Goal: Information Seeking & Learning: Find specific fact

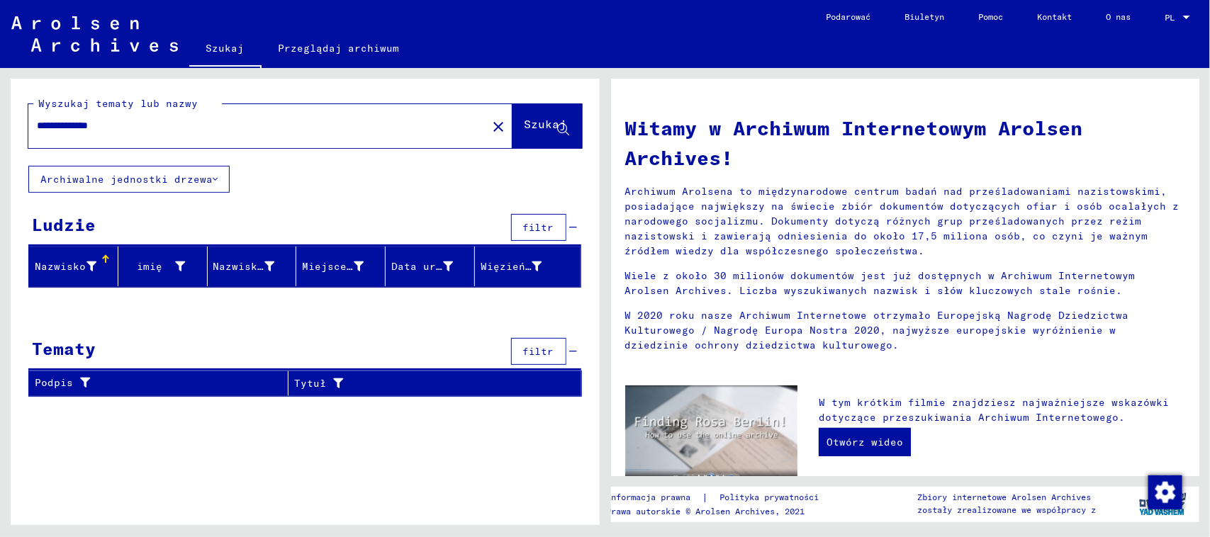
click at [193, 143] on div "**********" at bounding box center [270, 126] width 484 height 44
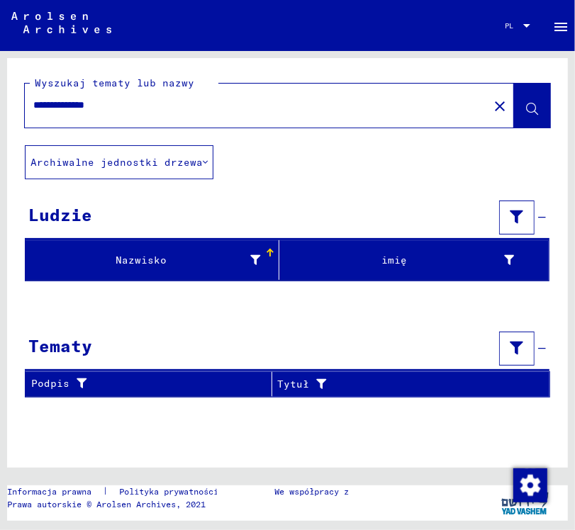
drag, startPoint x: 75, startPoint y: 105, endPoint x: 2, endPoint y: 117, distance: 74.0
click at [1, 116] on div "**********" at bounding box center [287, 287] width 575 height 472
type input "**********"
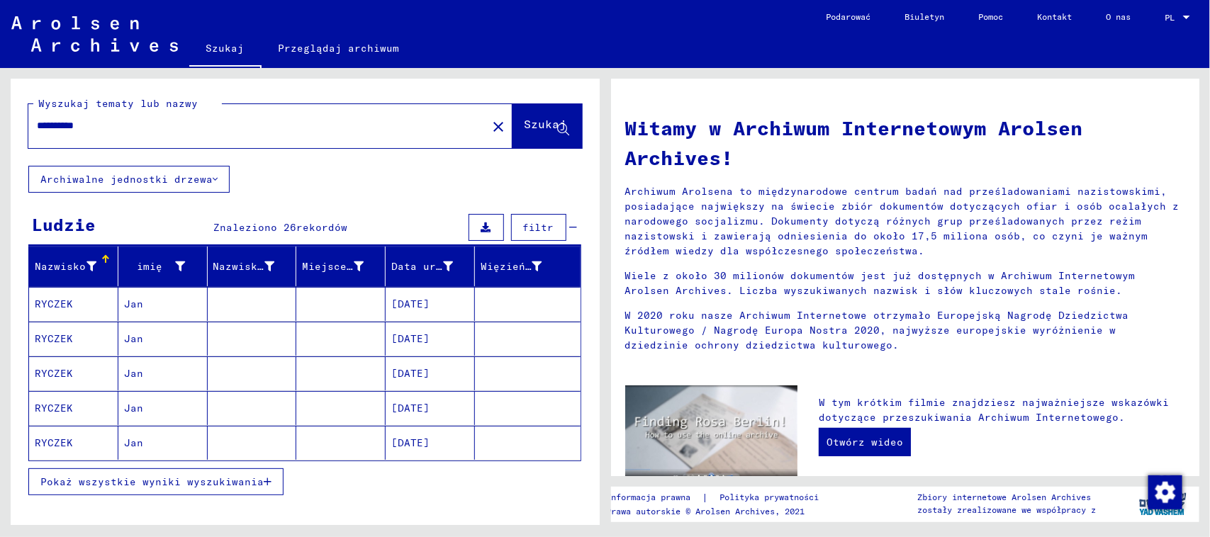
click at [261, 332] on mat-cell at bounding box center [252, 339] width 89 height 34
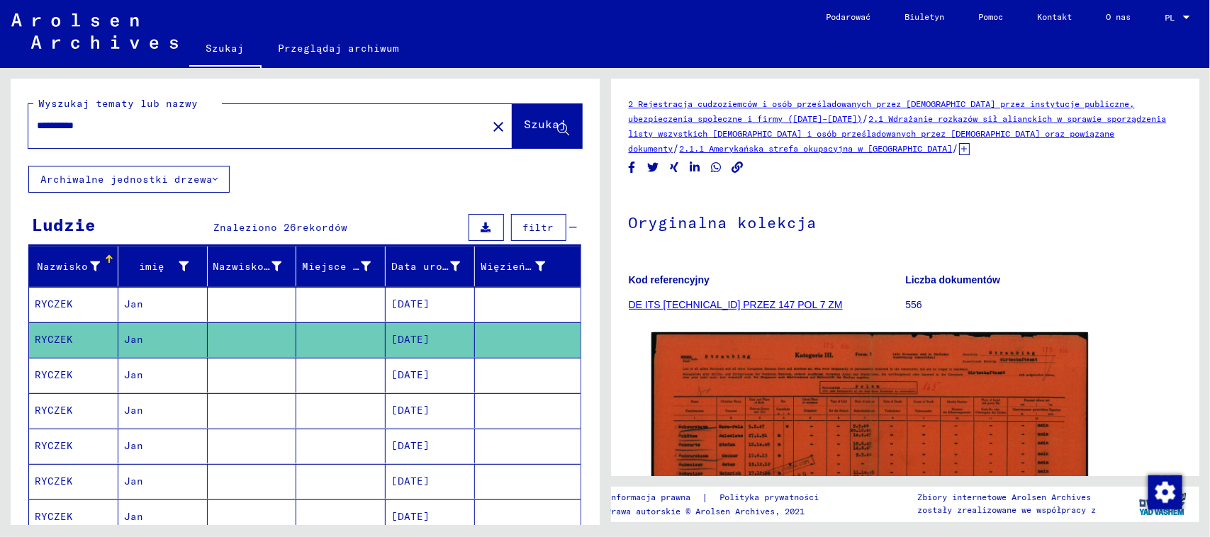
click at [328, 367] on mat-cell at bounding box center [340, 375] width 89 height 35
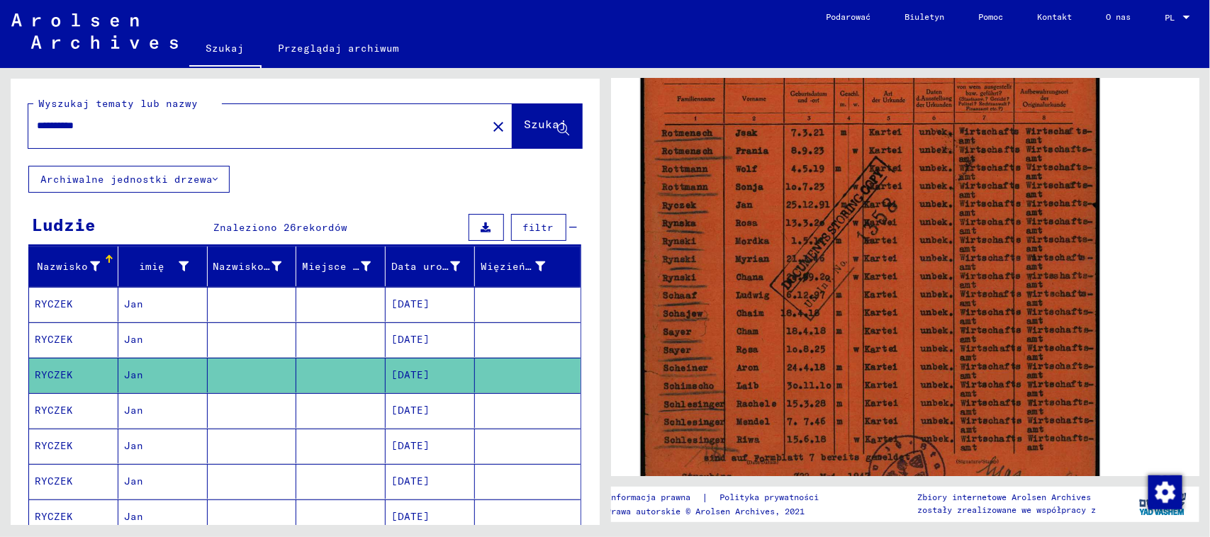
scroll to position [354, 0]
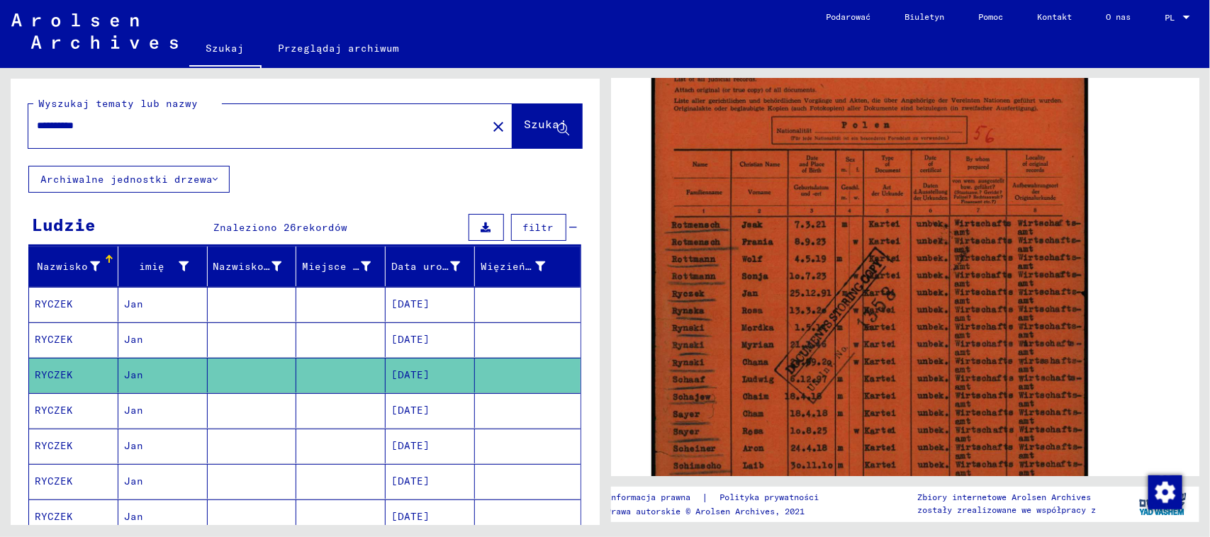
click at [349, 418] on mat-cell at bounding box center [340, 410] width 89 height 35
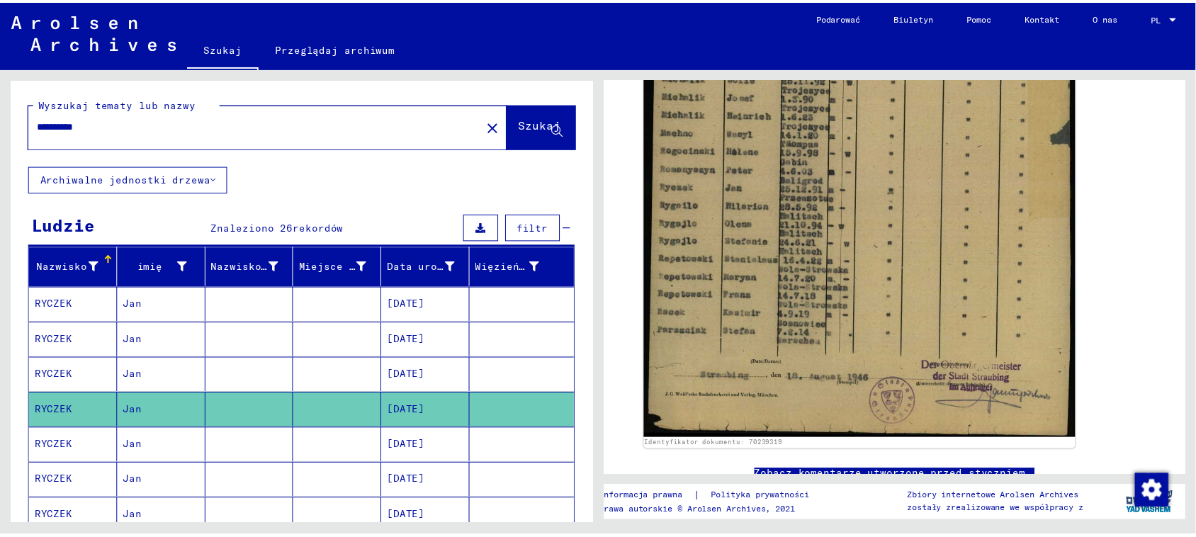
scroll to position [443, 0]
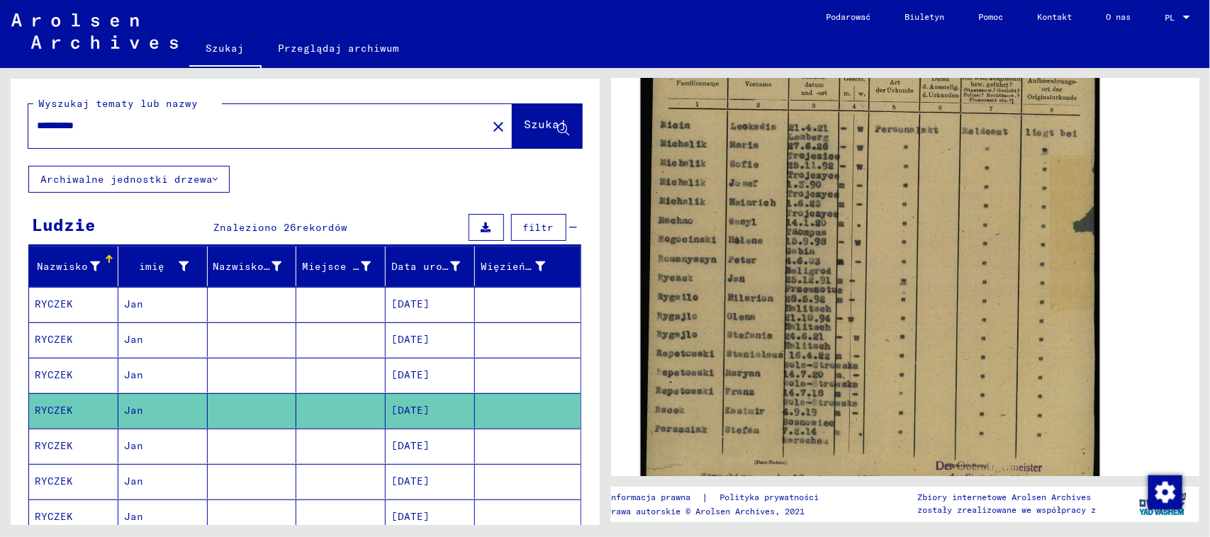
click at [818, 274] on img at bounding box center [869, 208] width 458 height 670
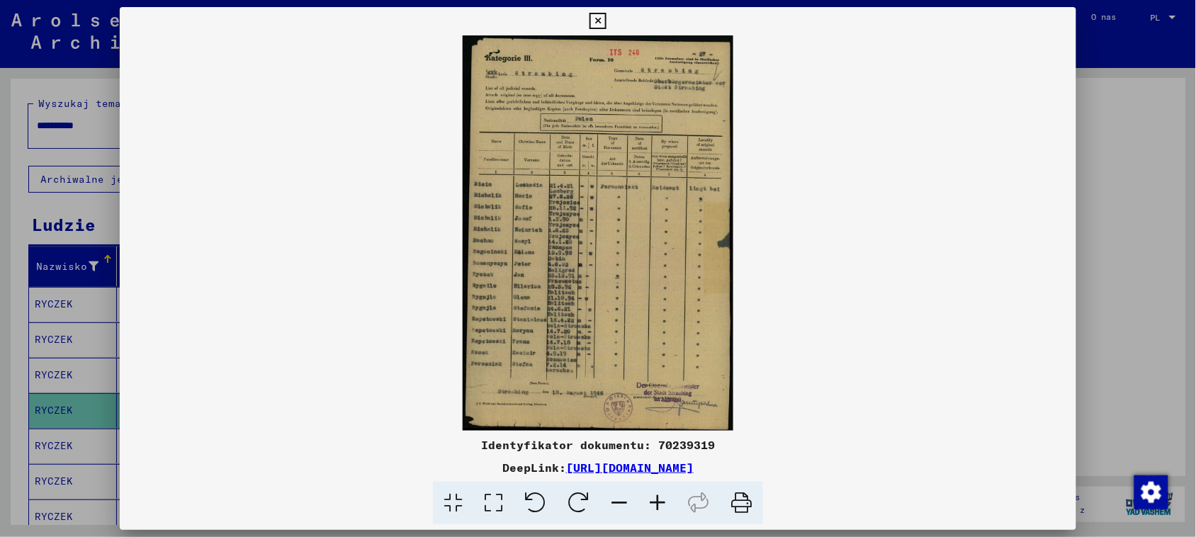
click at [651, 498] on icon at bounding box center [657, 503] width 38 height 43
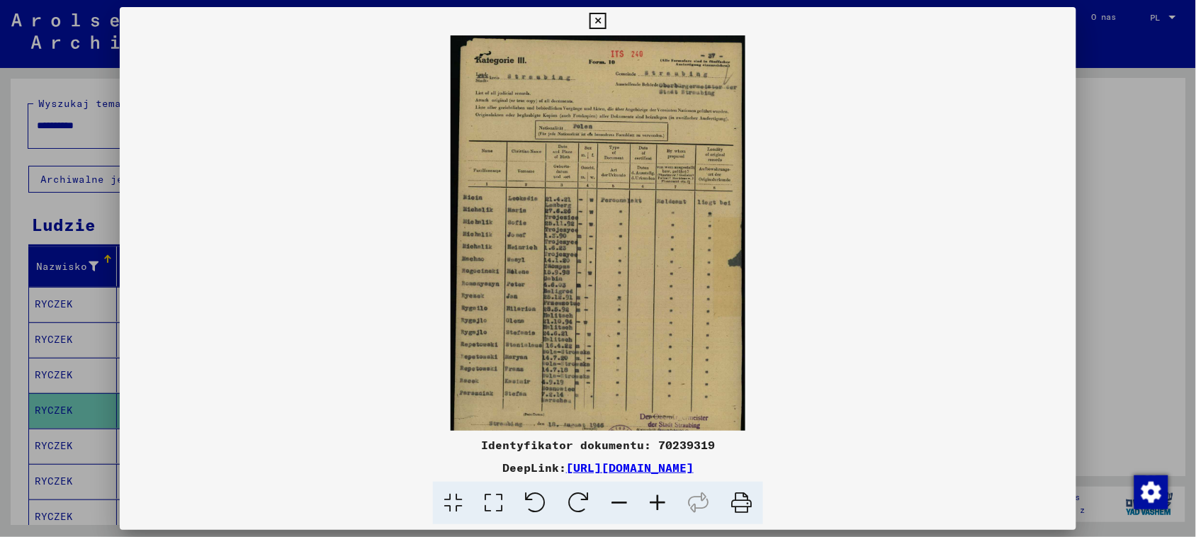
click at [651, 498] on icon at bounding box center [657, 503] width 38 height 43
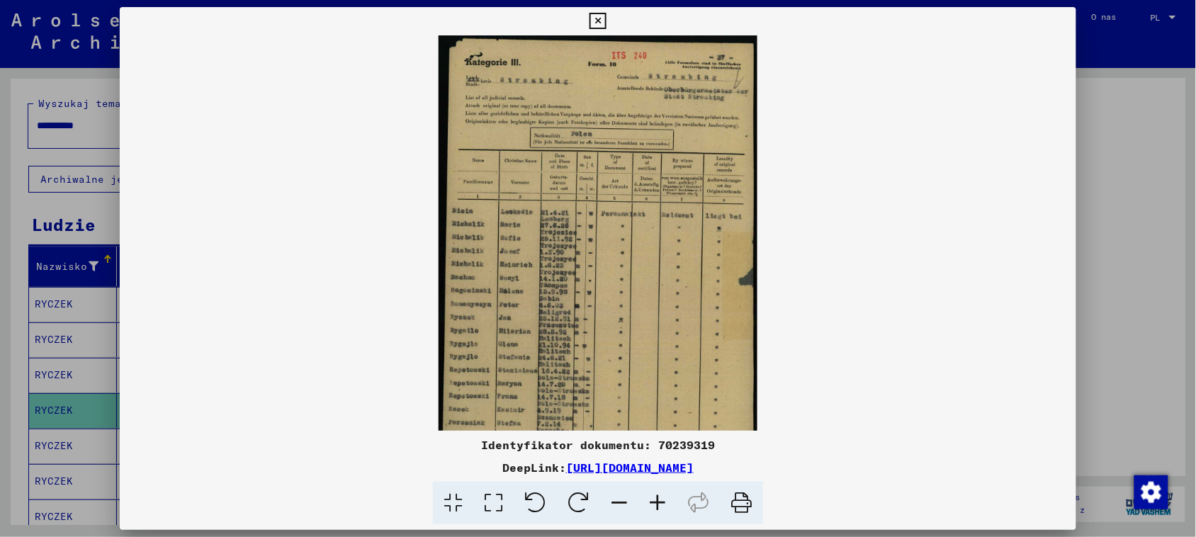
click at [651, 498] on icon at bounding box center [657, 503] width 38 height 43
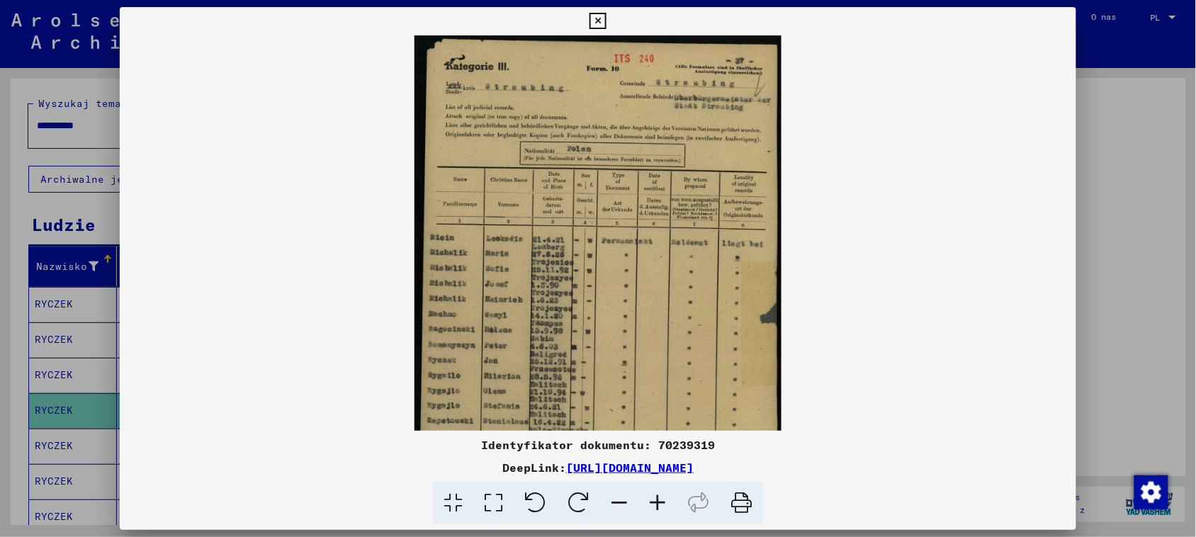
click at [651, 498] on icon at bounding box center [657, 503] width 38 height 43
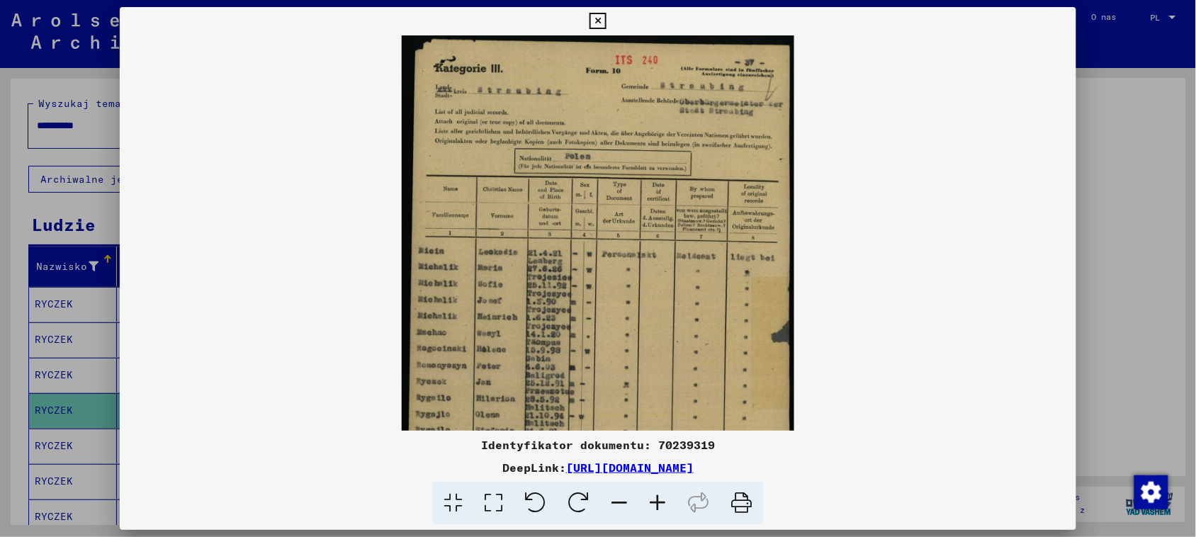
click at [650, 498] on icon at bounding box center [657, 503] width 38 height 43
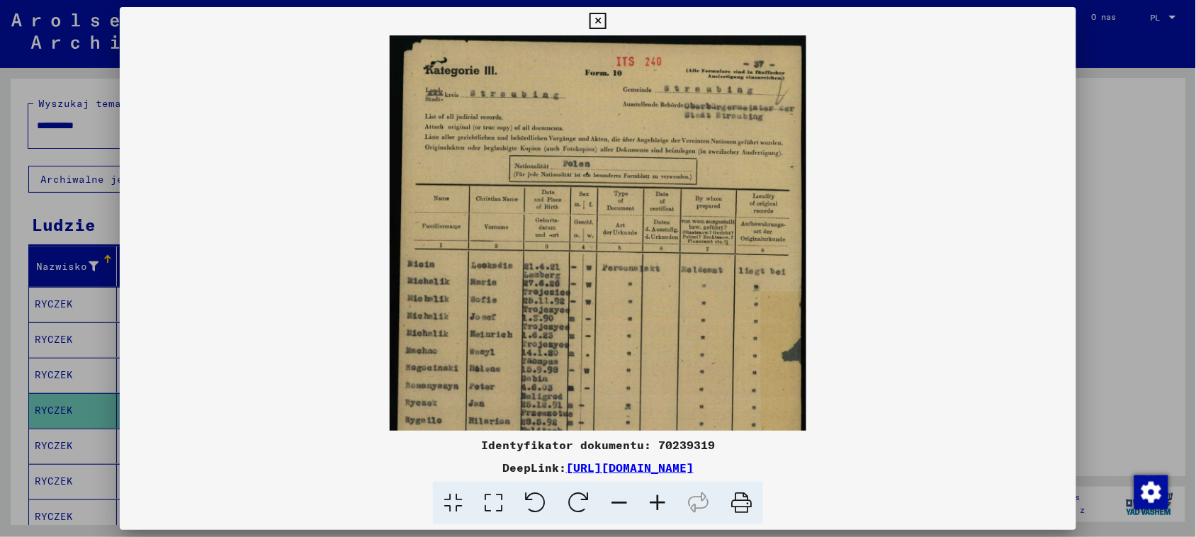
click at [650, 498] on icon at bounding box center [657, 503] width 38 height 43
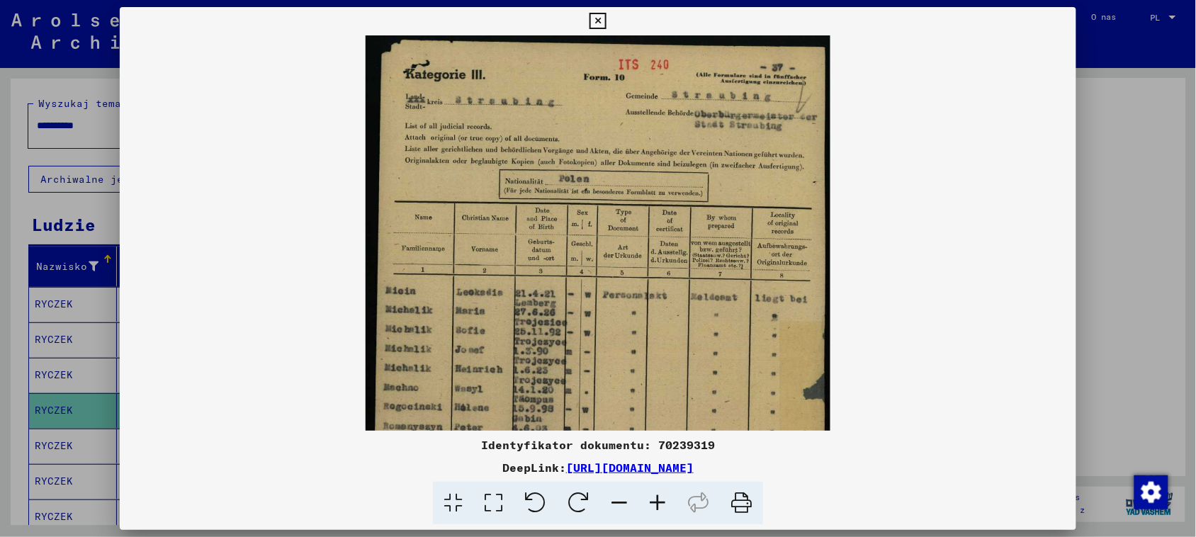
click at [650, 498] on icon at bounding box center [657, 503] width 38 height 43
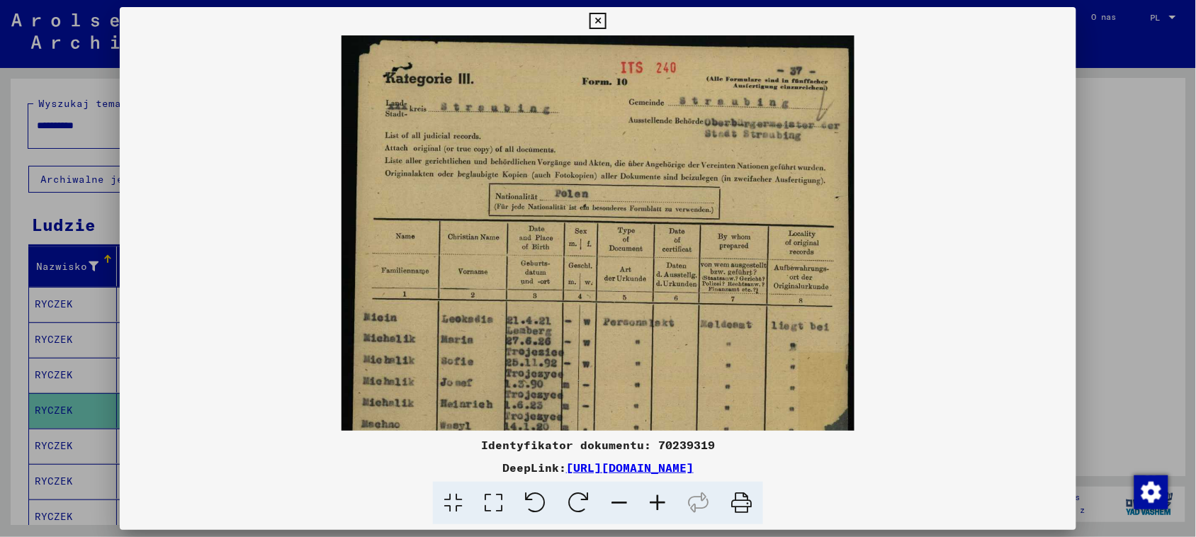
click at [650, 498] on icon at bounding box center [657, 503] width 38 height 43
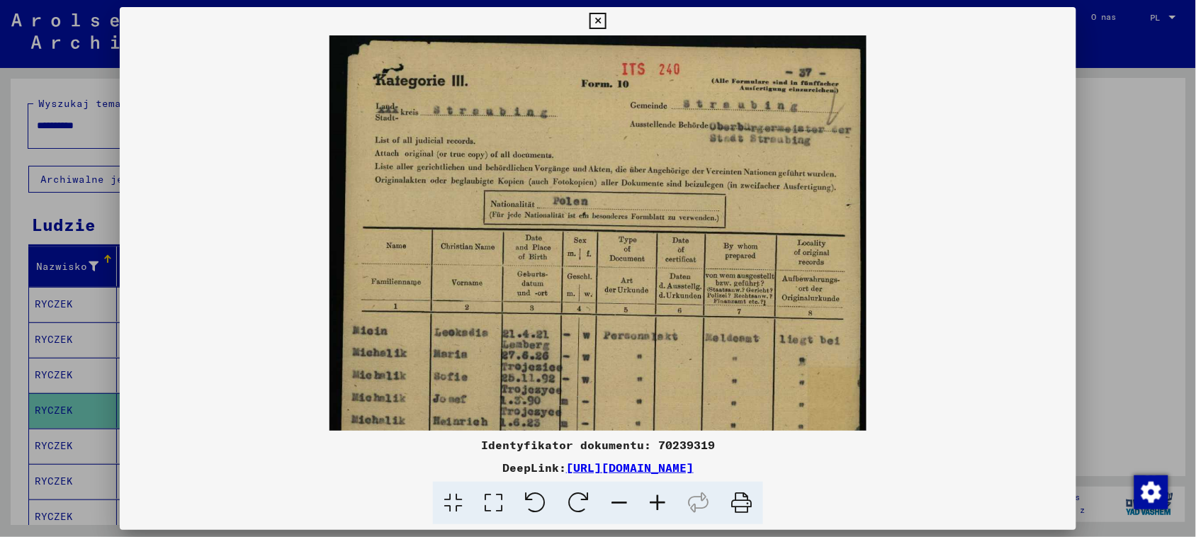
click at [650, 498] on icon at bounding box center [657, 503] width 38 height 43
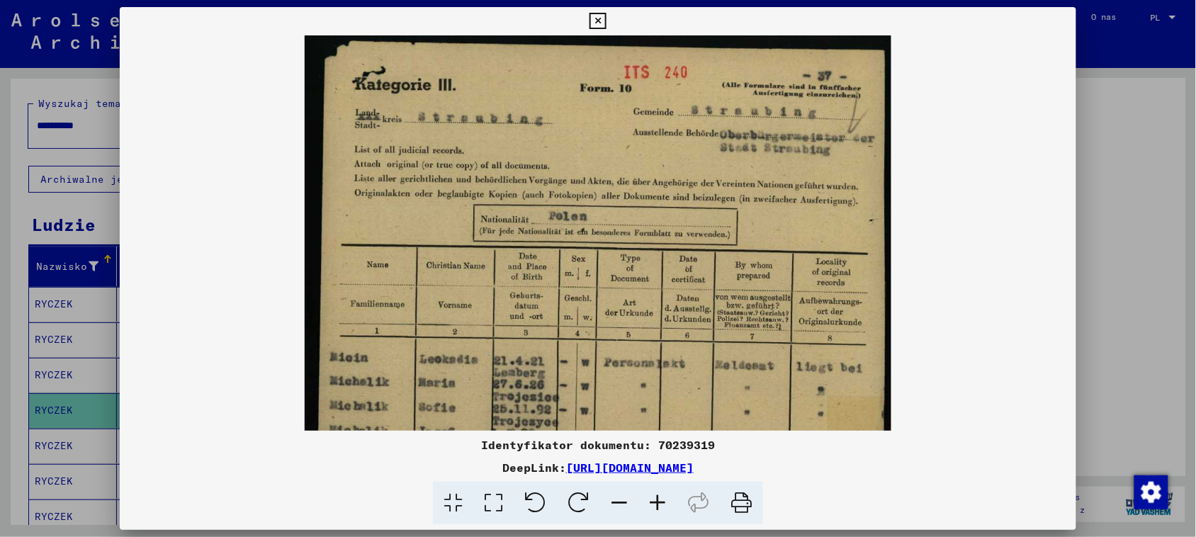
click at [650, 498] on icon at bounding box center [657, 503] width 38 height 43
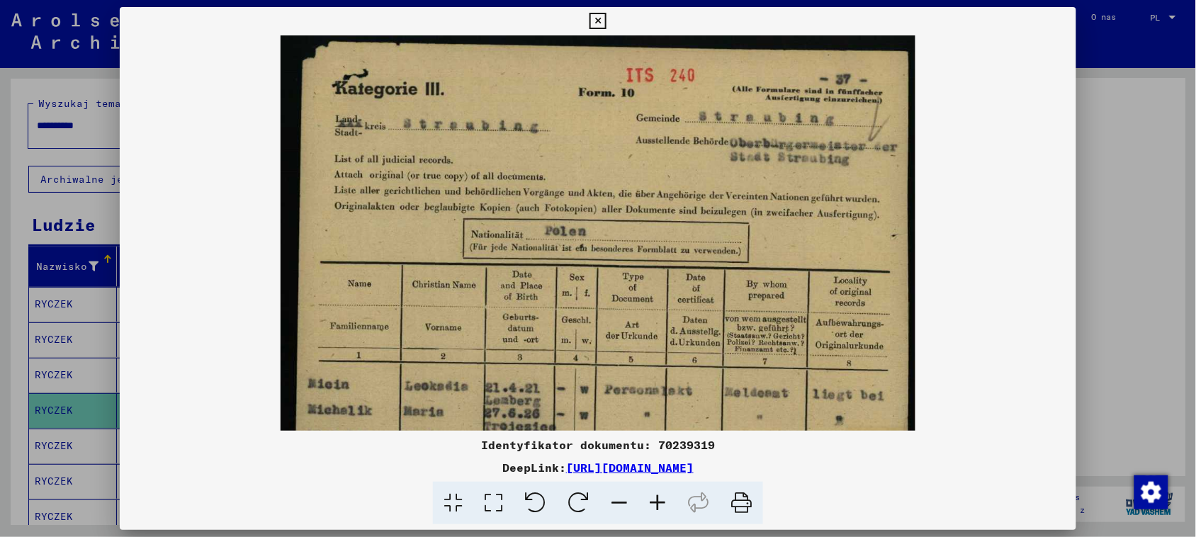
click at [650, 498] on icon at bounding box center [657, 503] width 38 height 43
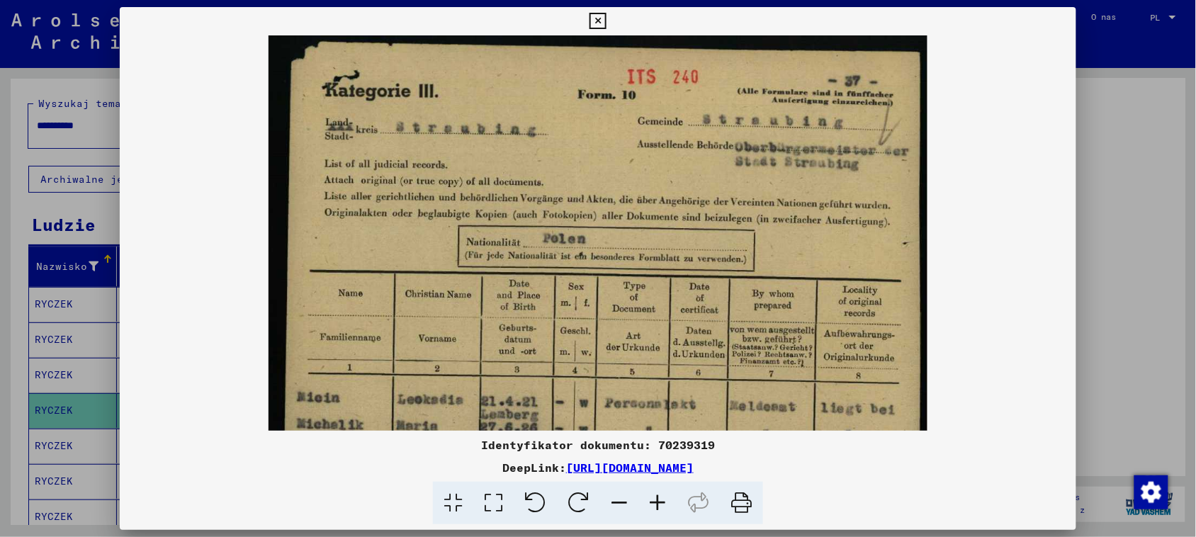
click at [650, 498] on icon at bounding box center [657, 503] width 38 height 43
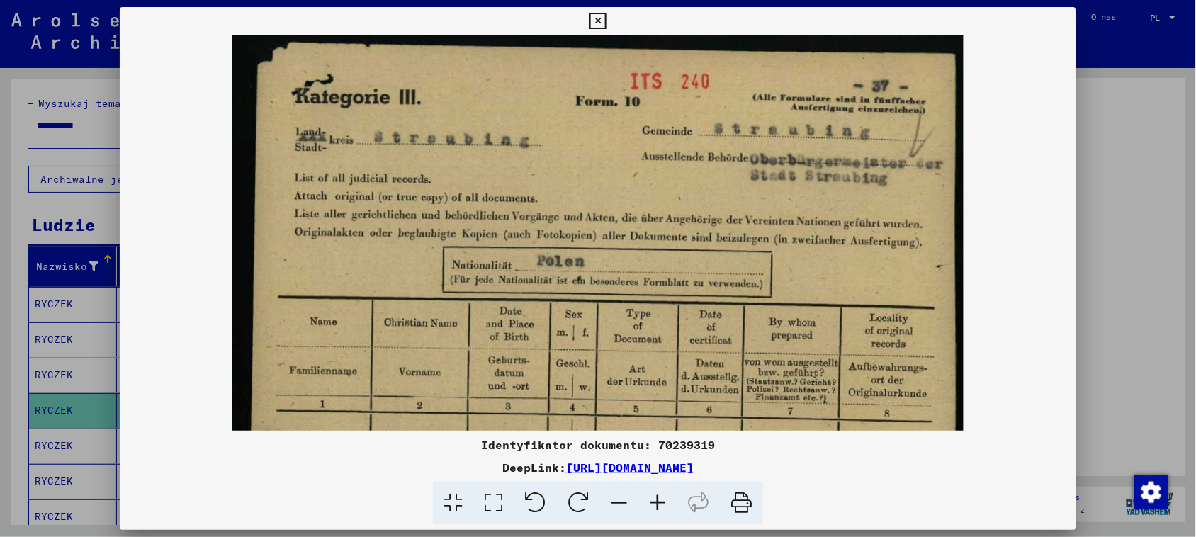
click at [650, 498] on icon at bounding box center [657, 503] width 38 height 43
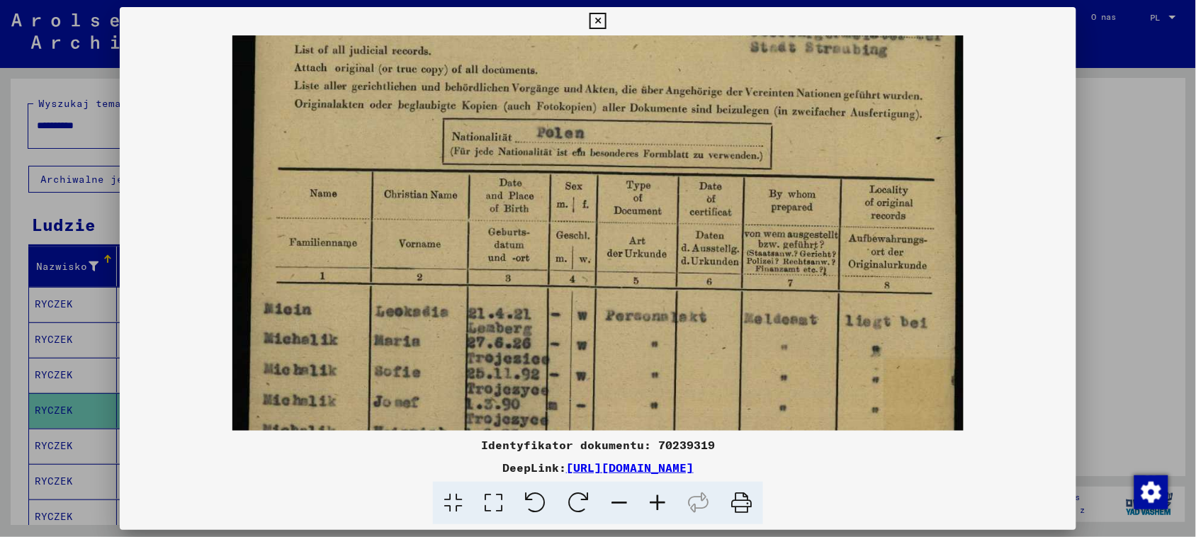
drag, startPoint x: 631, startPoint y: 310, endPoint x: 611, endPoint y: 114, distance: 197.3
click at [609, 128] on img at bounding box center [598, 441] width 732 height 1069
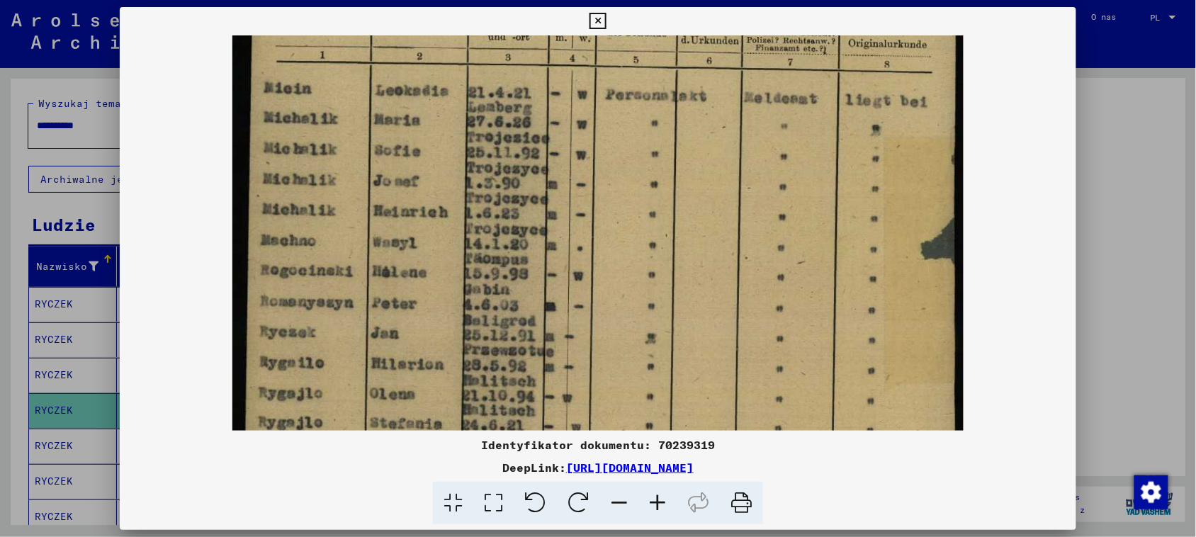
drag, startPoint x: 597, startPoint y: 287, endPoint x: 607, endPoint y: 123, distance: 164.7
click at [607, 123] on img at bounding box center [598, 220] width 732 height 1069
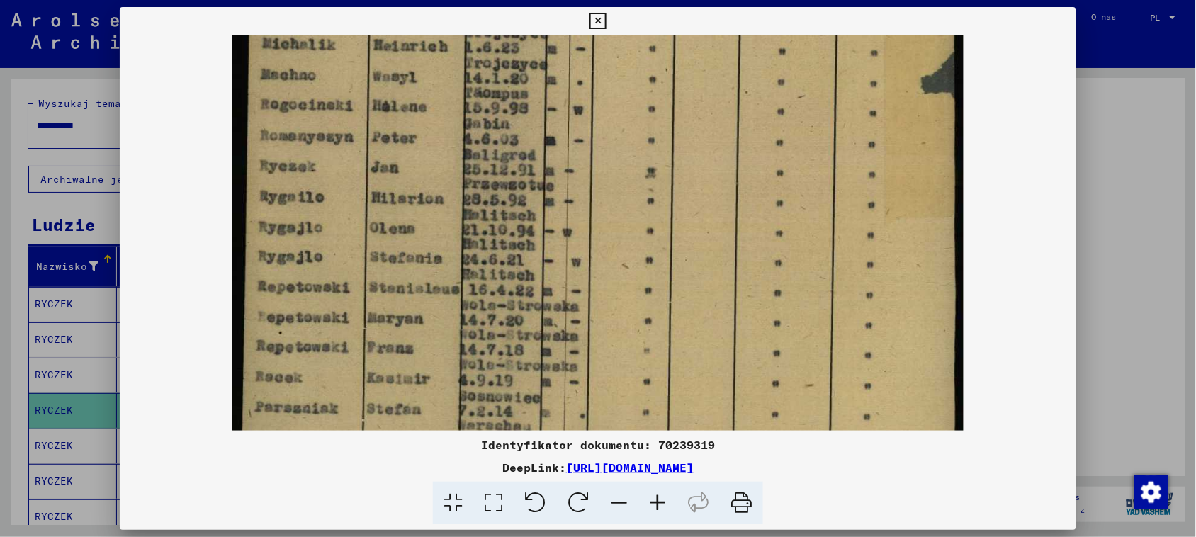
drag, startPoint x: 600, startPoint y: 281, endPoint x: 617, endPoint y: 114, distance: 167.3
click at [617, 114] on img at bounding box center [598, 54] width 732 height 1069
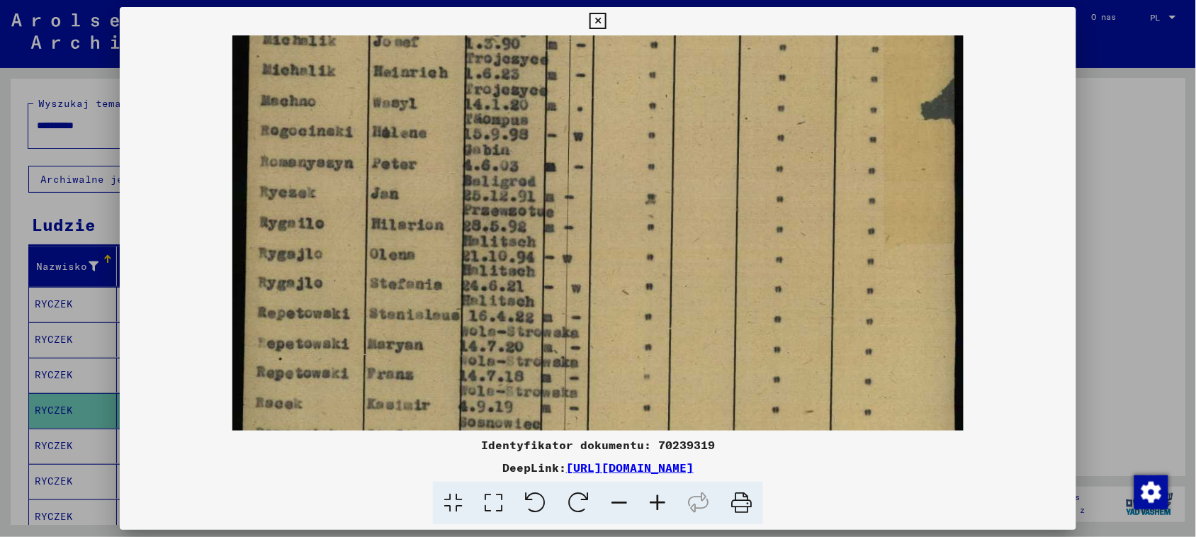
scroll to position [480, 0]
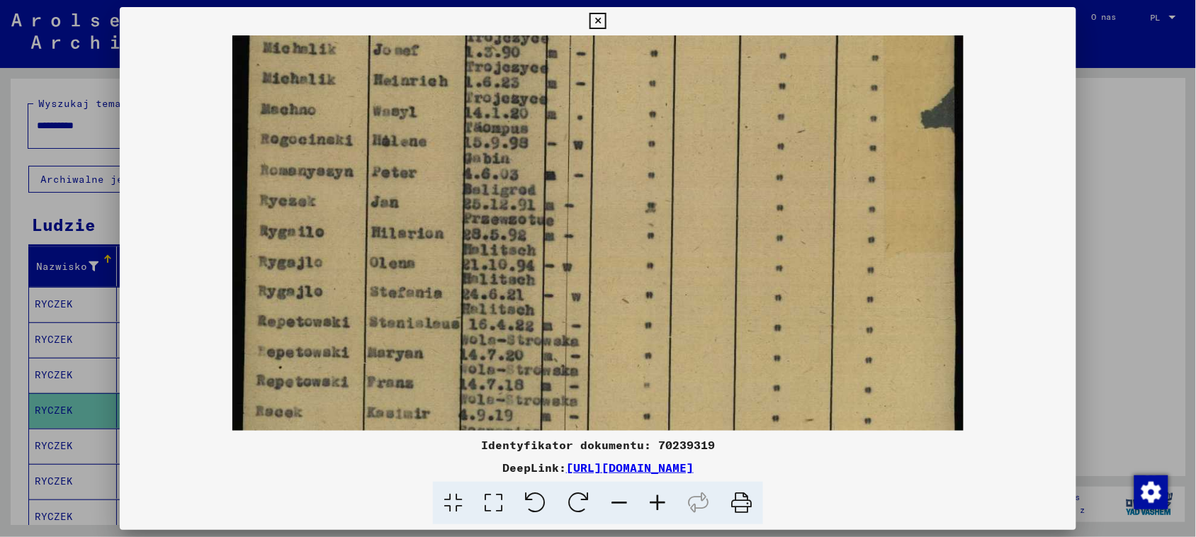
drag, startPoint x: 344, startPoint y: 295, endPoint x: 370, endPoint y: 338, distance: 50.2
click at [370, 338] on img at bounding box center [598, 89] width 732 height 1069
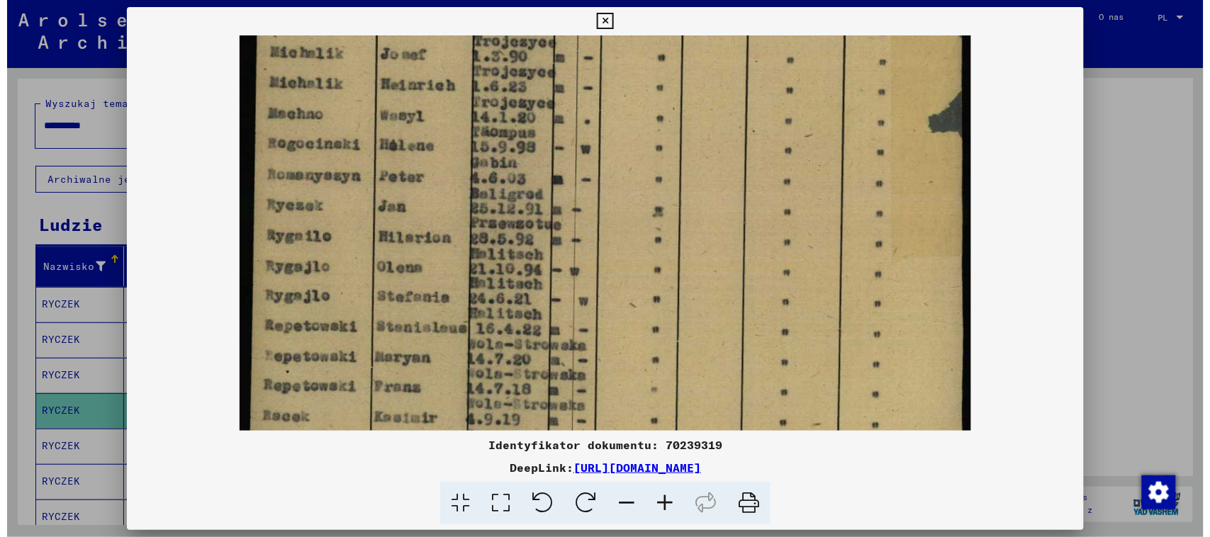
scroll to position [471, 0]
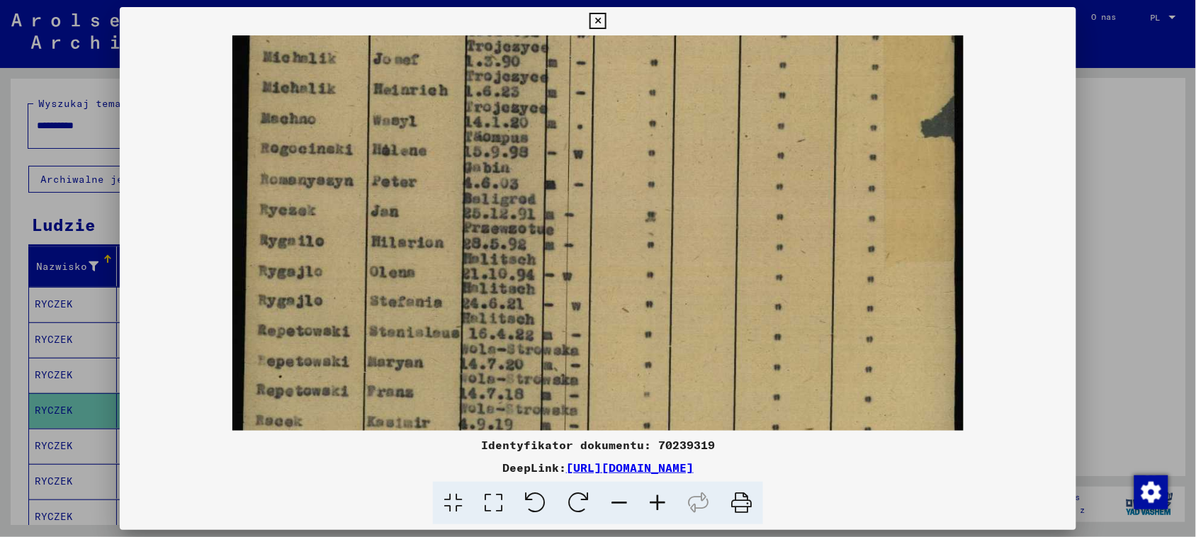
drag, startPoint x: 539, startPoint y: 214, endPoint x: 542, endPoint y: 222, distance: 8.6
click at [542, 222] on img at bounding box center [598, 98] width 732 height 1069
click at [596, 23] on icon at bounding box center [598, 21] width 16 height 17
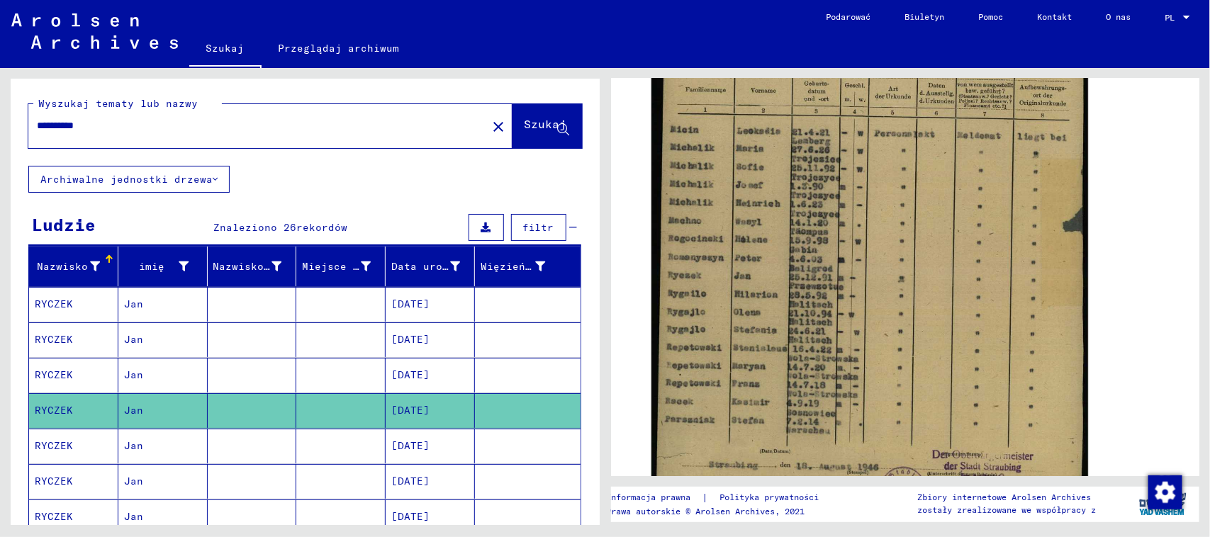
click at [303, 452] on mat-cell at bounding box center [340, 446] width 89 height 35
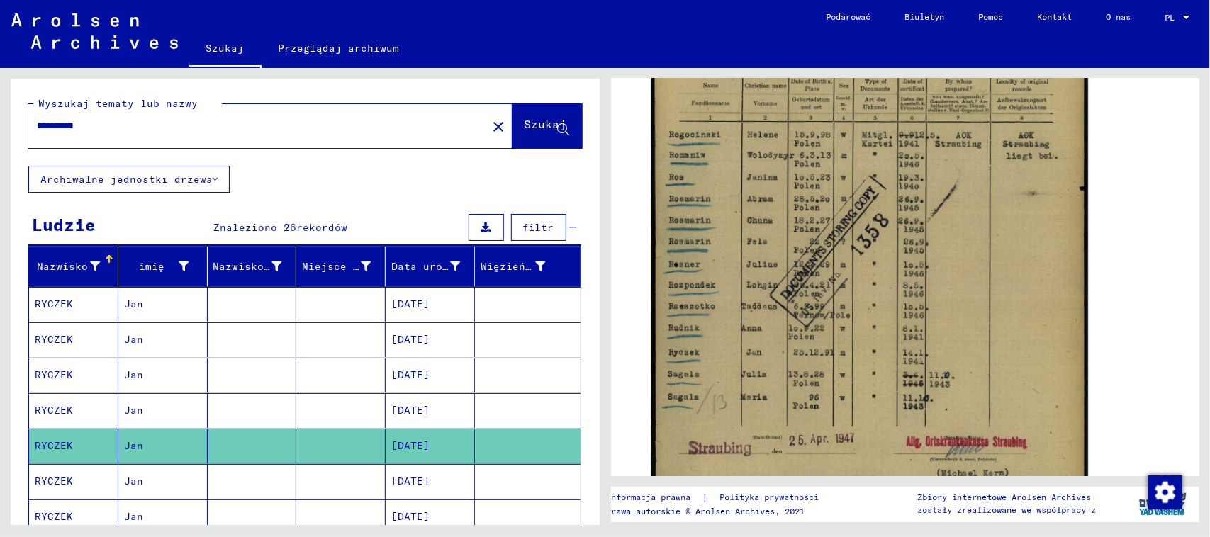
scroll to position [443, 0]
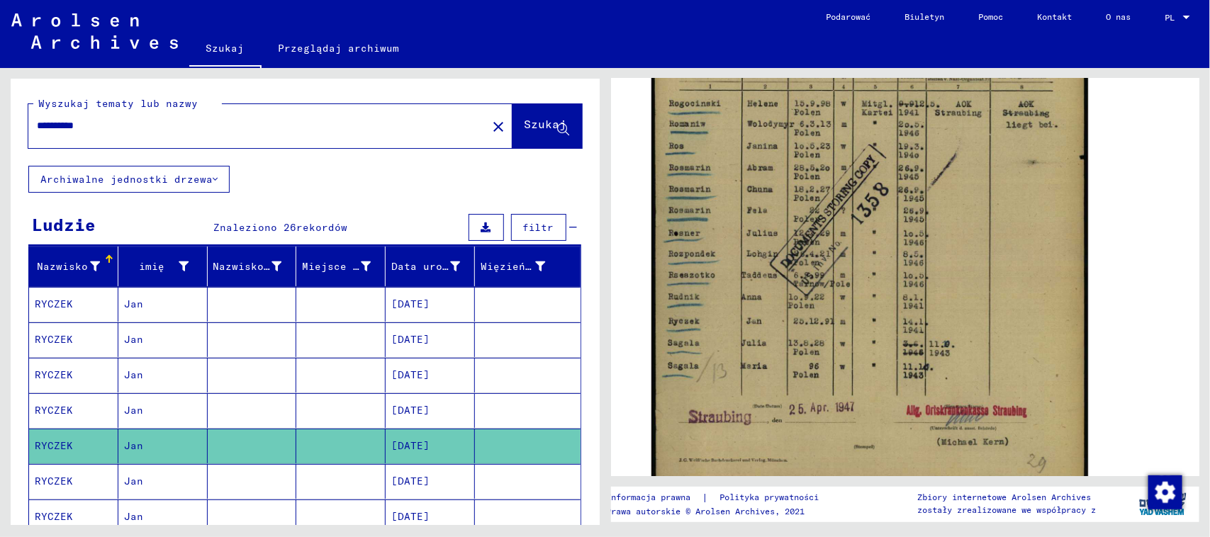
click at [230, 493] on mat-cell at bounding box center [252, 481] width 89 height 35
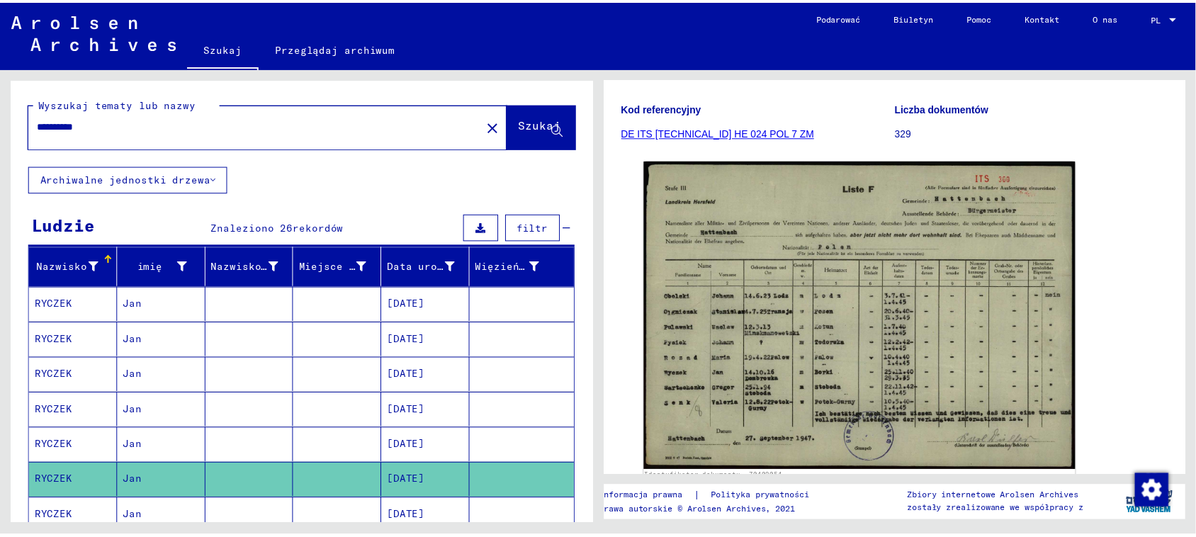
scroll to position [177, 0]
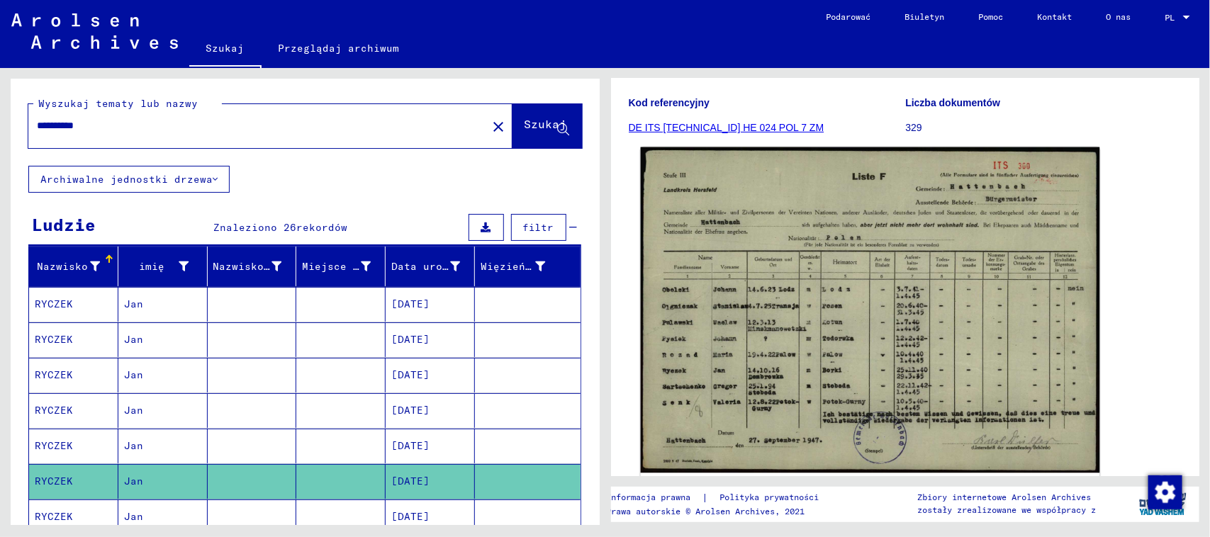
click at [838, 332] on img at bounding box center [869, 310] width 458 height 326
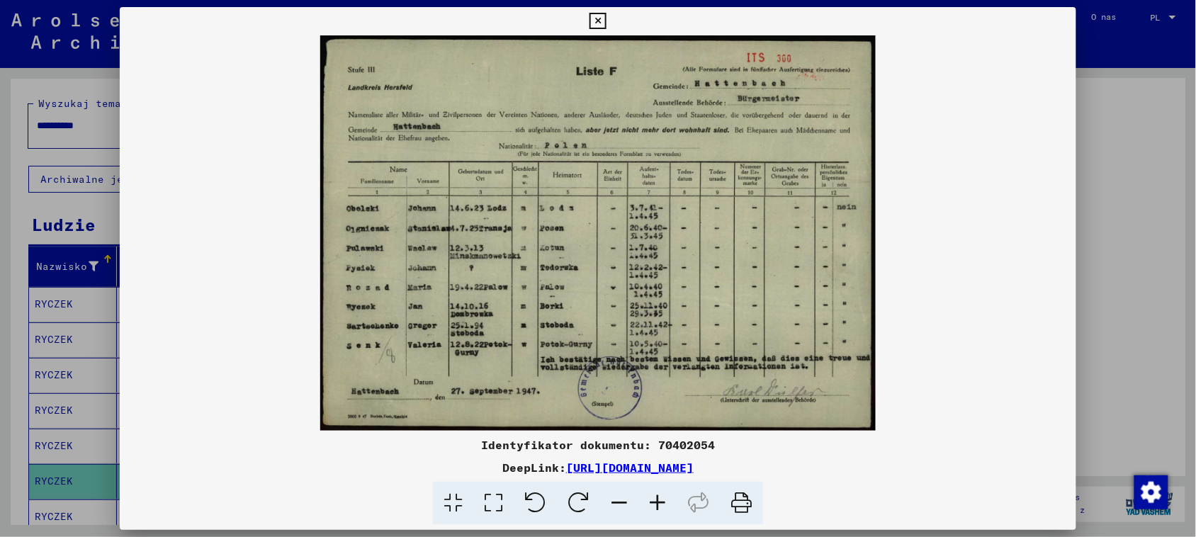
click at [661, 507] on icon at bounding box center [657, 503] width 38 height 43
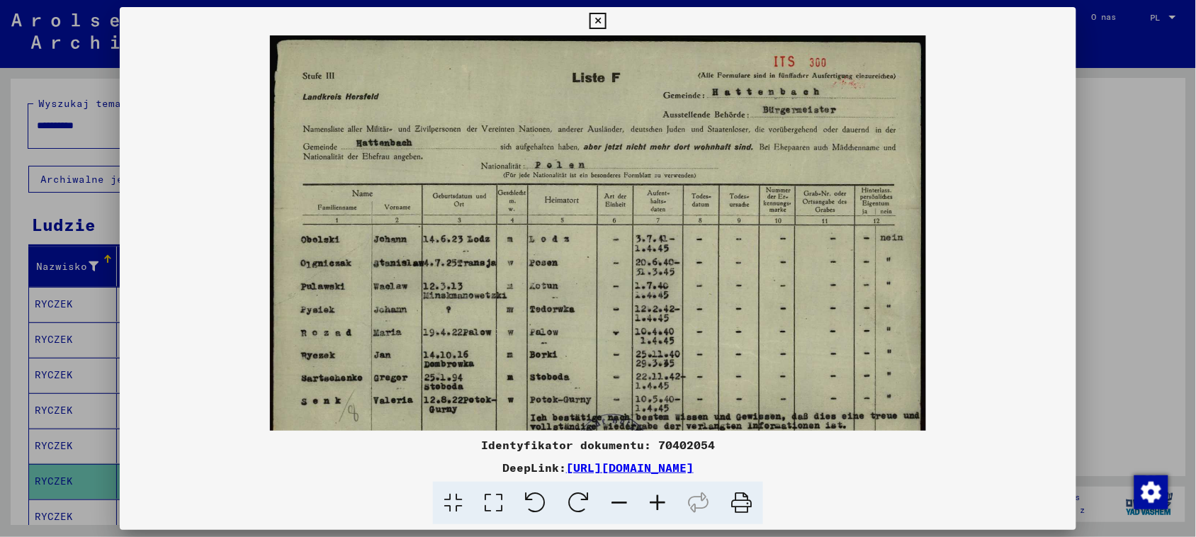
click at [661, 507] on icon at bounding box center [657, 503] width 38 height 43
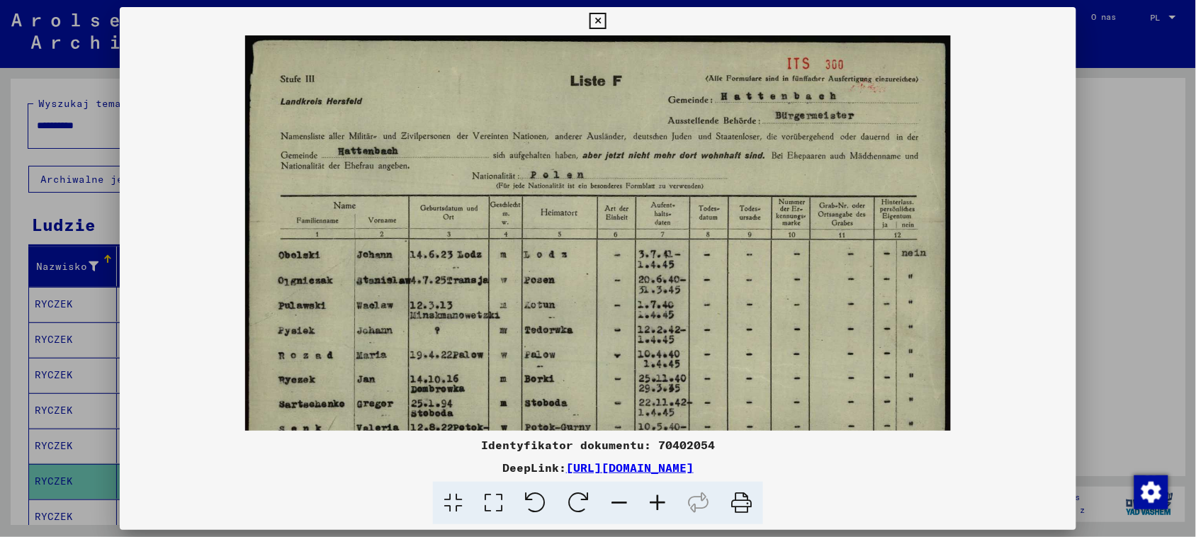
click at [661, 507] on icon at bounding box center [657, 503] width 38 height 43
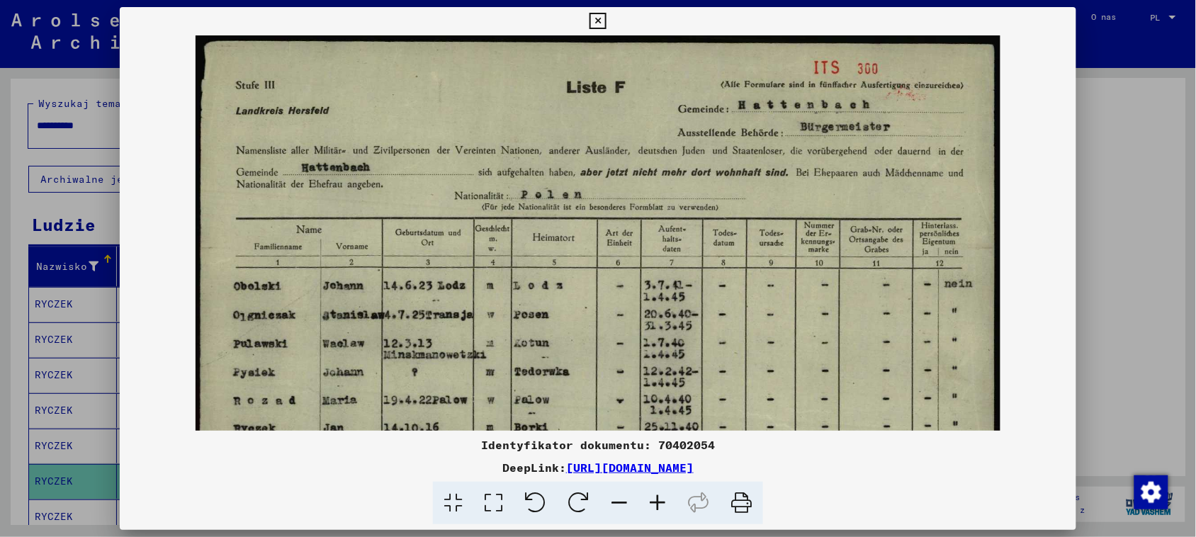
click at [661, 507] on icon at bounding box center [657, 503] width 38 height 43
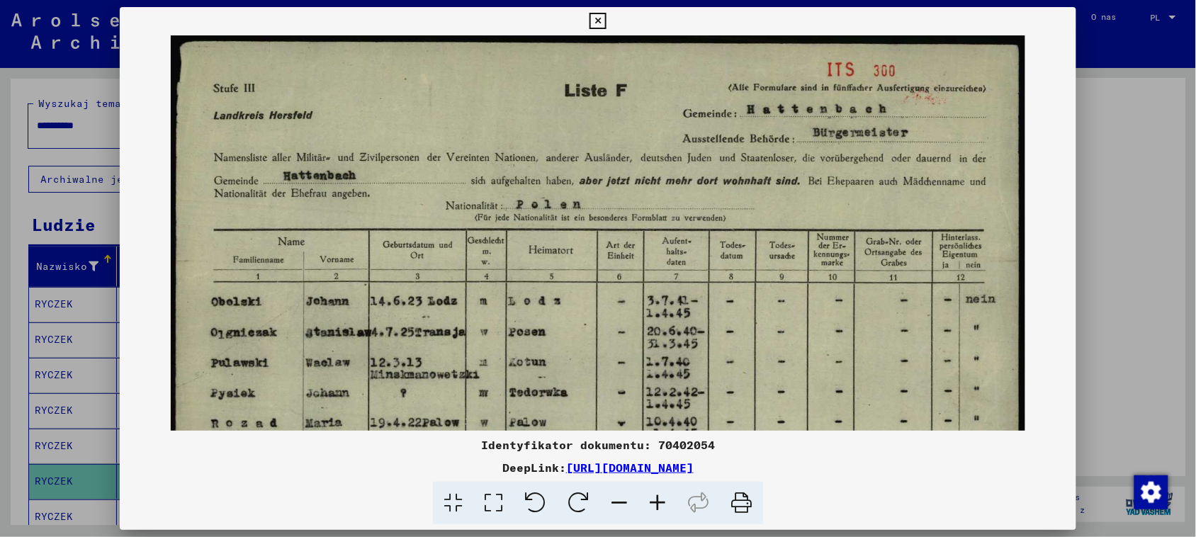
click at [661, 507] on icon at bounding box center [657, 503] width 38 height 43
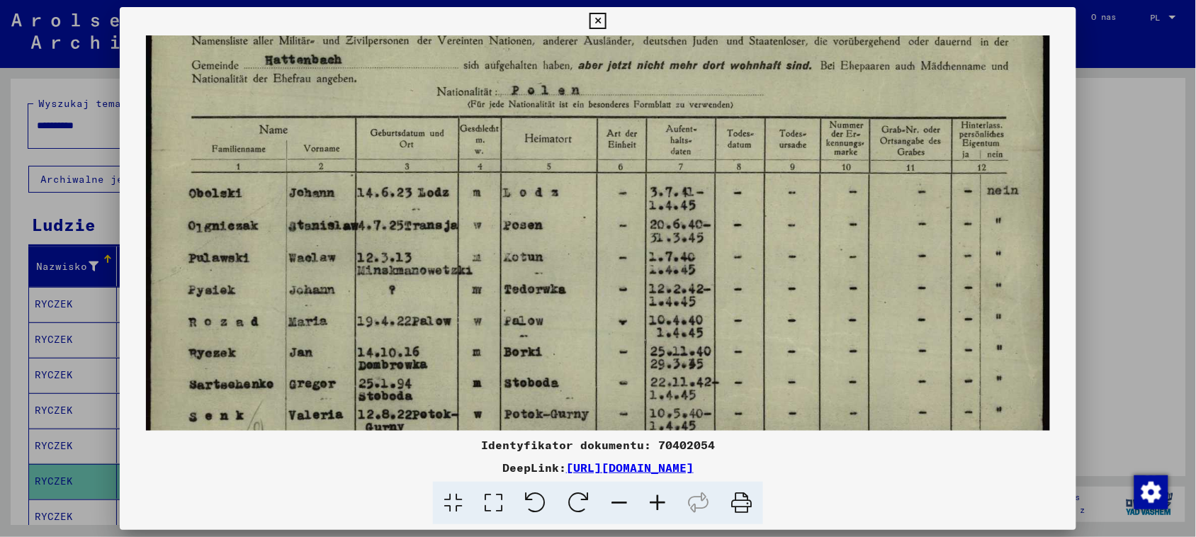
drag, startPoint x: 709, startPoint y: 320, endPoint x: 716, endPoint y: 193, distance: 126.3
click at [716, 193] on img at bounding box center [598, 232] width 905 height 643
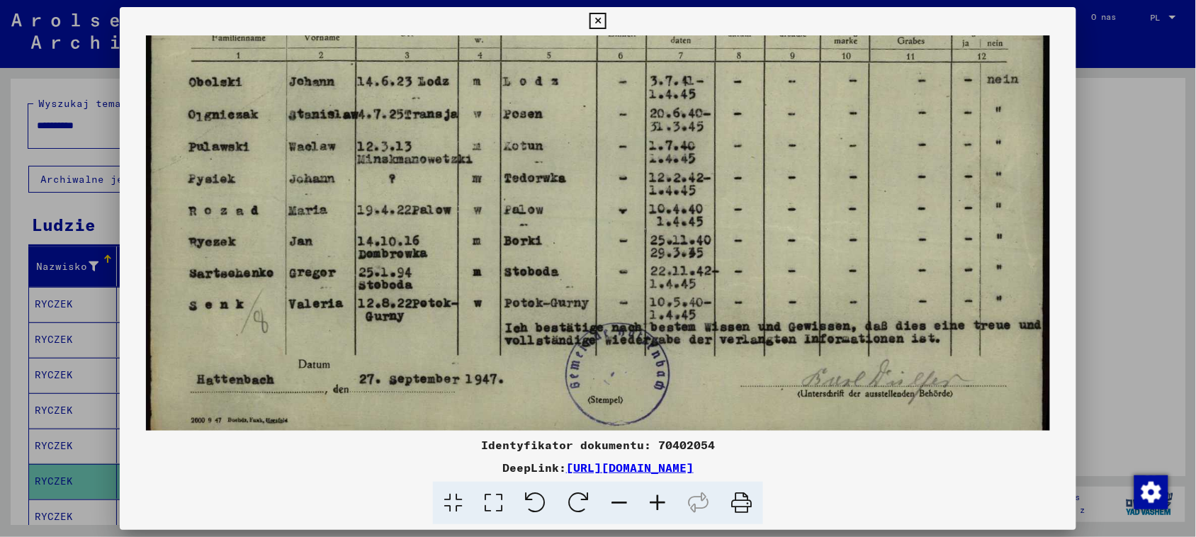
scroll to position [230, 0]
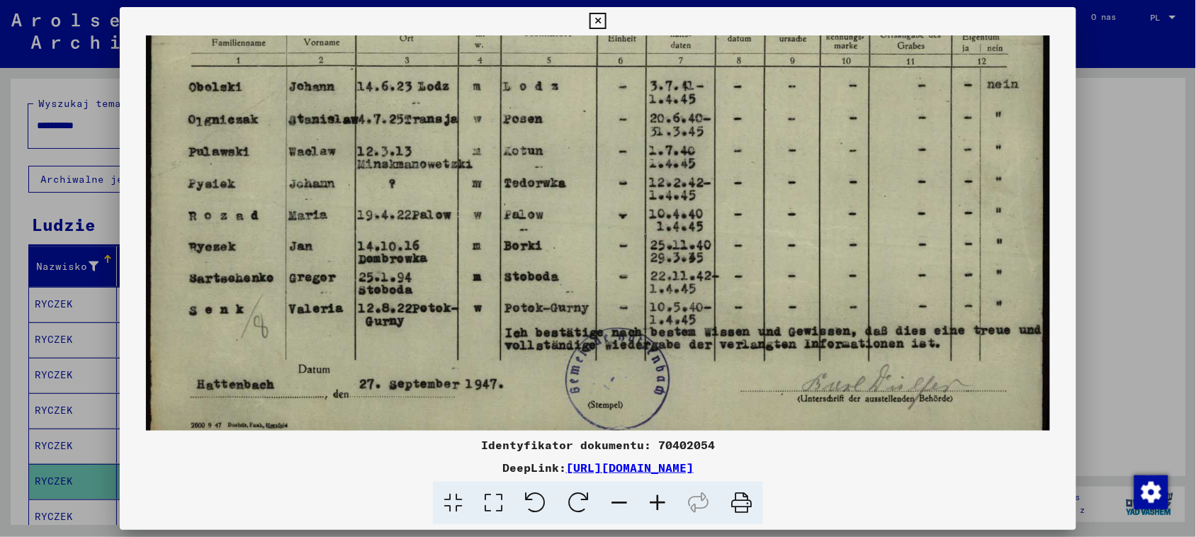
drag, startPoint x: 704, startPoint y: 325, endPoint x: 733, endPoint y: 199, distance: 128.9
click at [733, 199] on img at bounding box center [598, 126] width 905 height 643
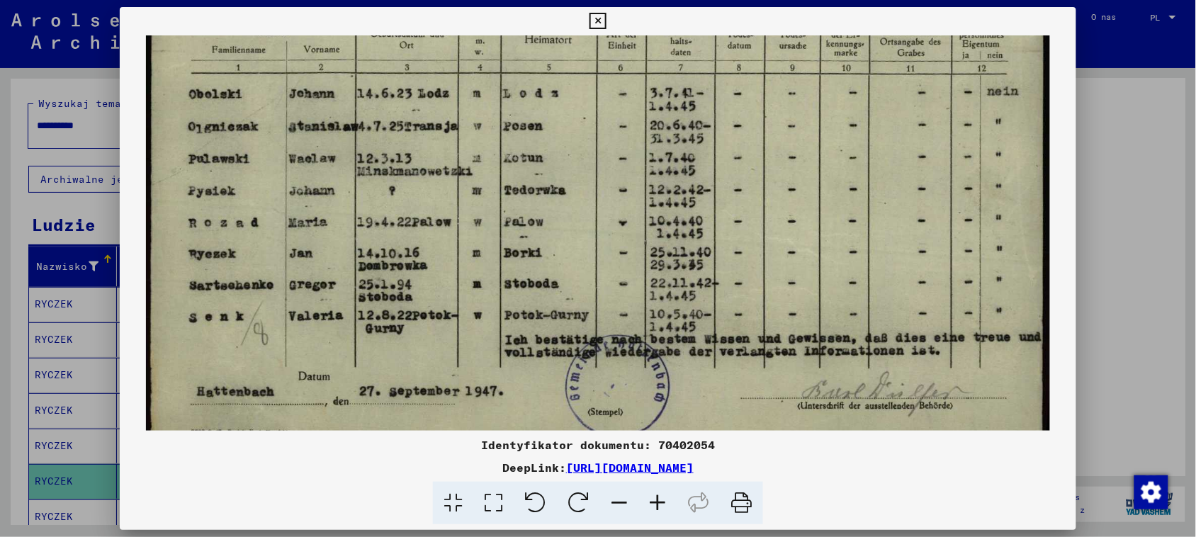
scroll to position [222, 0]
click at [423, 264] on img at bounding box center [598, 135] width 905 height 643
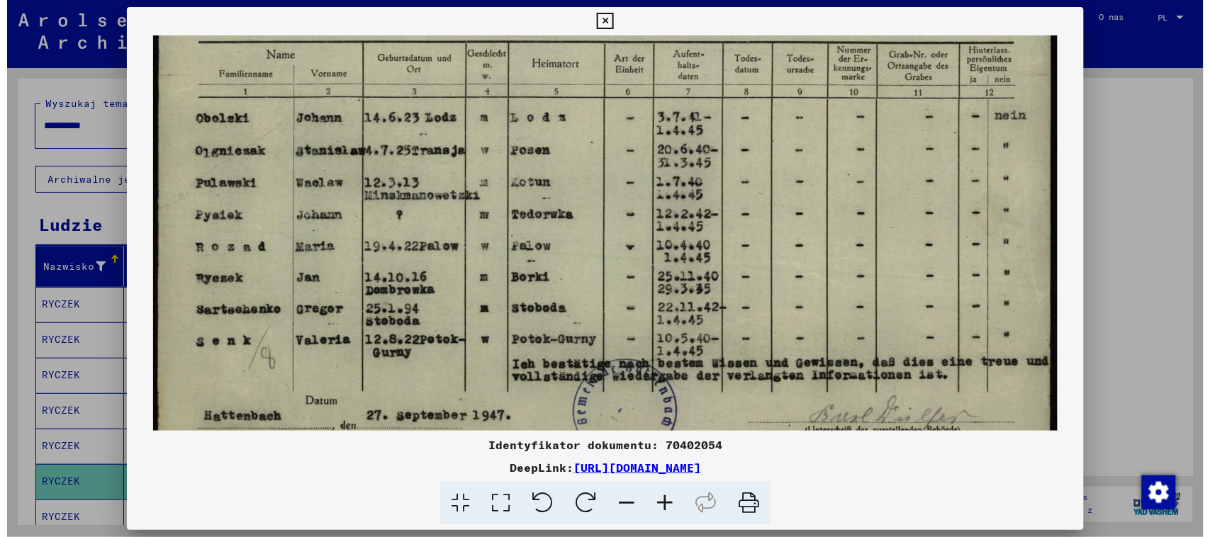
scroll to position [195, 0]
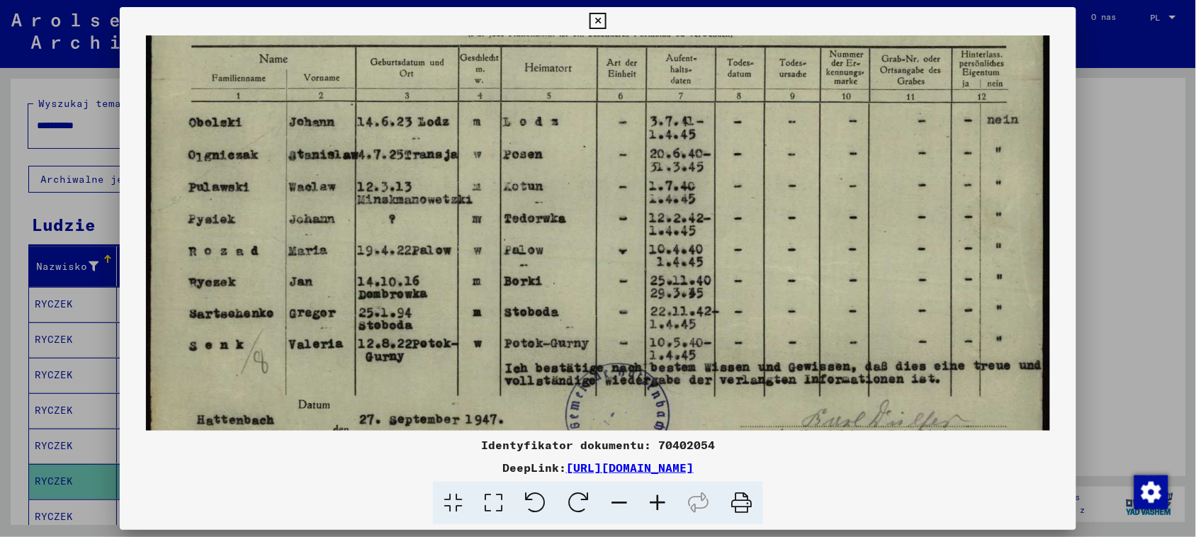
drag, startPoint x: 561, startPoint y: 252, endPoint x: 565, endPoint y: 274, distance: 22.3
click at [565, 274] on img at bounding box center [598, 162] width 905 height 643
click at [600, 23] on icon at bounding box center [598, 21] width 16 height 17
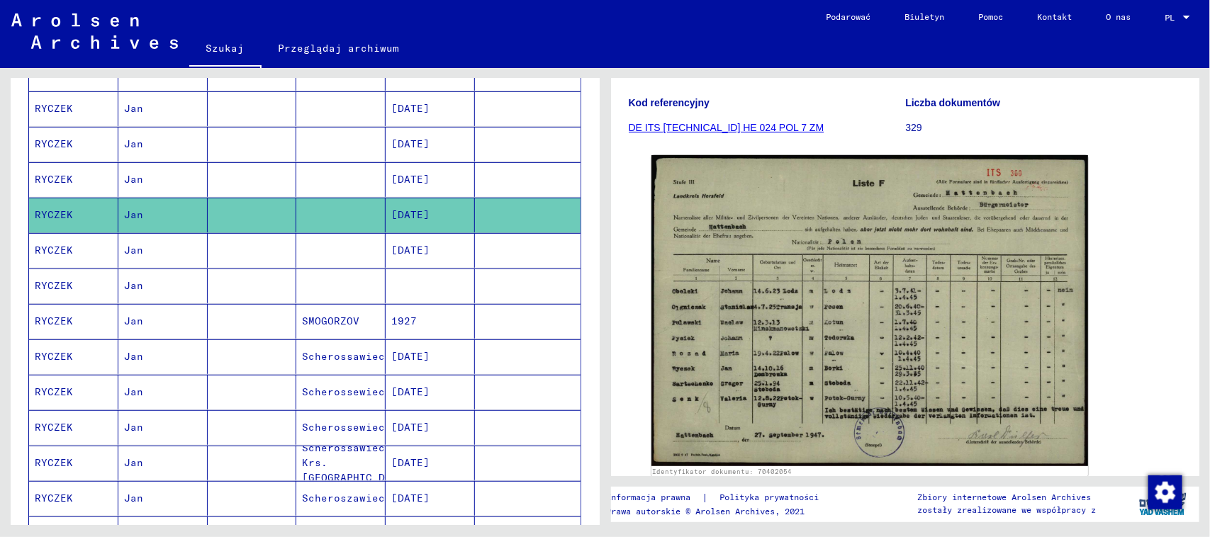
scroll to position [266, 0]
click at [300, 277] on mat-cell at bounding box center [340, 286] width 89 height 35
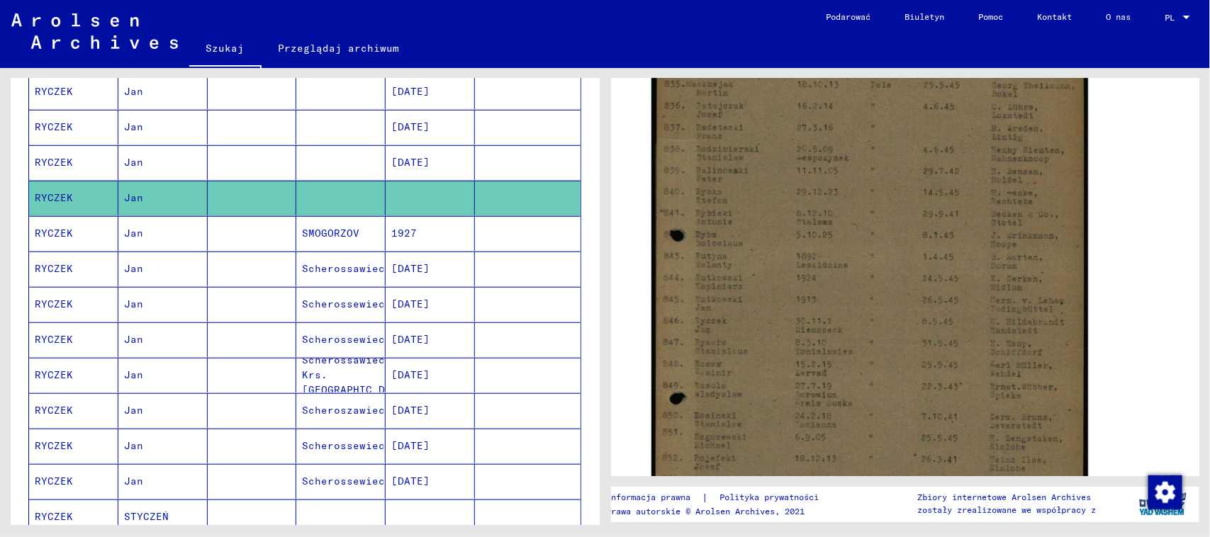
scroll to position [531, 0]
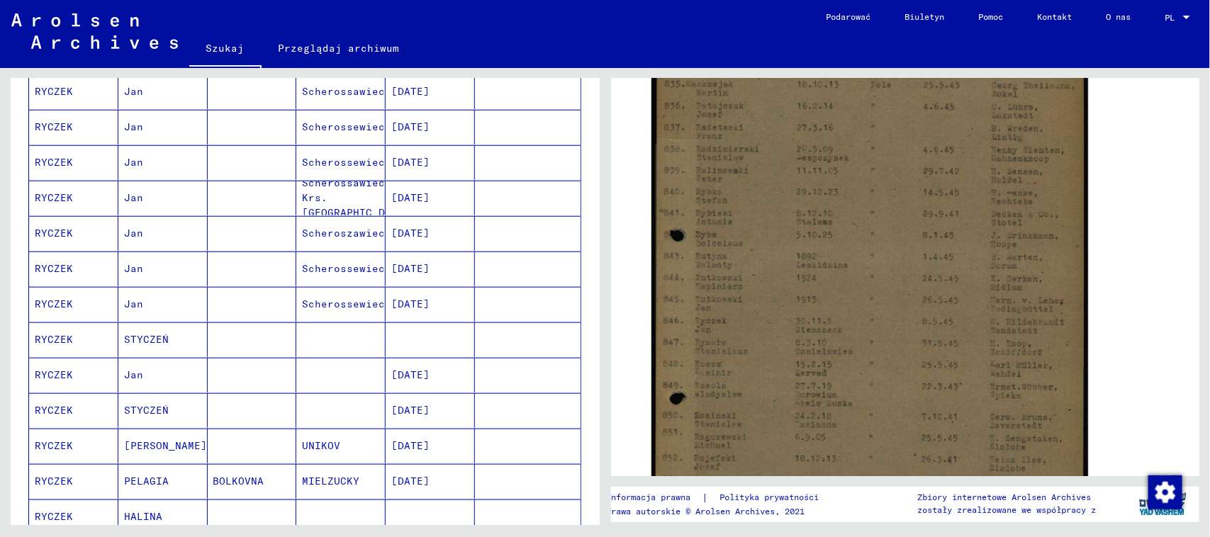
click at [252, 345] on mat-cell at bounding box center [252, 339] width 89 height 35
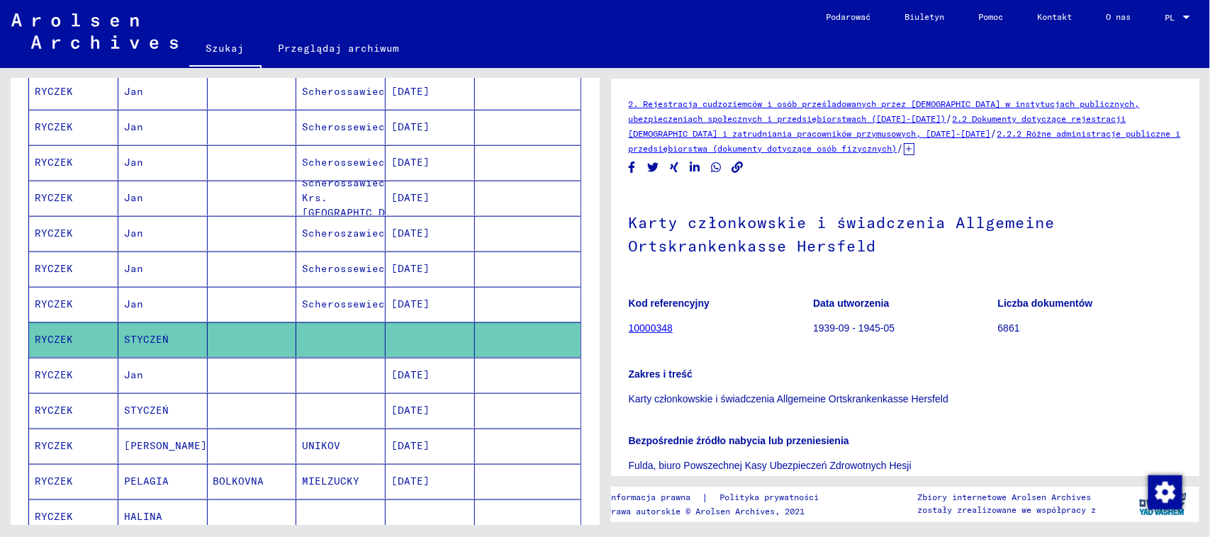
scroll to position [620, 0]
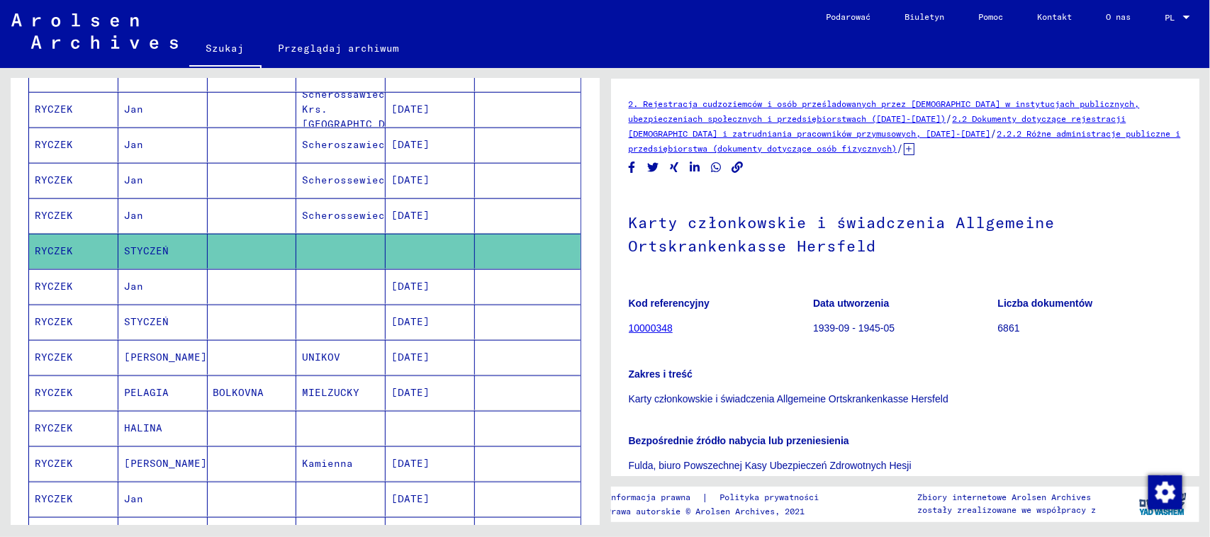
click at [243, 326] on mat-cell at bounding box center [252, 322] width 89 height 35
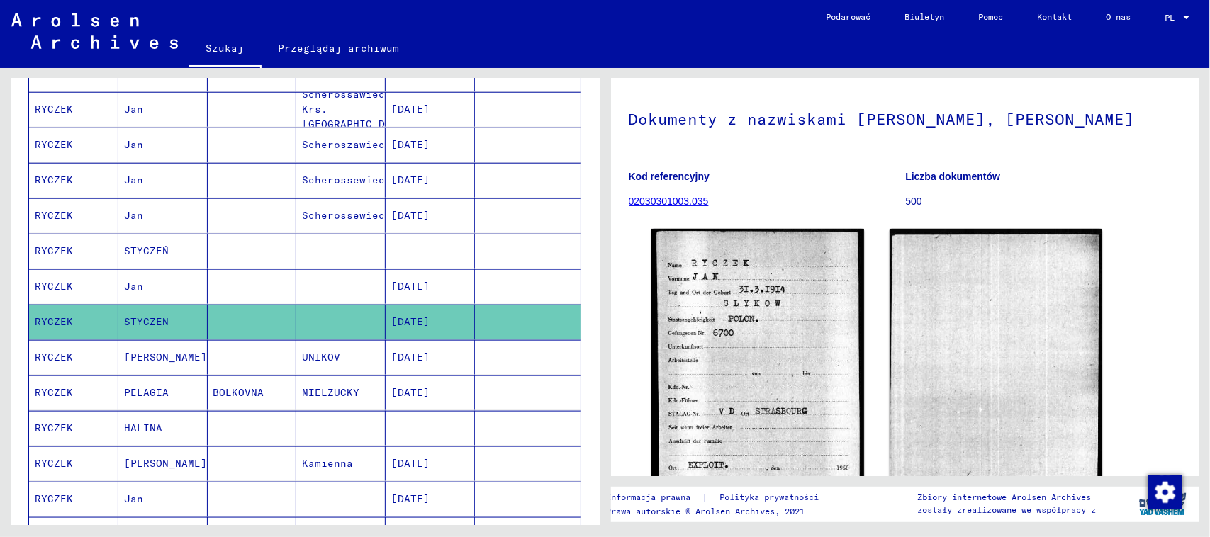
scroll to position [177, 0]
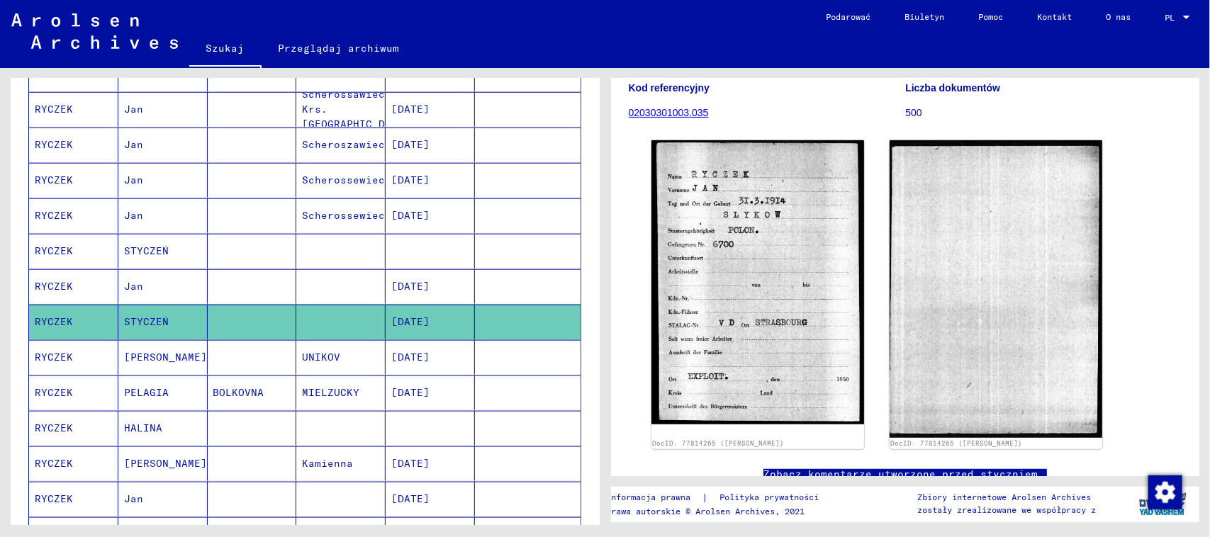
click at [259, 359] on mat-cell at bounding box center [252, 357] width 89 height 35
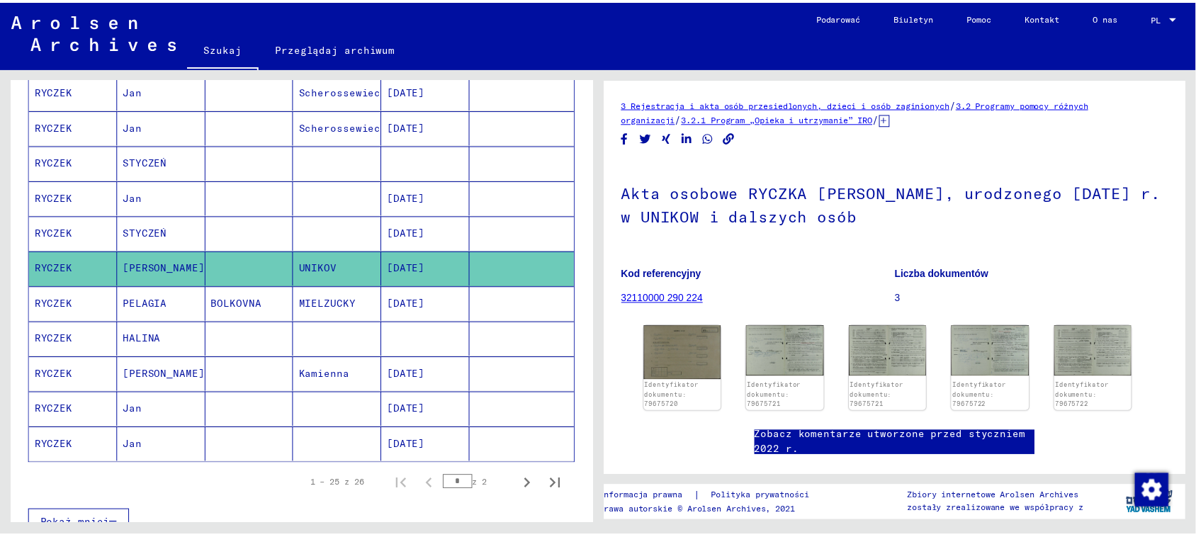
scroll to position [620, 0]
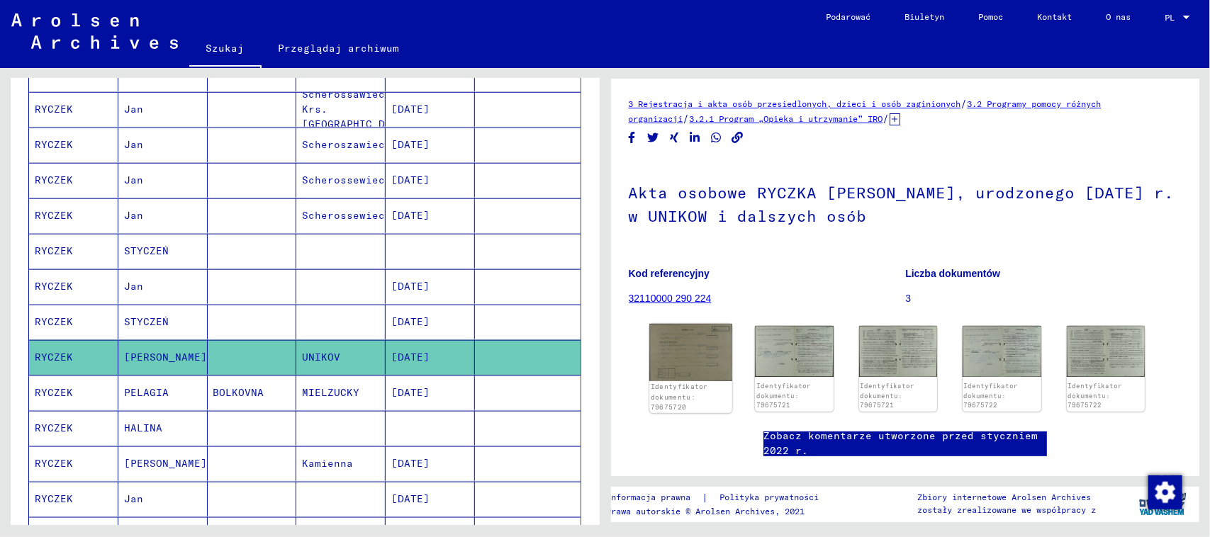
click at [689, 354] on img at bounding box center [690, 352] width 82 height 57
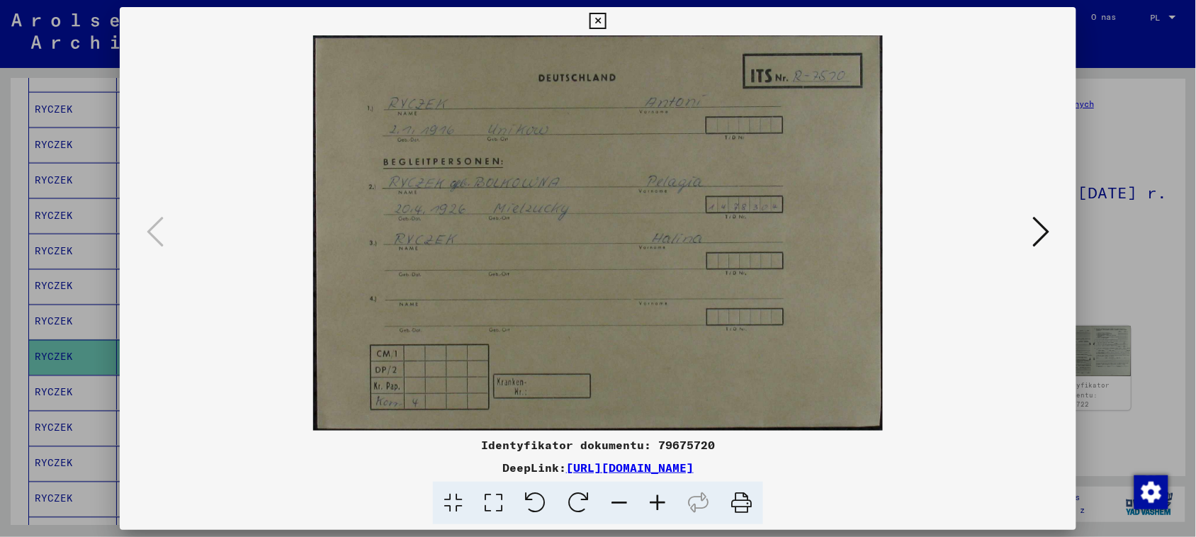
click at [1050, 230] on icon at bounding box center [1041, 232] width 17 height 34
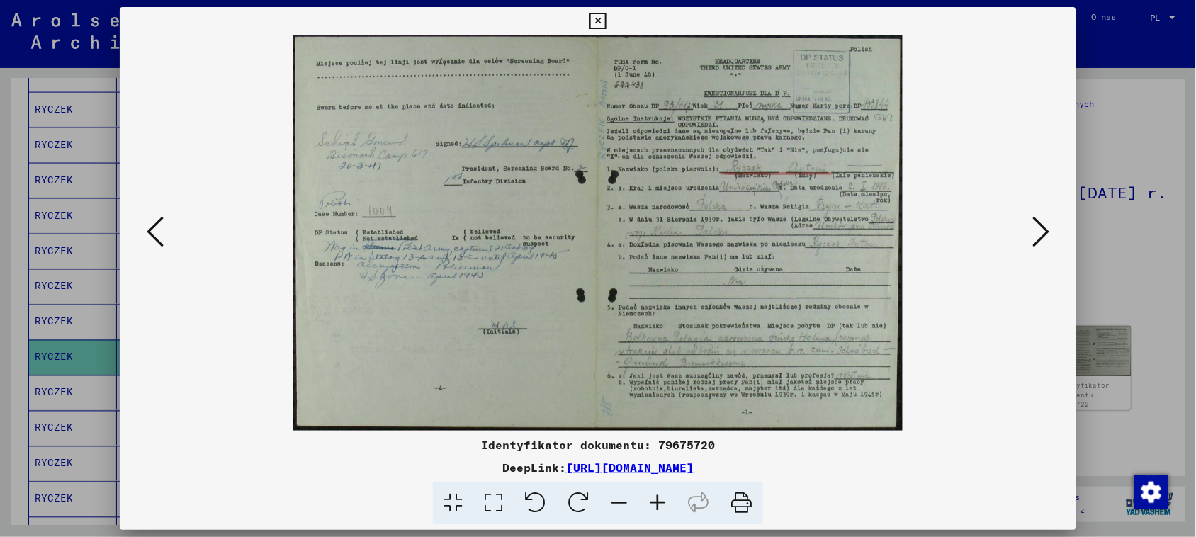
click at [664, 500] on icon at bounding box center [657, 503] width 38 height 43
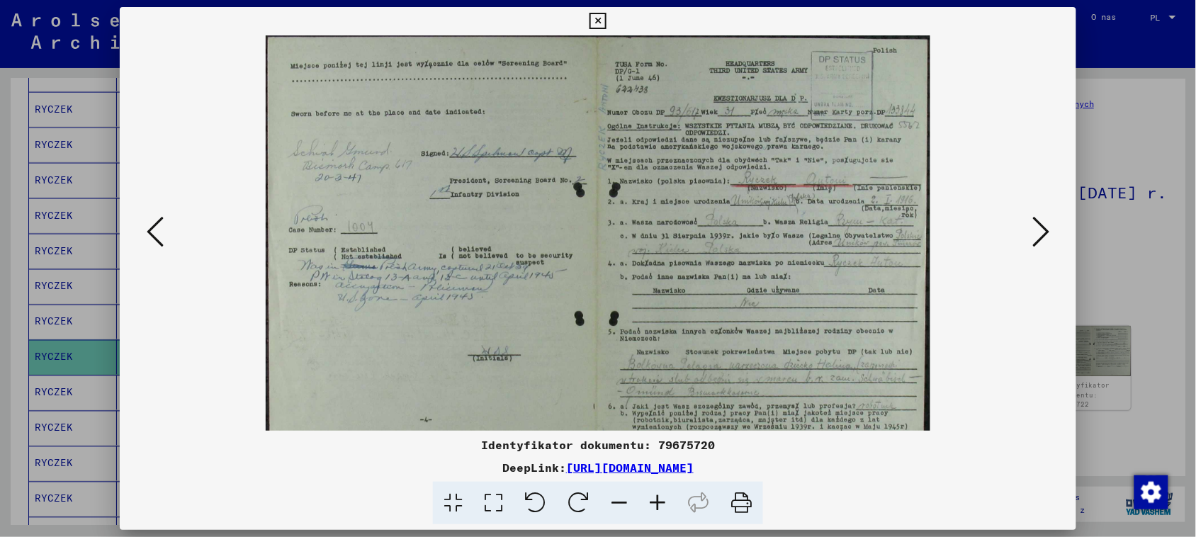
click at [664, 500] on icon at bounding box center [657, 503] width 38 height 43
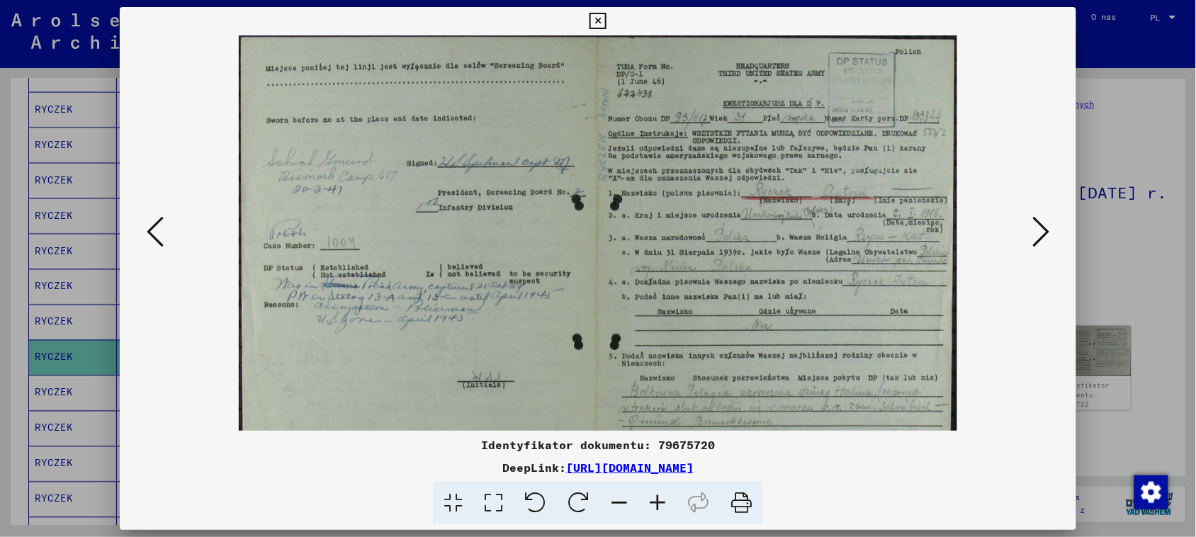
click at [664, 500] on icon at bounding box center [657, 503] width 38 height 43
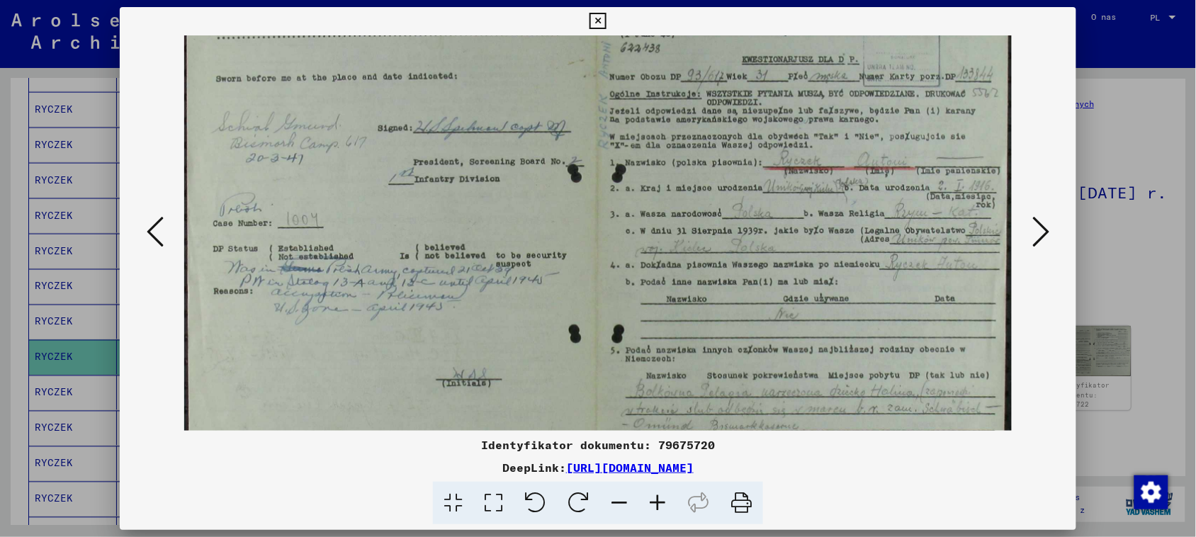
scroll to position [62, 0]
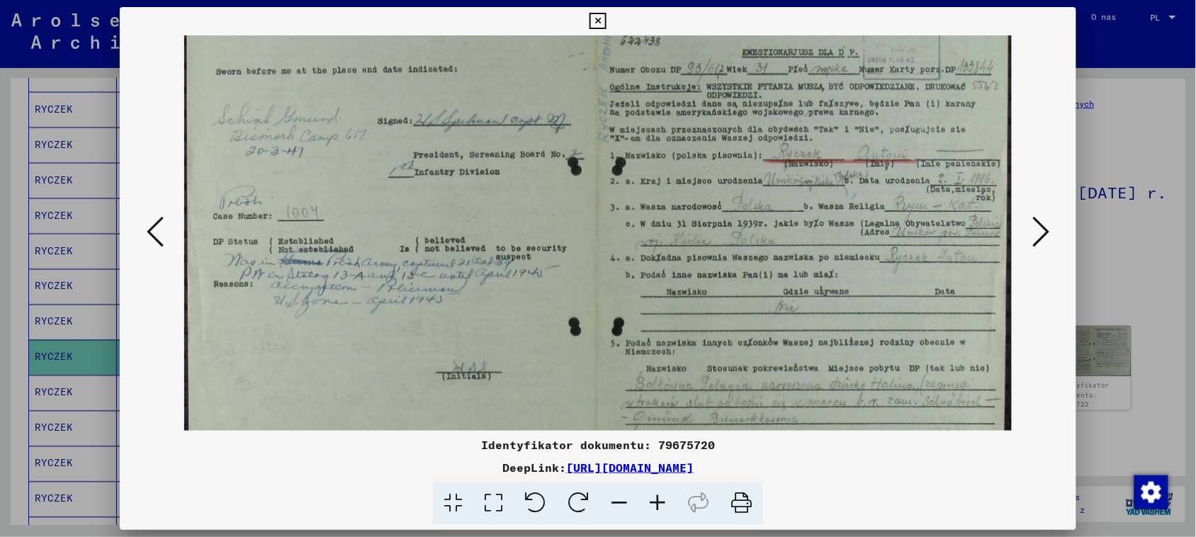
drag, startPoint x: 838, startPoint y: 306, endPoint x: 714, endPoint y: 245, distance: 137.5
click at [714, 245] on img at bounding box center [598, 242] width 828 height 537
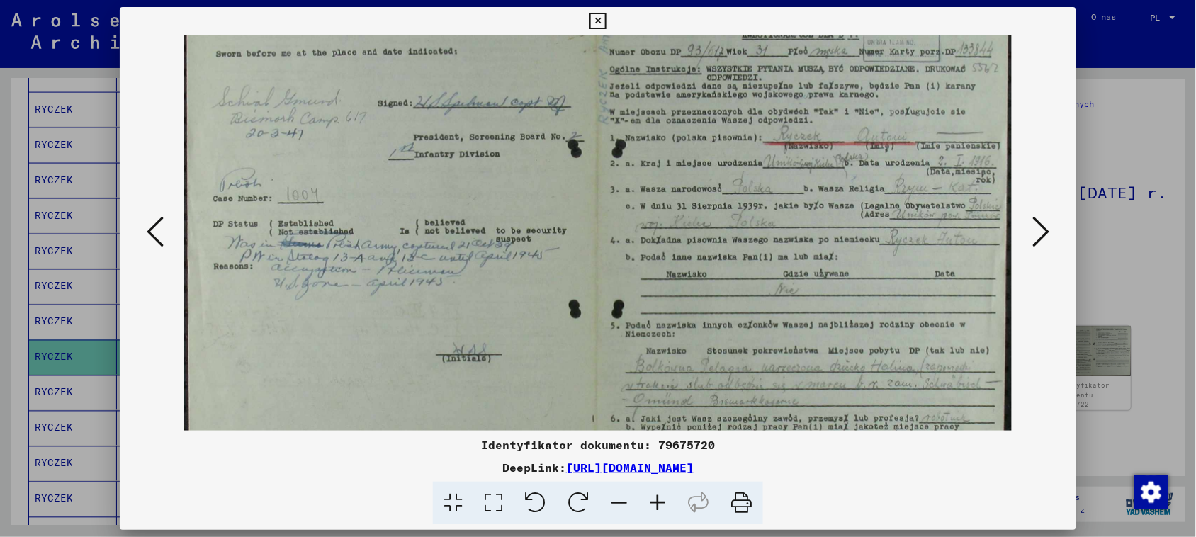
scroll to position [142, 0]
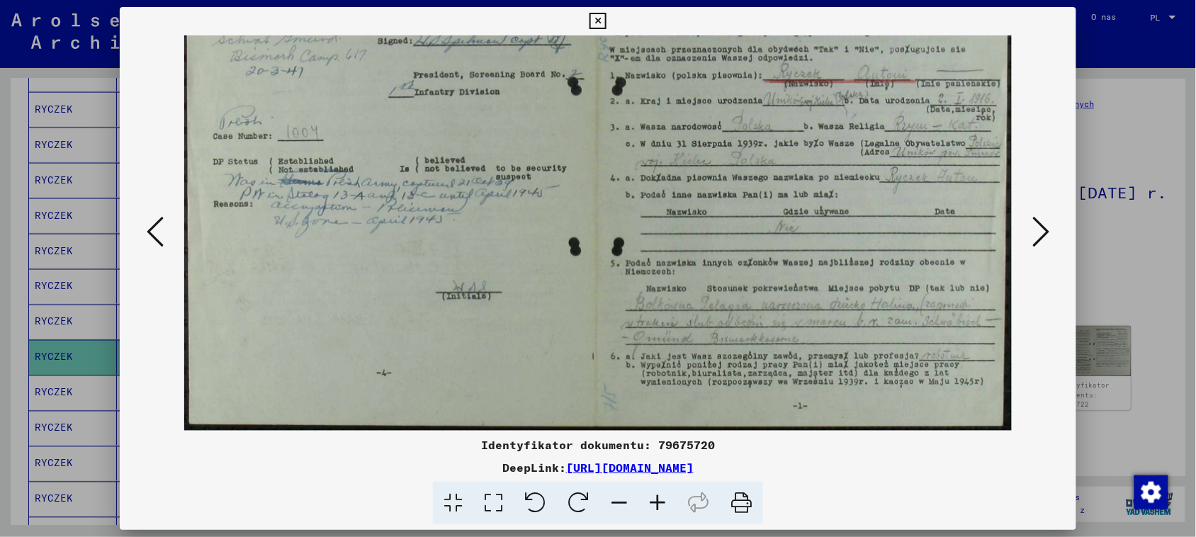
drag, startPoint x: 823, startPoint y: 314, endPoint x: 795, endPoint y: 210, distance: 107.8
click at [795, 210] on img at bounding box center [598, 162] width 828 height 537
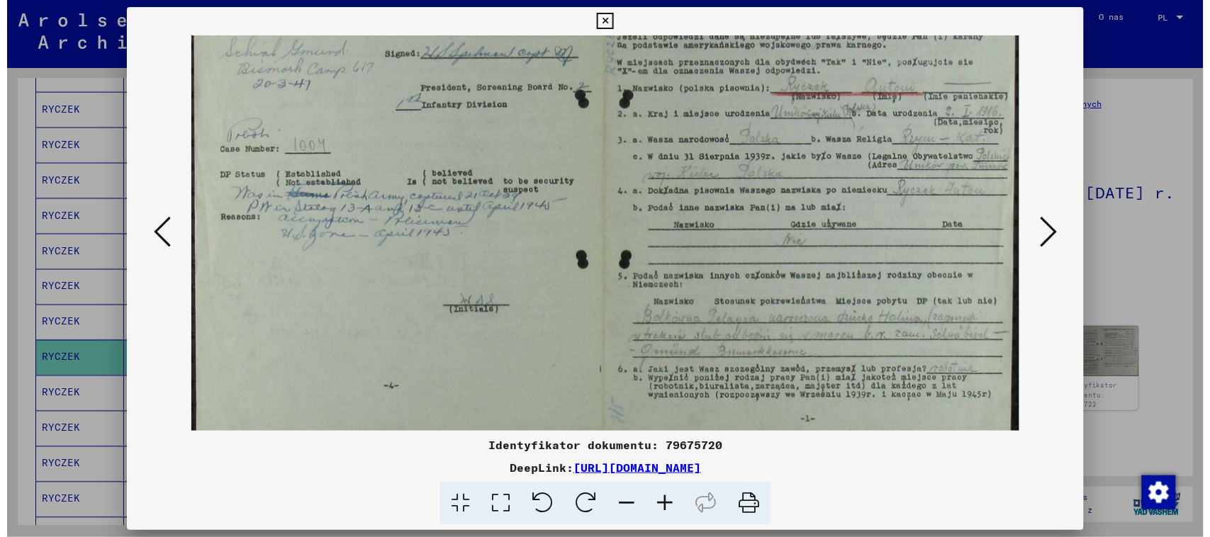
scroll to position [128, 0]
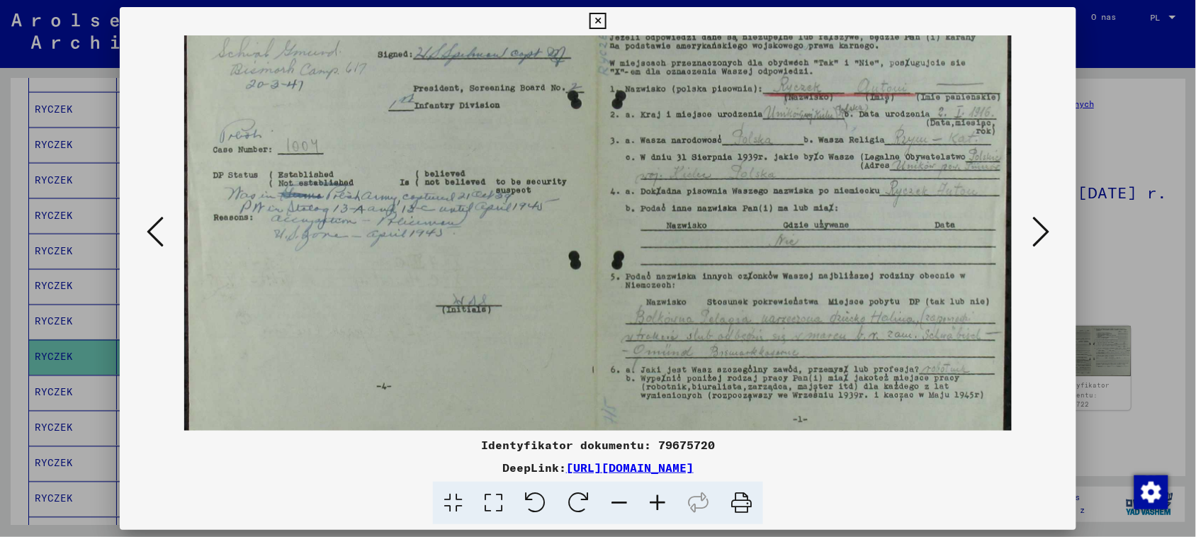
drag, startPoint x: 795, startPoint y: 210, endPoint x: 794, endPoint y: 222, distance: 12.1
click at [794, 222] on img at bounding box center [598, 175] width 828 height 537
click at [593, 22] on icon at bounding box center [598, 21] width 16 height 17
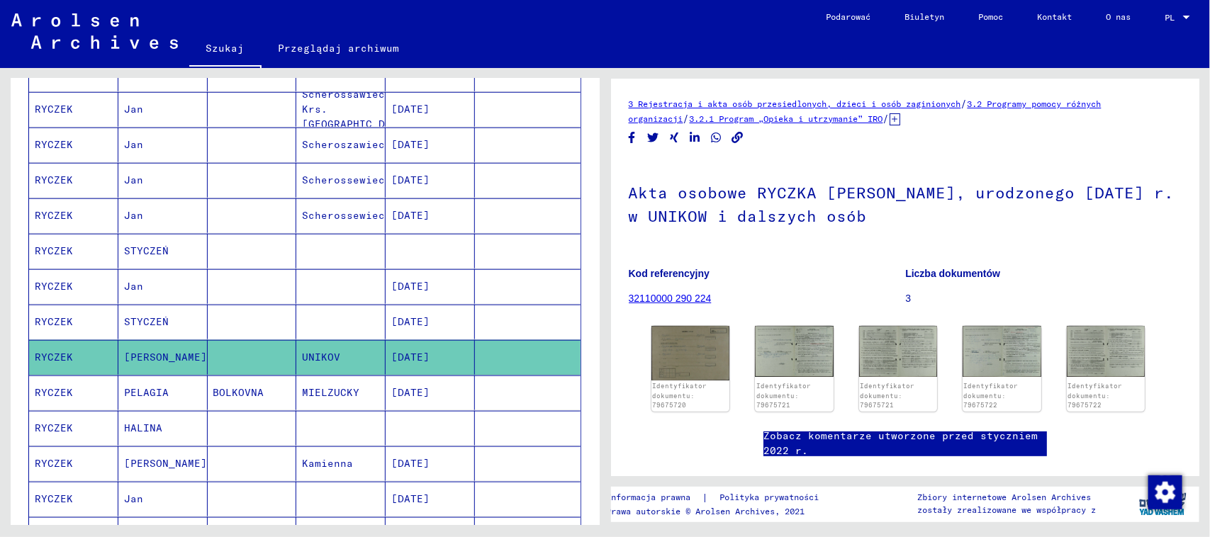
click at [367, 397] on mat-cell "MIELZUCKY" at bounding box center [340, 393] width 89 height 35
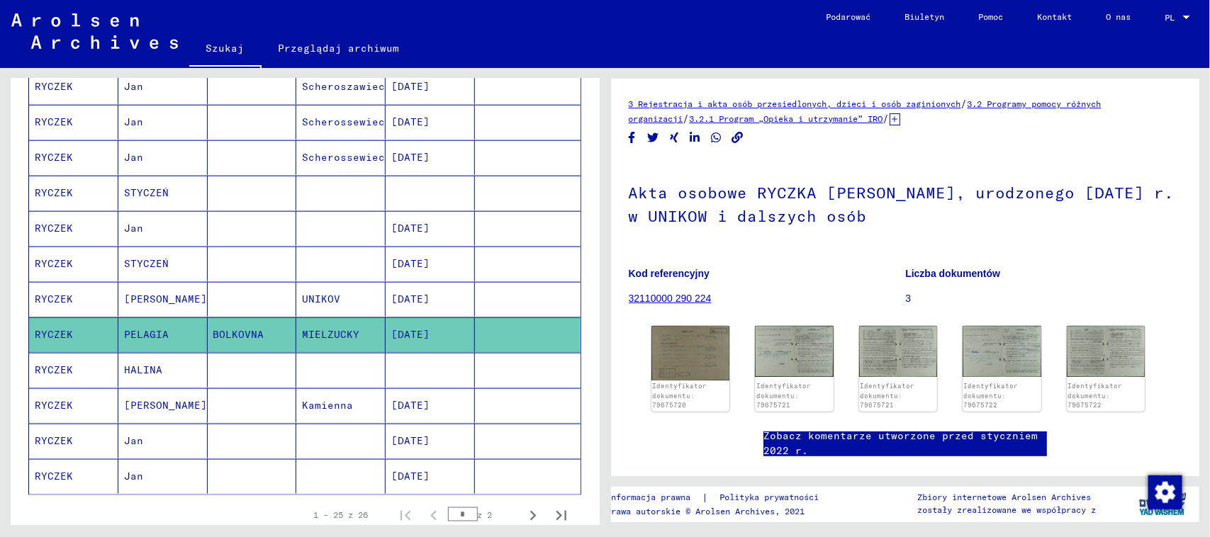
scroll to position [709, 0]
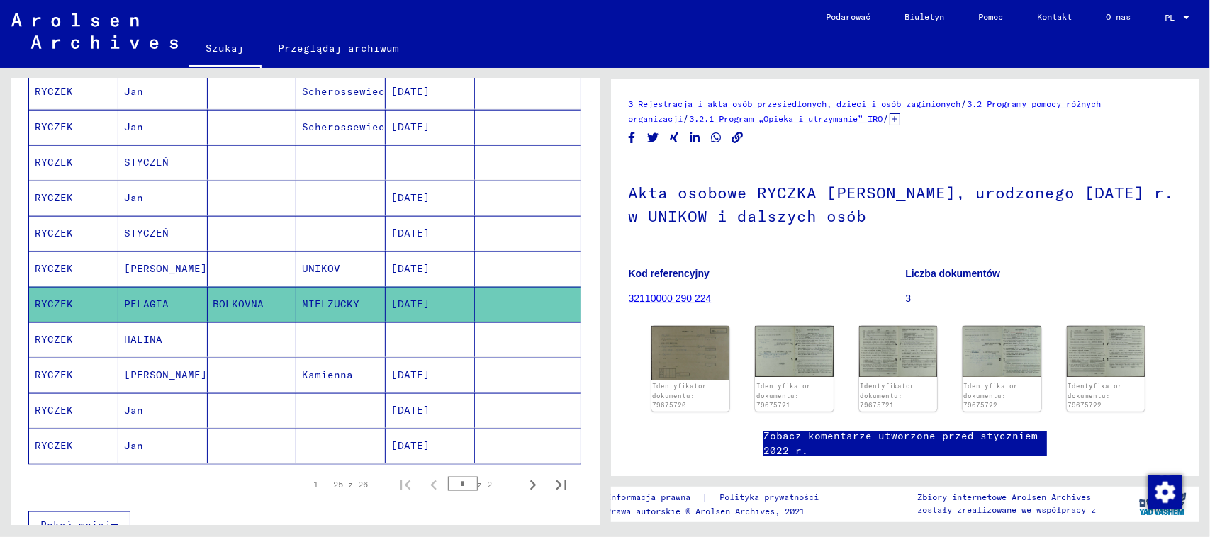
click at [339, 345] on mat-cell at bounding box center [340, 339] width 89 height 35
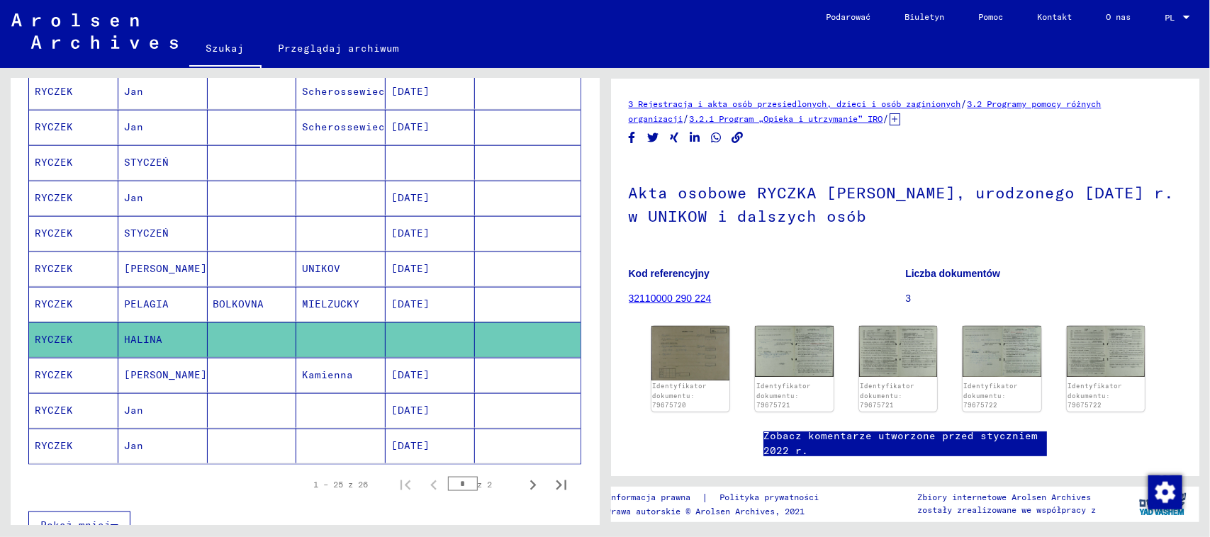
click at [366, 422] on mat-cell at bounding box center [340, 410] width 89 height 35
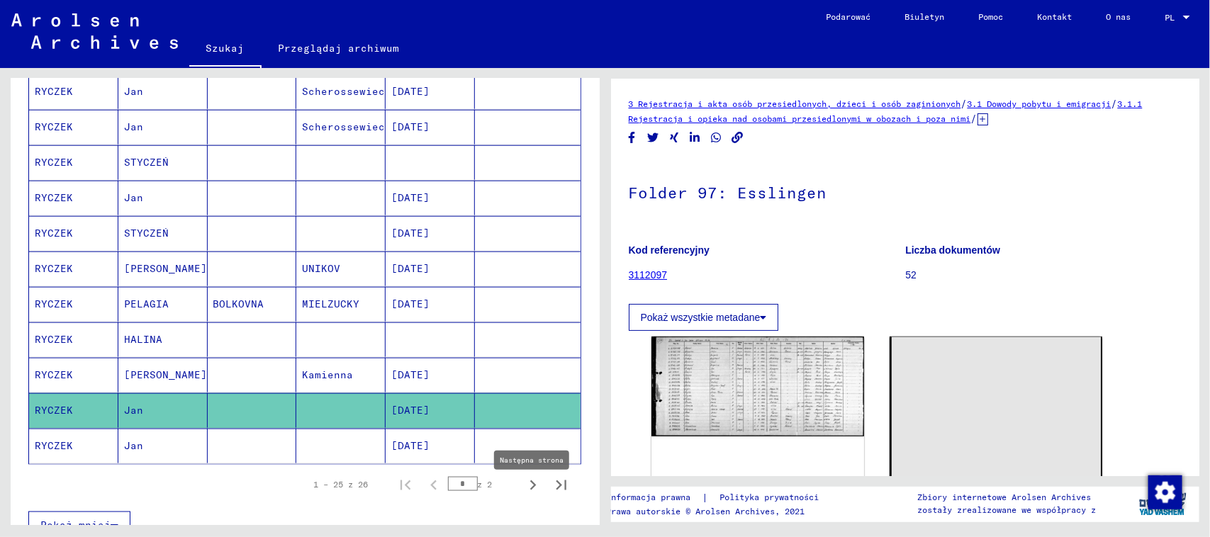
click at [530, 490] on icon "Następna strona" at bounding box center [533, 485] width 6 height 10
type input "*"
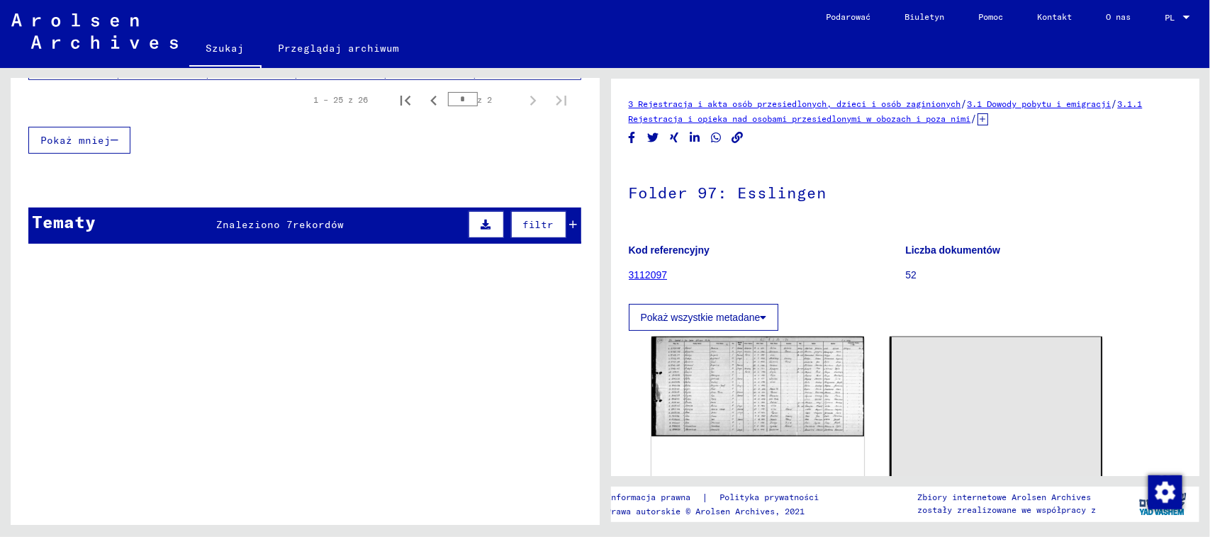
scroll to position [80, 0]
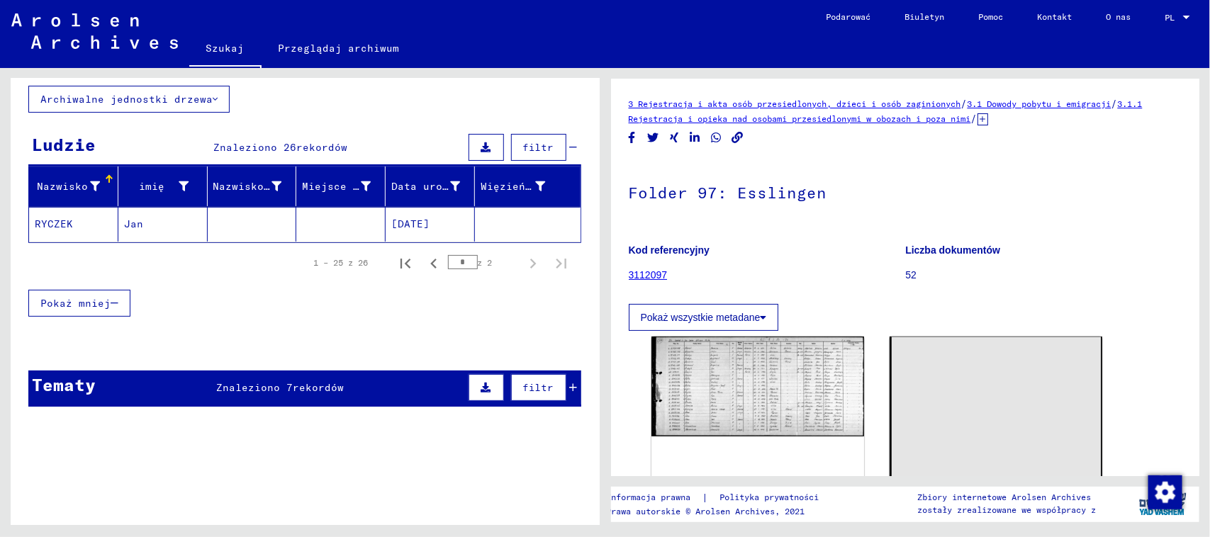
click at [242, 218] on mat-cell at bounding box center [252, 224] width 89 height 35
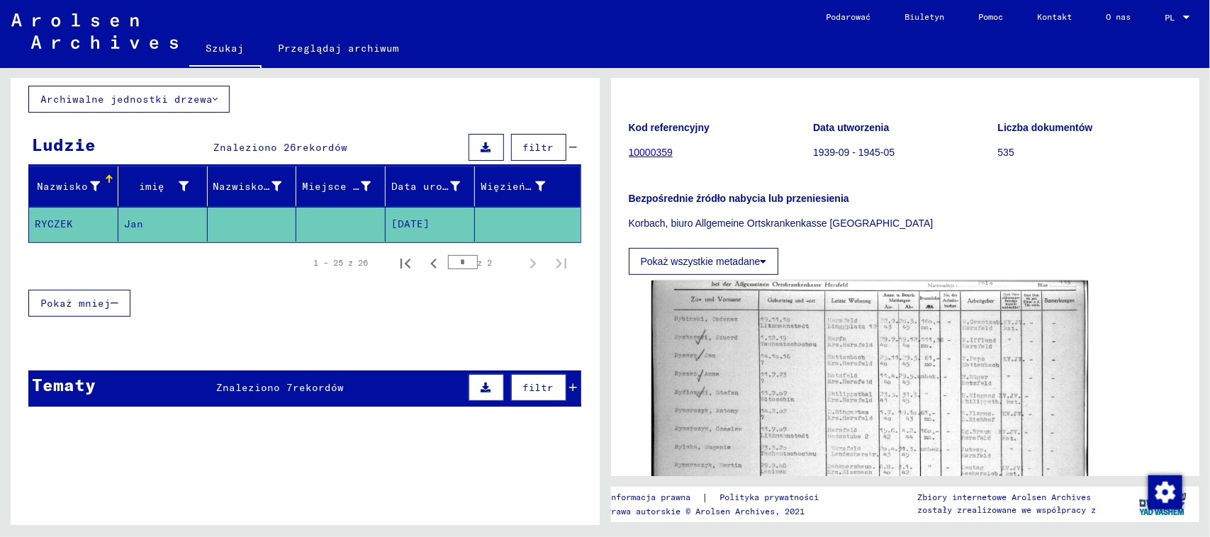
scroll to position [177, 0]
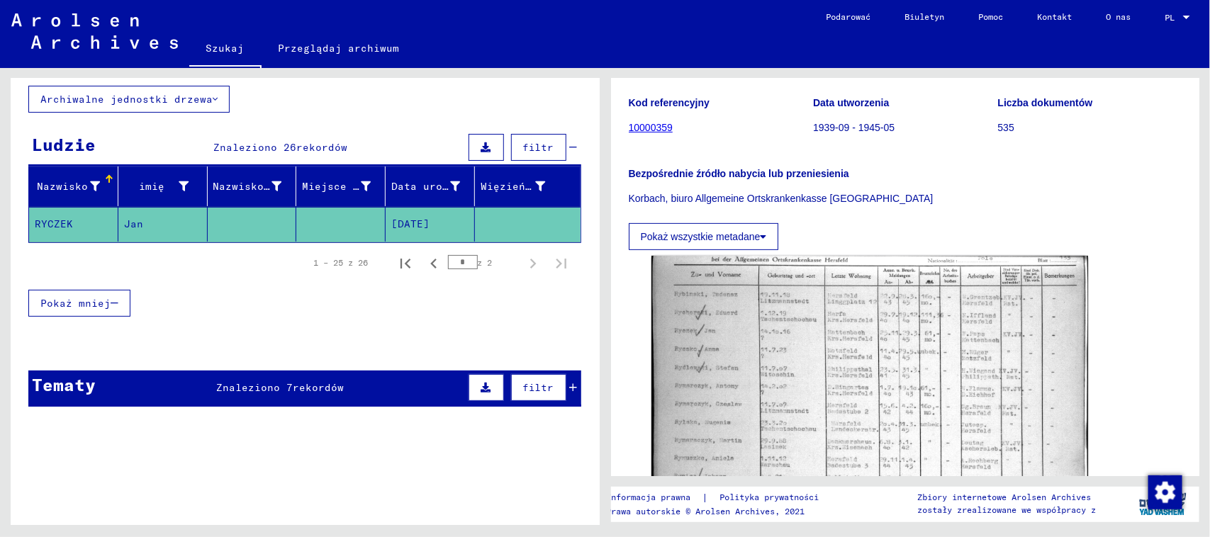
click at [225, 385] on font "Znaleziono 7" at bounding box center [254, 387] width 77 height 13
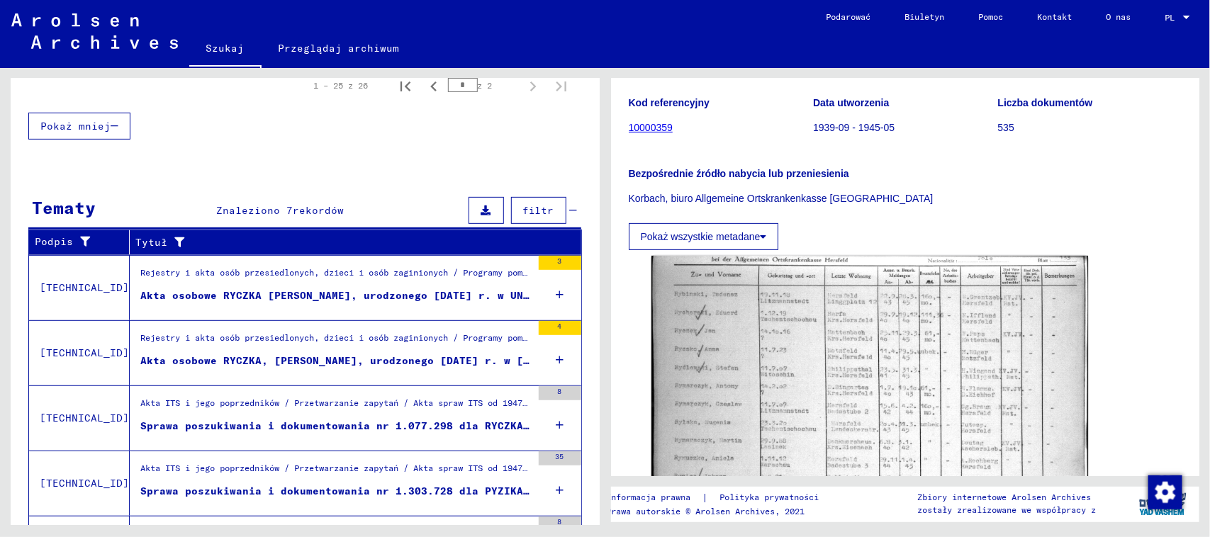
scroll to position [346, 0]
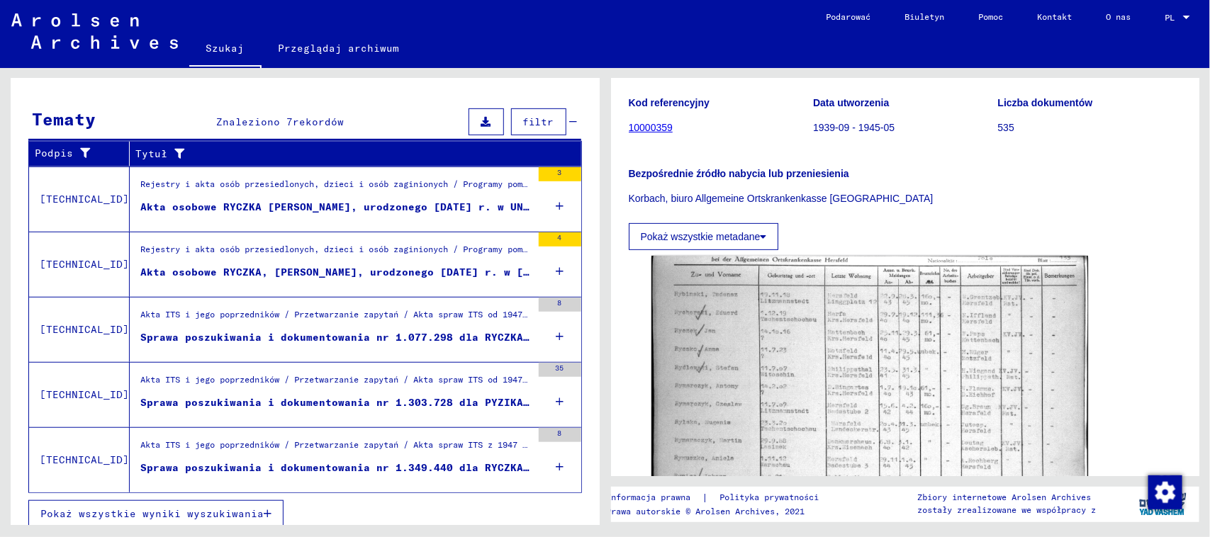
click at [356, 341] on font "Sprawa poszukiwania i dokumentowania nr 1.077.298 dla RYCZKA, [PERSON_NAME]. [D…" at bounding box center [414, 337] width 548 height 13
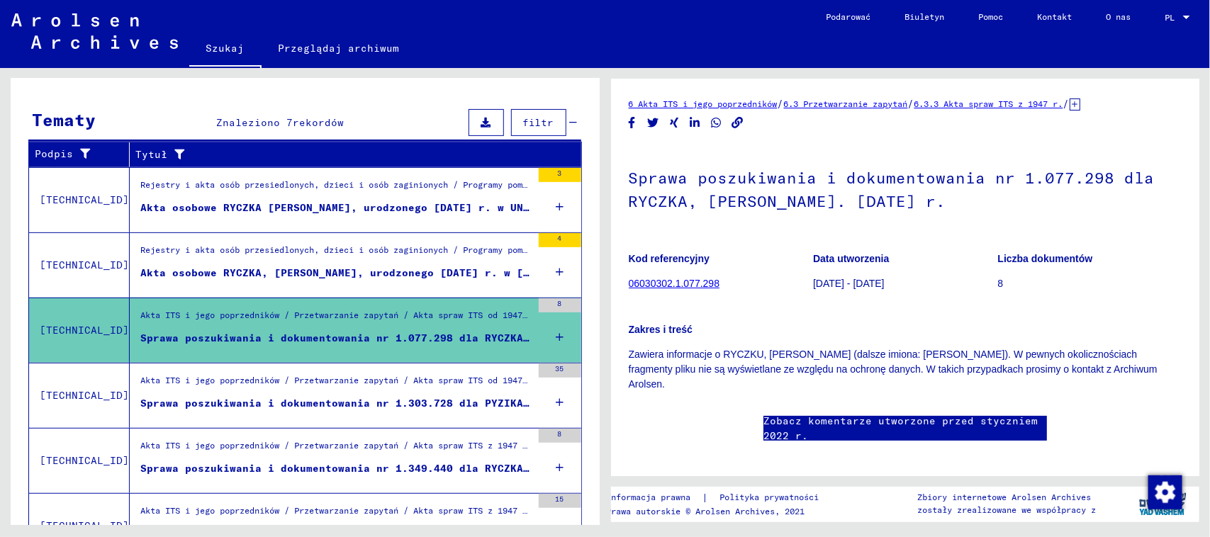
click at [359, 399] on font "Sprawa poszukiwania i dokumentowania nr 1.303.728 dla PYZIKA, [PERSON_NAME]. 19…" at bounding box center [398, 403] width 517 height 13
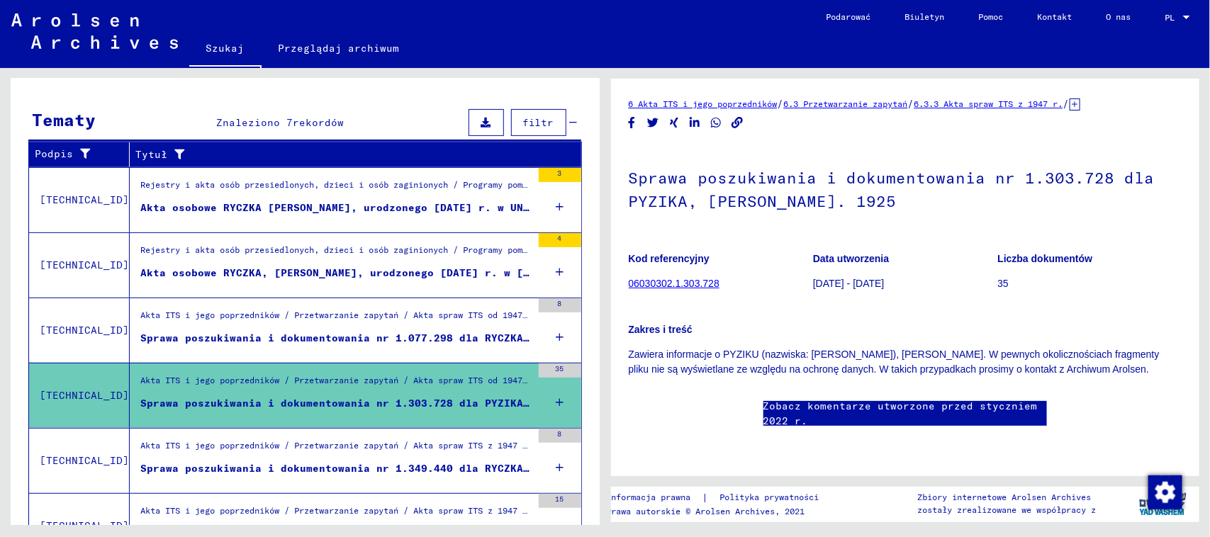
click at [381, 448] on font "Akta ITS i jego poprzedników / Przetwarzanie zapytań / Akta spraw ITS z 1947 r.…" at bounding box center [785, 445] width 1290 height 11
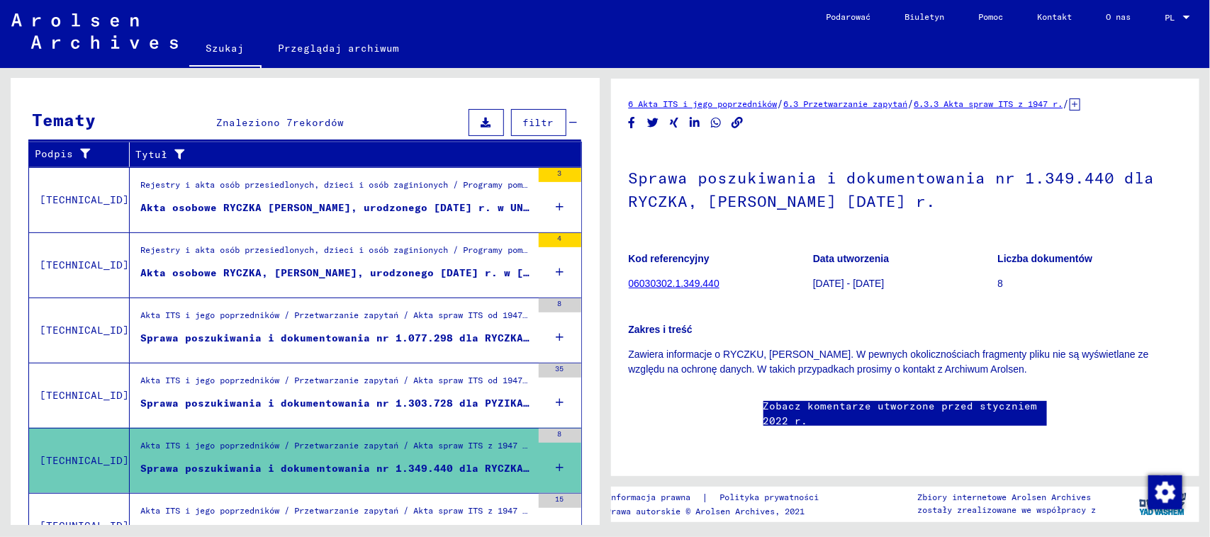
scroll to position [276, 0]
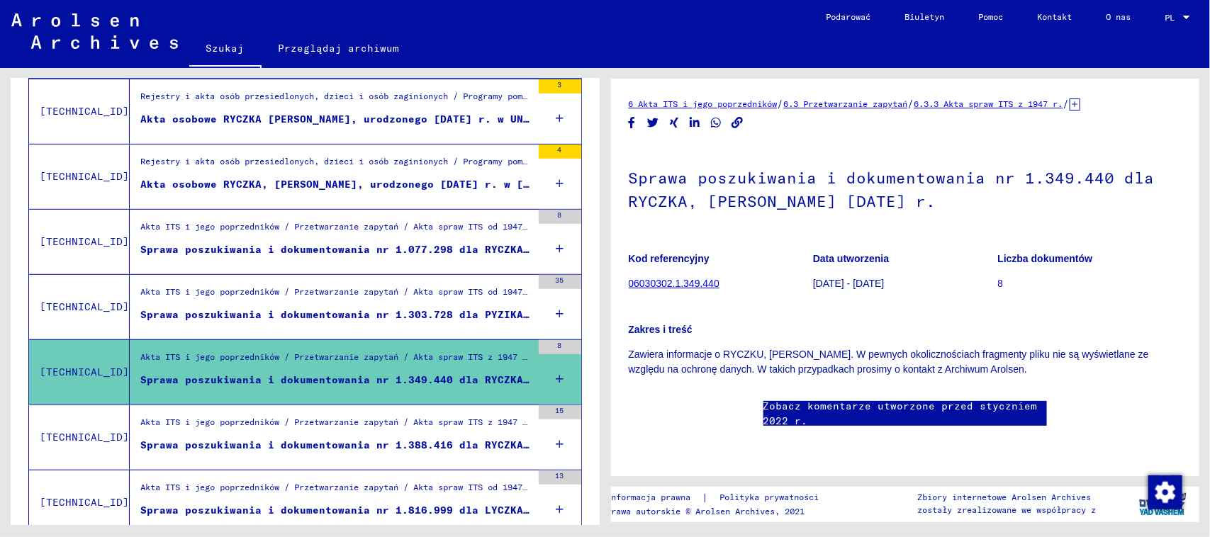
click at [392, 424] on font "Akta ITS i jego poprzedników / Przetwarzanie zapytań / Akta spraw ITS z 1947 r.…" at bounding box center [785, 422] width 1290 height 11
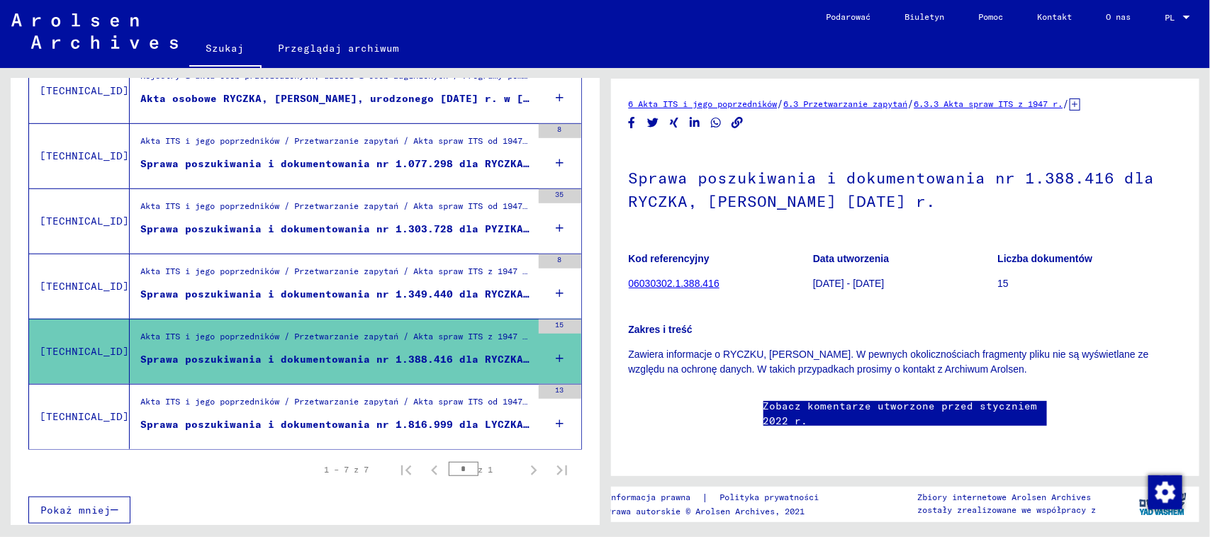
scroll to position [369, 0]
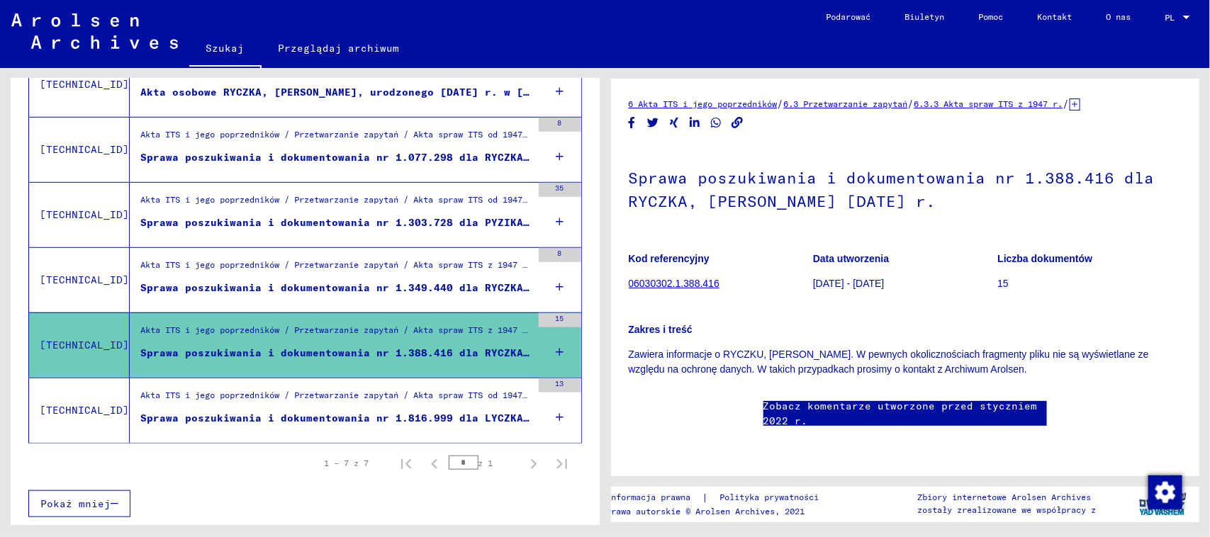
click at [395, 398] on font "Akta ITS i jego poprzedników / Przetwarzanie zapytań / Akta spraw ITS od 1947 r…" at bounding box center [787, 395] width 1295 height 11
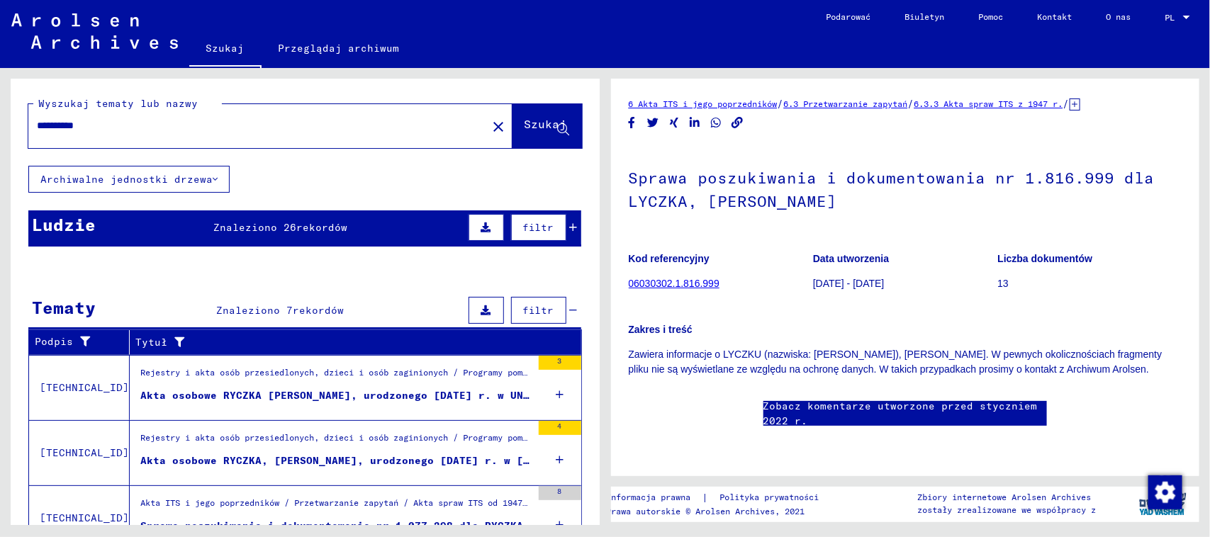
drag, startPoint x: 52, startPoint y: 124, endPoint x: 2, endPoint y: 97, distance: 56.4
click at [0, 110] on div "**********" at bounding box center [302, 296] width 604 height 457
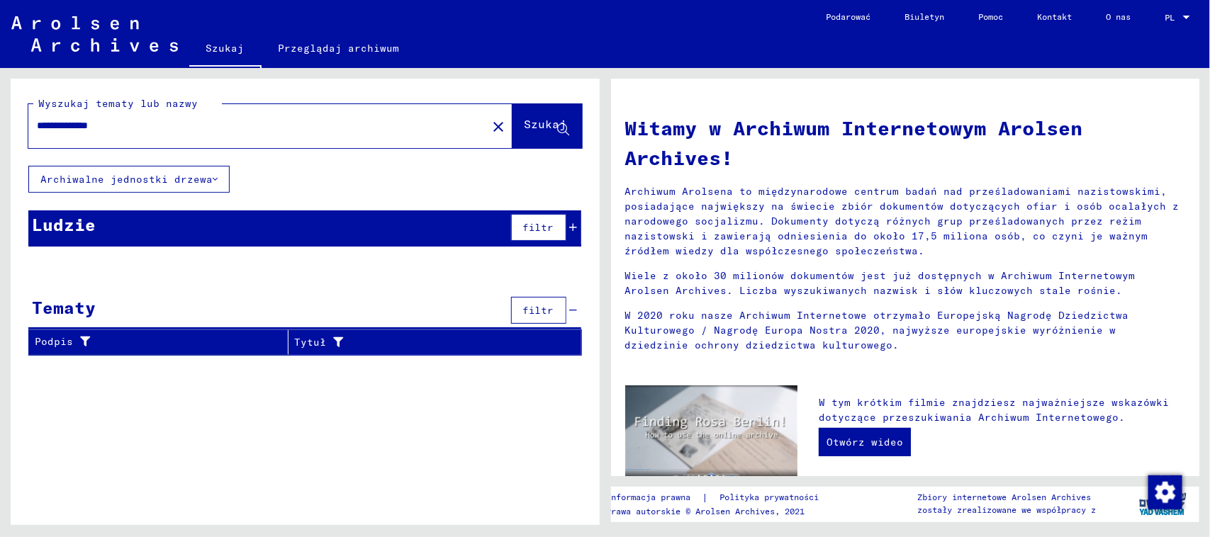
drag, startPoint x: 97, startPoint y: 128, endPoint x: 89, endPoint y: 128, distance: 8.5
click at [89, 128] on input "**********" at bounding box center [253, 125] width 433 height 15
type input "**********"
click at [298, 224] on font "rekordów" at bounding box center [321, 227] width 51 height 13
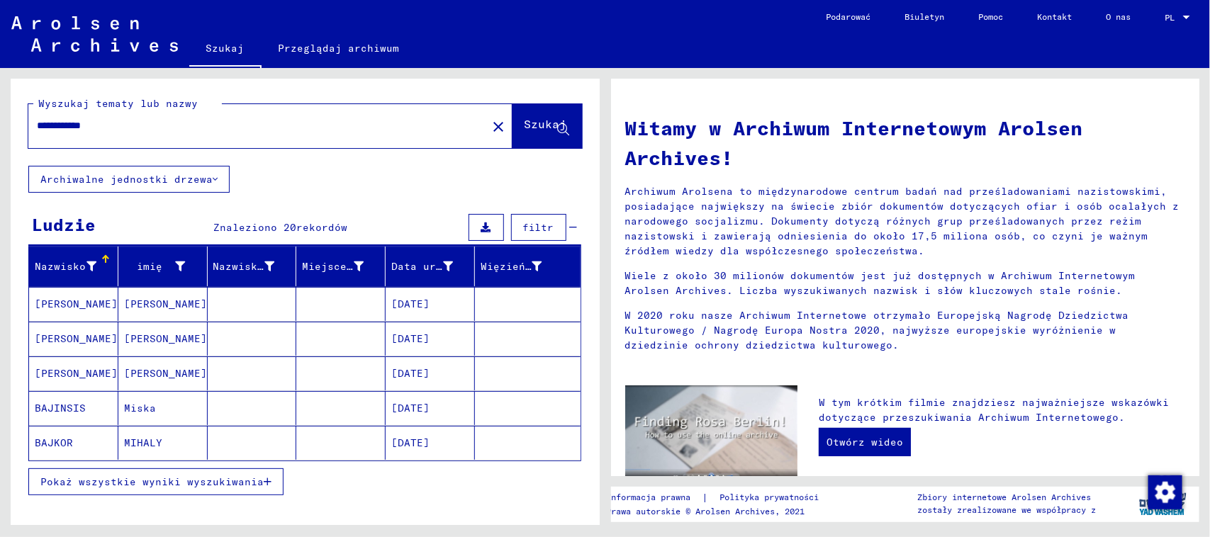
scroll to position [89, 0]
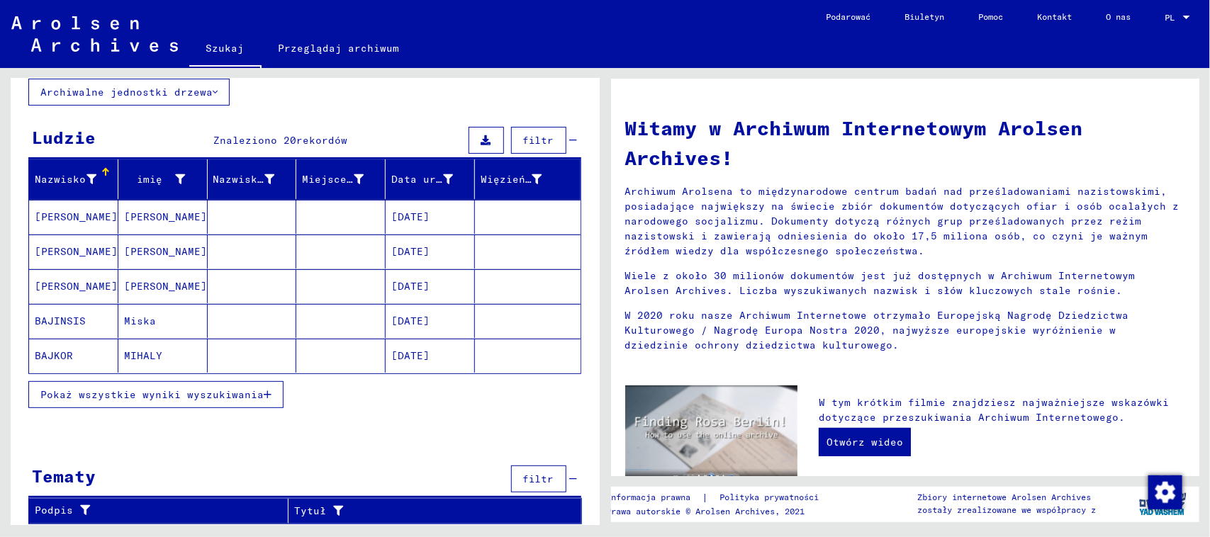
click at [250, 395] on font "Pokaż wszystkie wyniki wyszukiwania" at bounding box center [151, 394] width 223 height 13
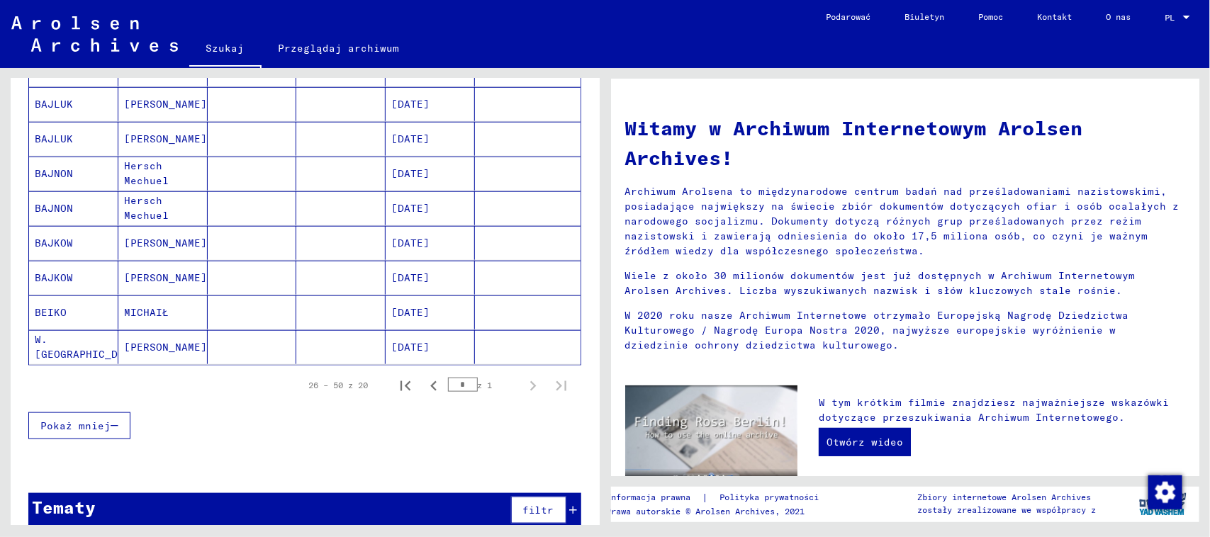
scroll to position [639, 0]
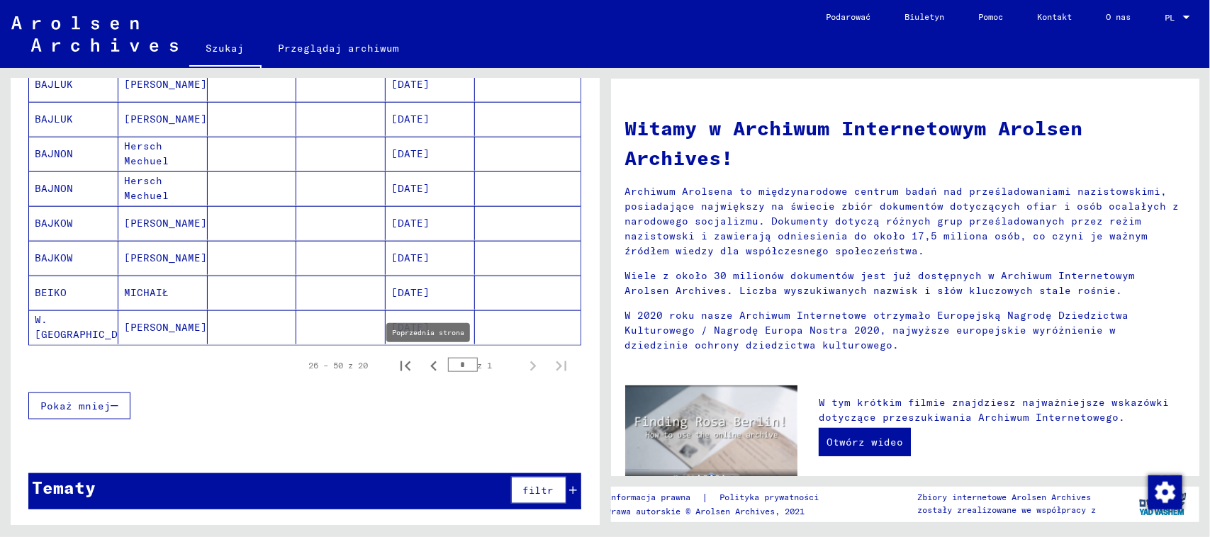
click at [424, 365] on icon "Poprzednia strona" at bounding box center [434, 366] width 20 height 20
type input "*"
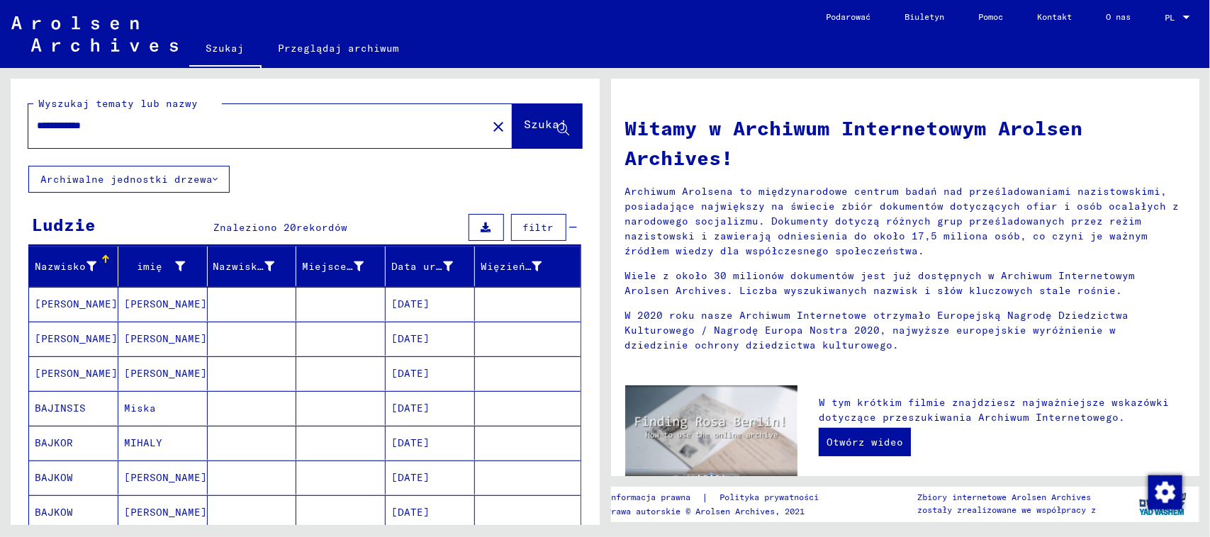
drag, startPoint x: 176, startPoint y: 121, endPoint x: 0, endPoint y: 122, distance: 175.7
click at [0, 122] on div "**********" at bounding box center [302, 296] width 604 height 457
type input "**********"
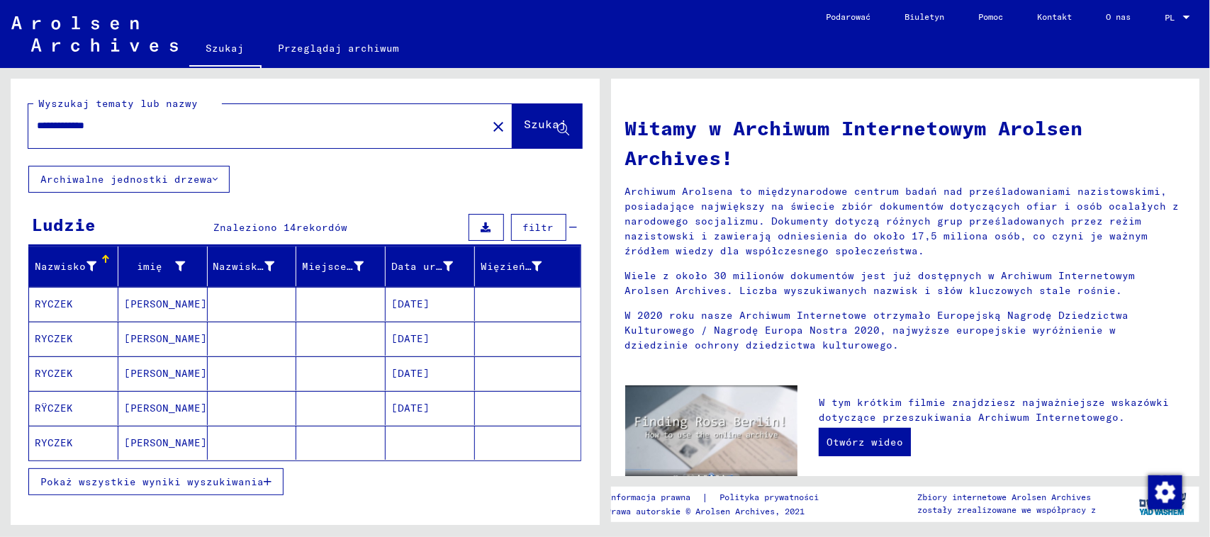
click at [296, 298] on mat-cell at bounding box center [340, 304] width 89 height 34
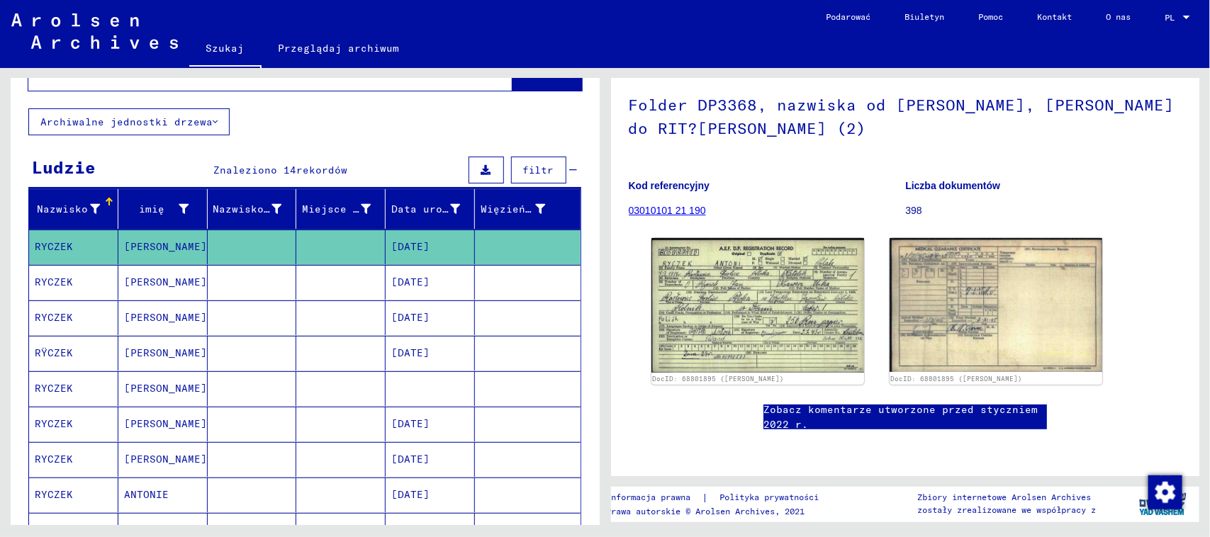
scroll to position [89, 0]
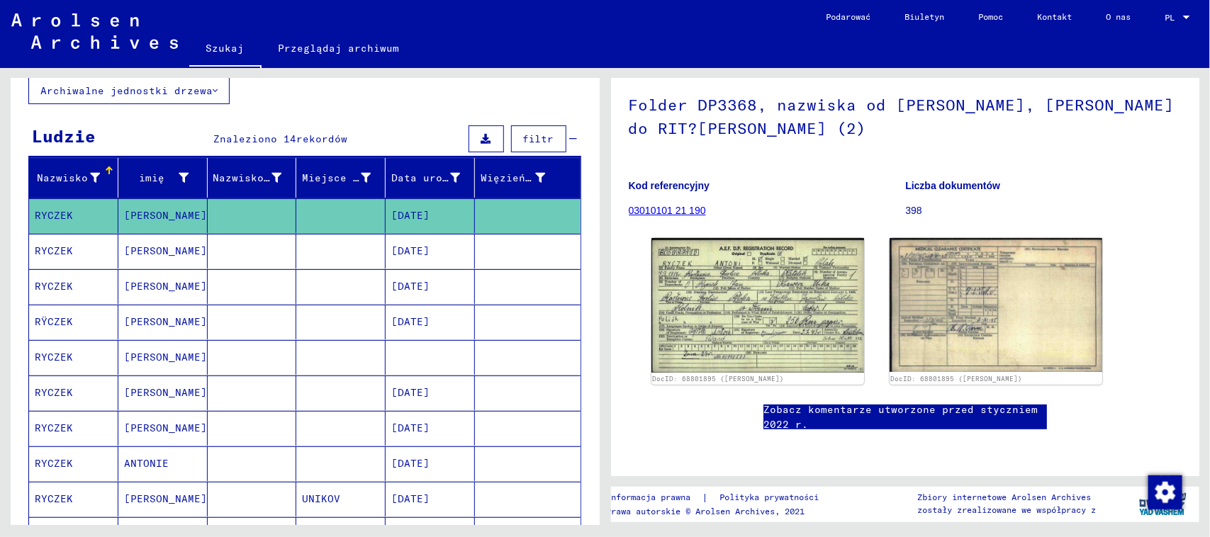
click at [283, 244] on mat-cell at bounding box center [252, 251] width 89 height 35
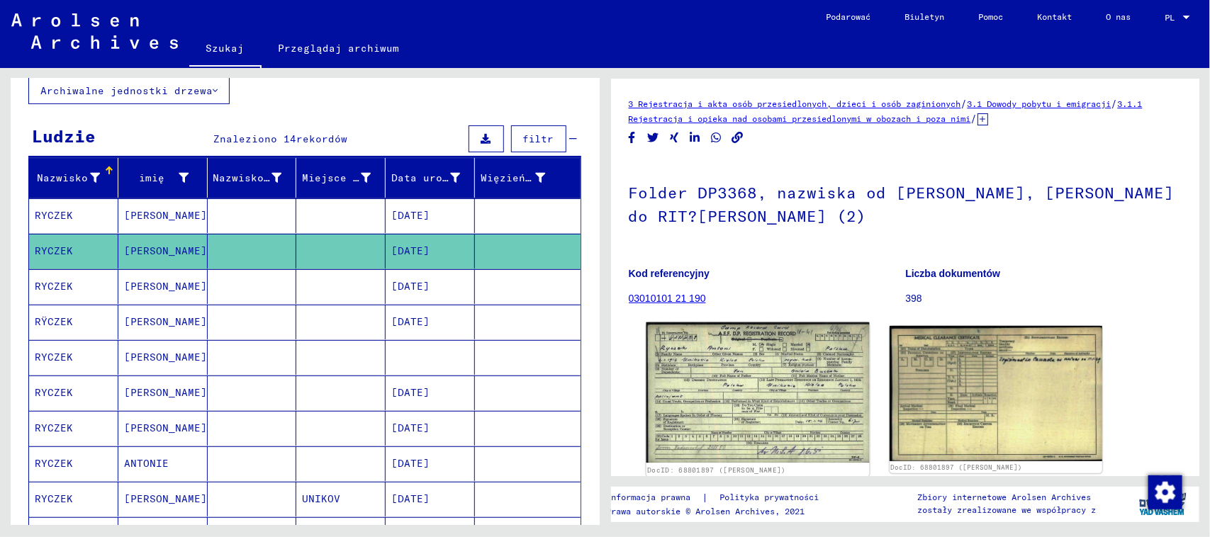
click at [764, 368] on img at bounding box center [757, 392] width 223 height 140
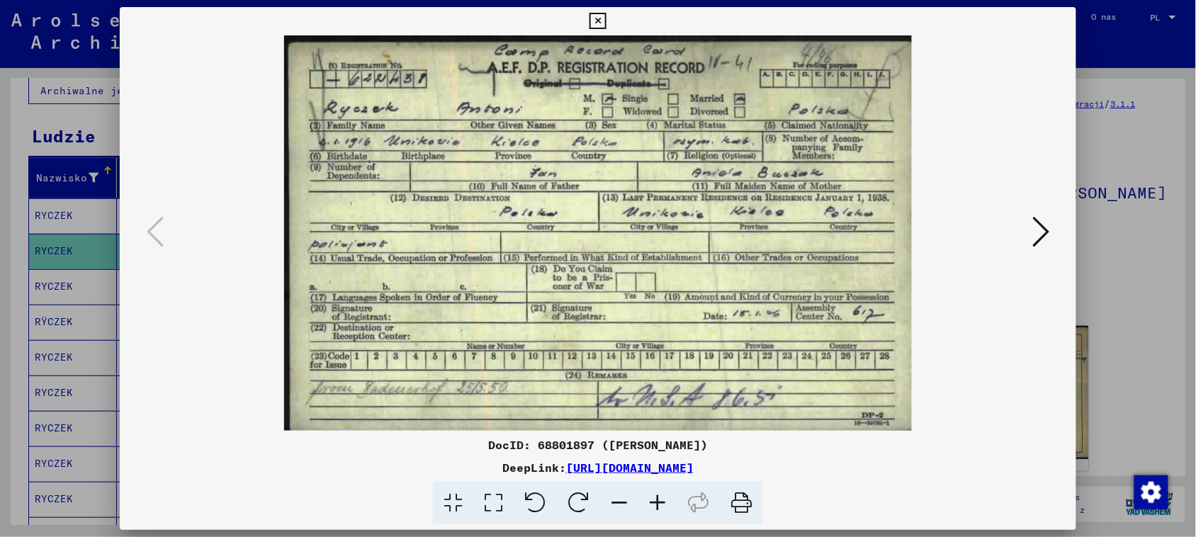
click at [601, 20] on icon at bounding box center [598, 21] width 16 height 17
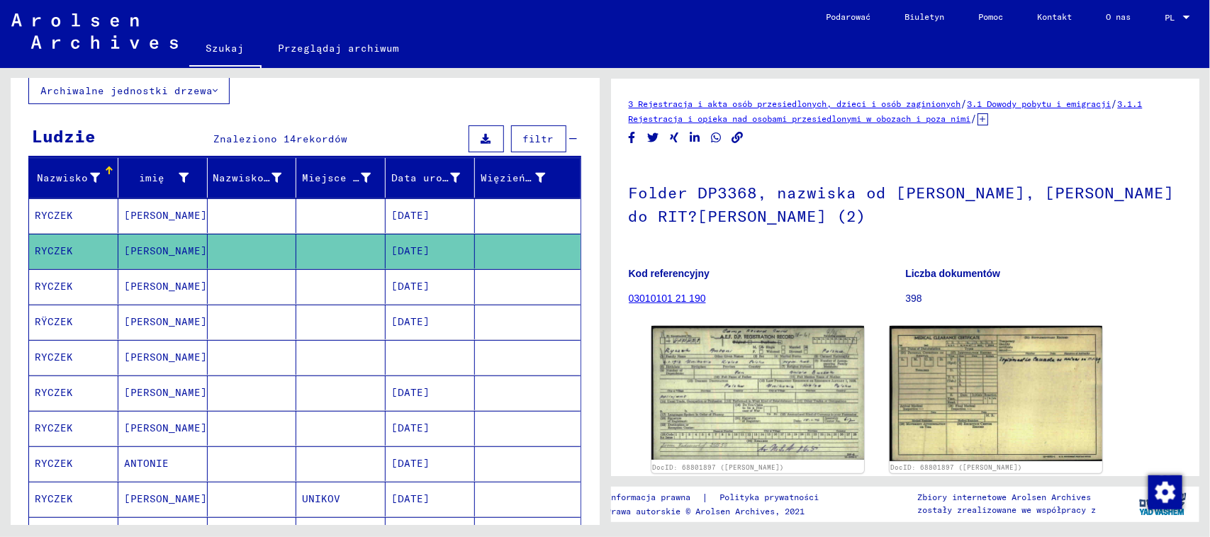
drag, startPoint x: 218, startPoint y: 223, endPoint x: 228, endPoint y: 223, distance: 10.6
click at [218, 222] on mat-cell at bounding box center [252, 215] width 89 height 35
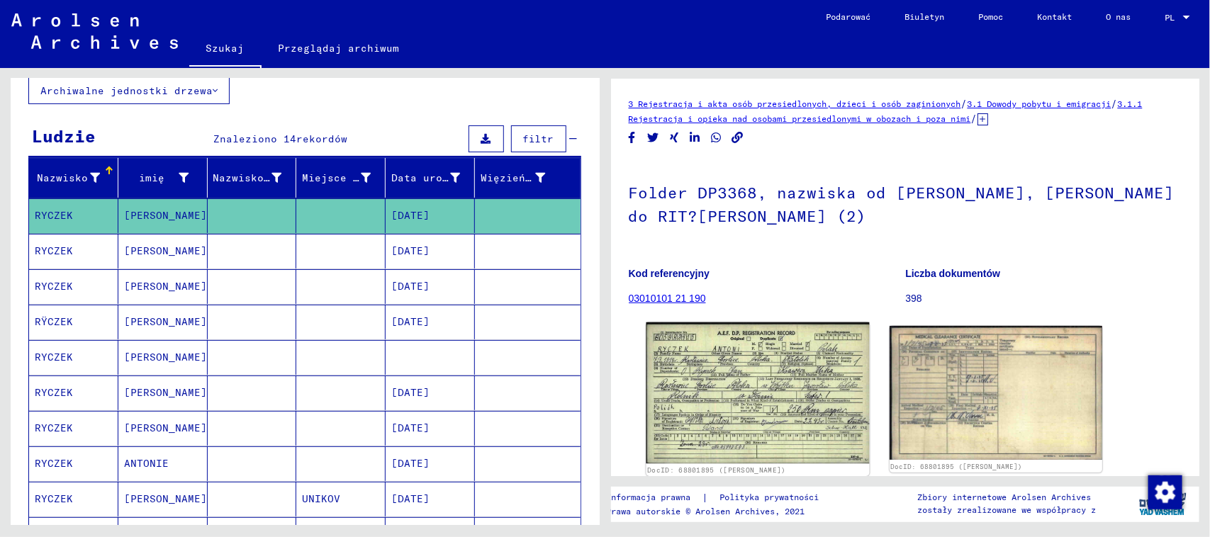
click at [805, 378] on img at bounding box center [757, 393] width 223 height 142
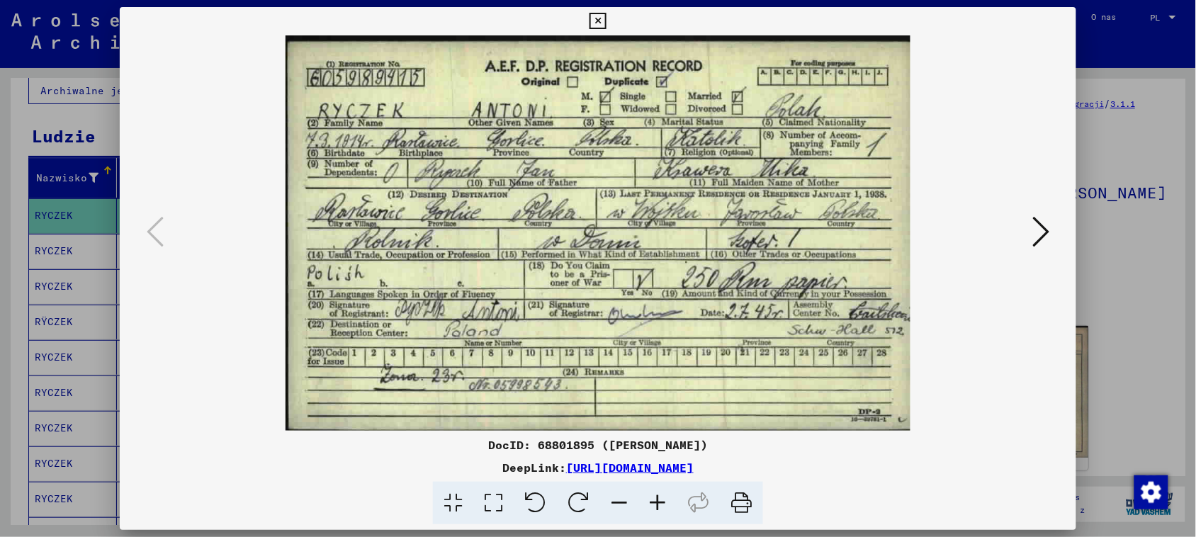
click at [601, 19] on icon at bounding box center [598, 21] width 16 height 17
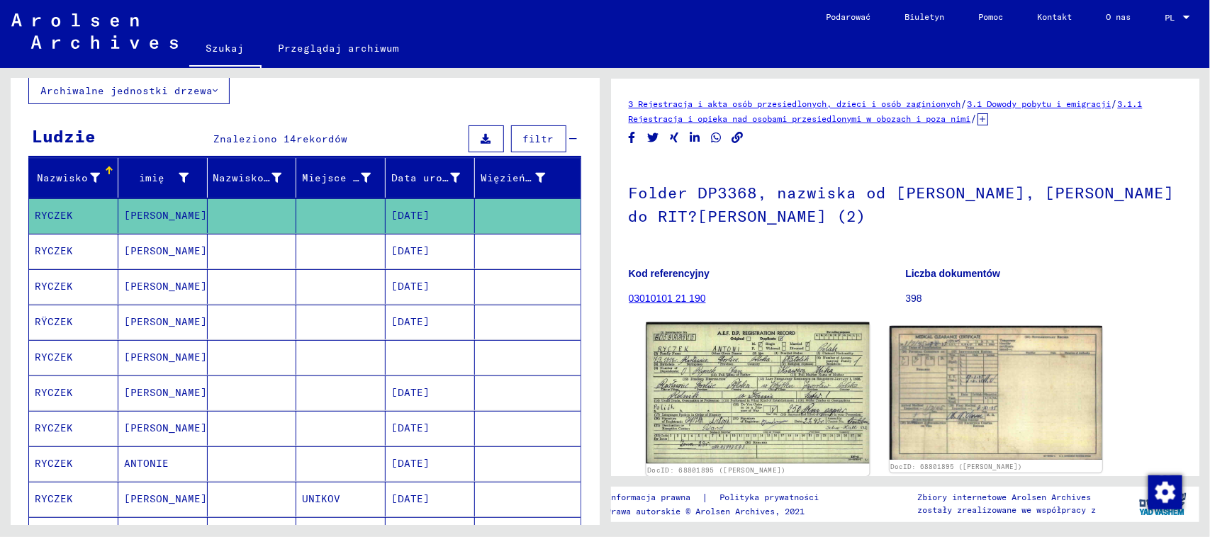
click at [693, 359] on img at bounding box center [757, 393] width 223 height 142
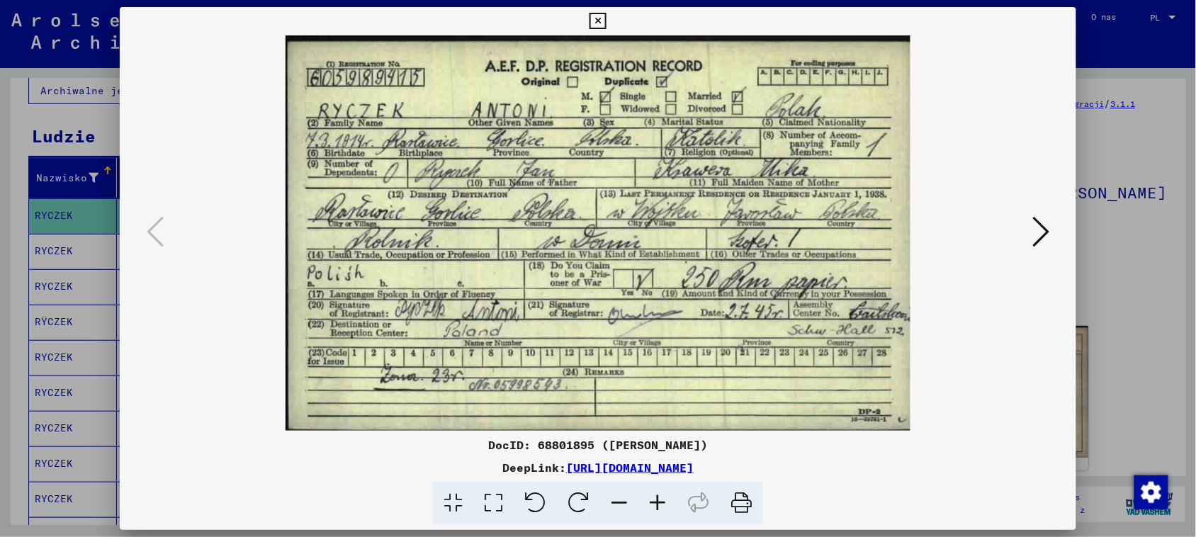
drag, startPoint x: 597, startPoint y: 26, endPoint x: 581, endPoint y: 92, distance: 68.4
click at [597, 25] on icon at bounding box center [598, 21] width 16 height 17
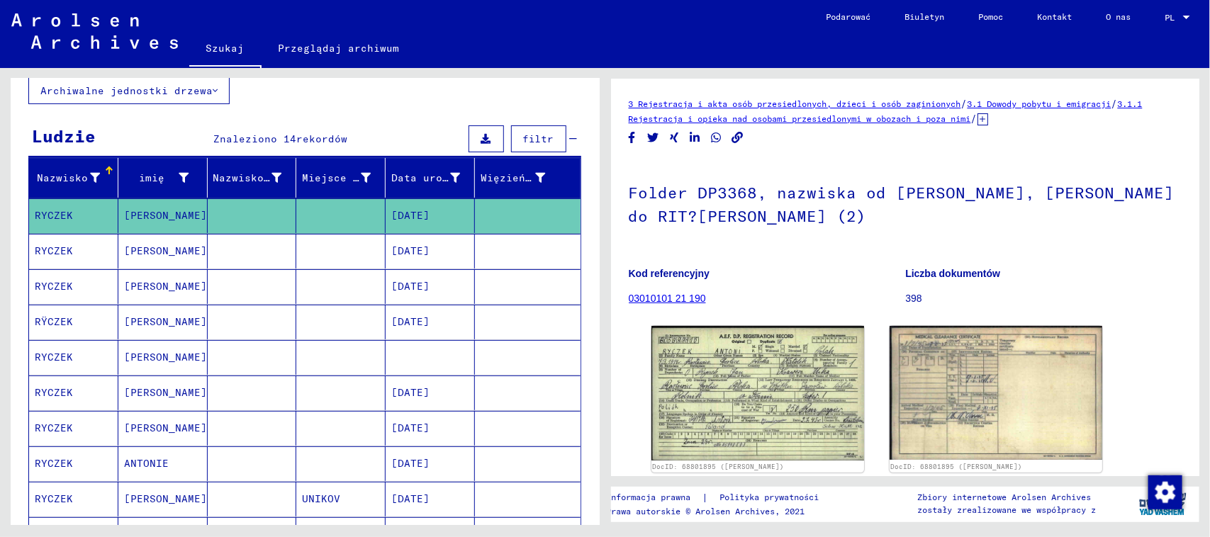
click at [410, 254] on font "[DATE]" at bounding box center [410, 250] width 38 height 13
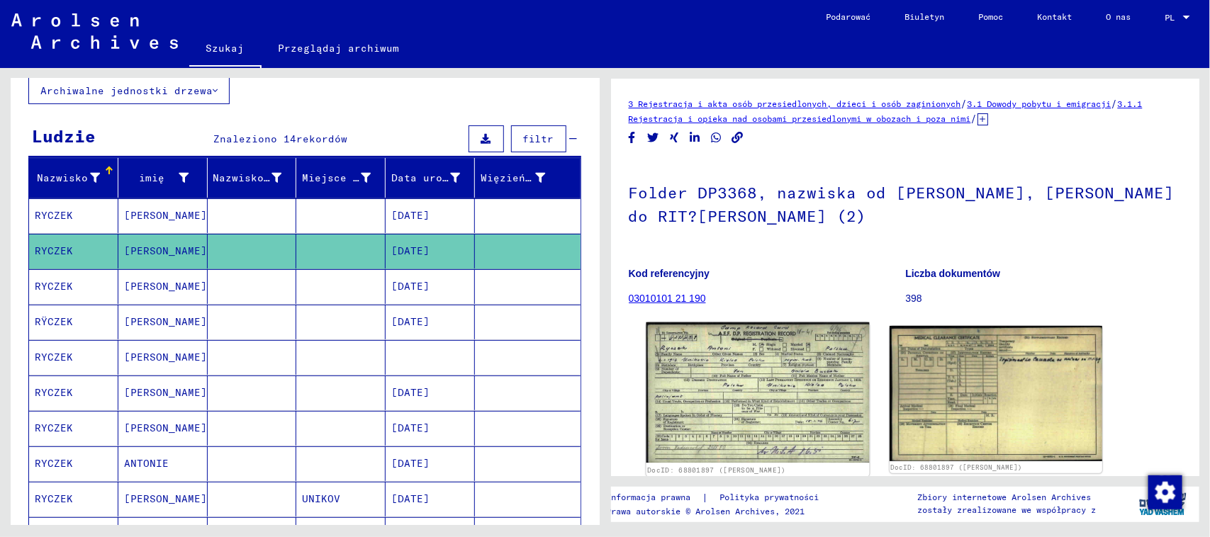
click at [782, 373] on img at bounding box center [757, 392] width 223 height 140
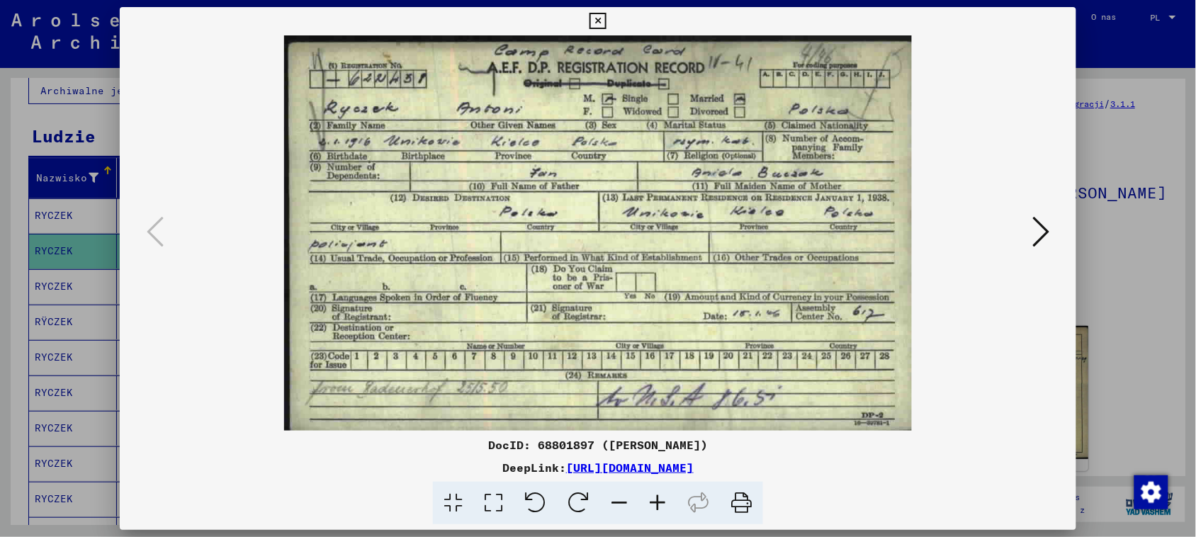
click at [597, 21] on icon at bounding box center [598, 21] width 16 height 17
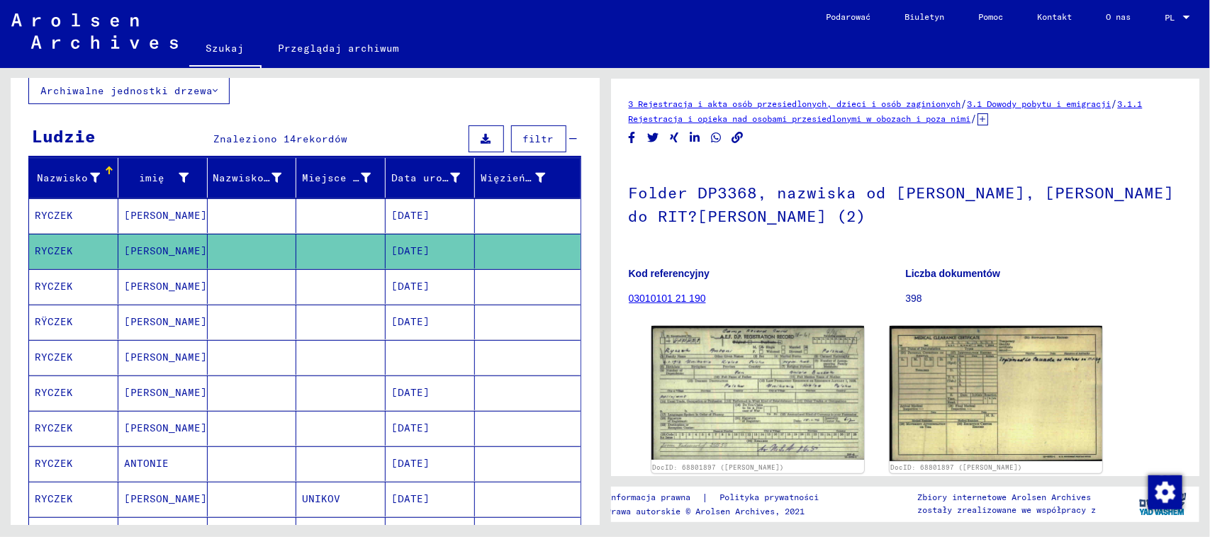
click at [307, 313] on mat-cell at bounding box center [340, 322] width 89 height 35
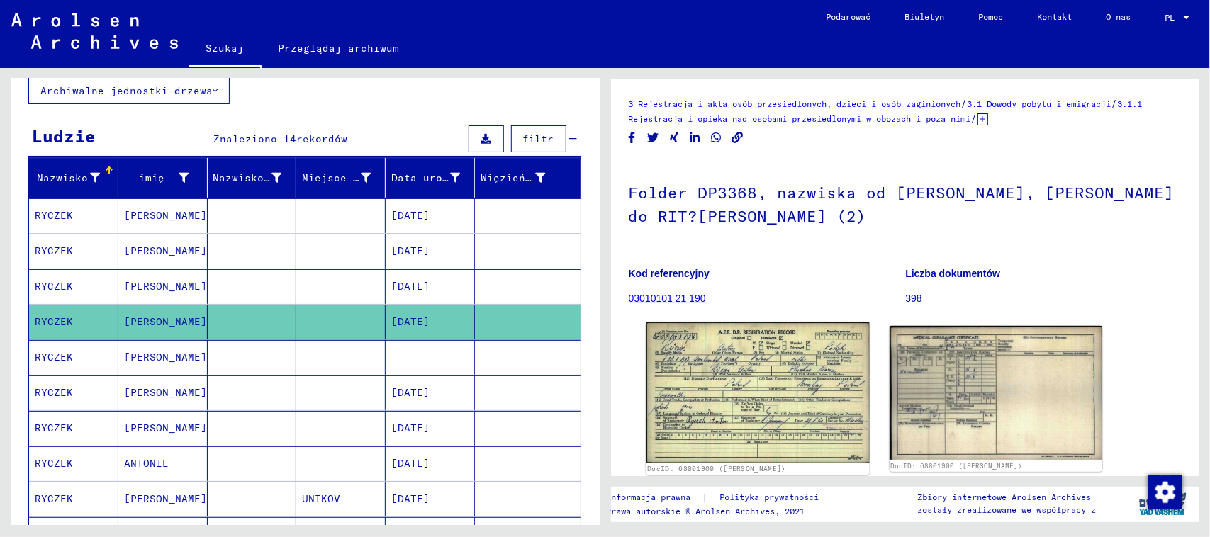
click at [815, 378] on img at bounding box center [757, 392] width 223 height 140
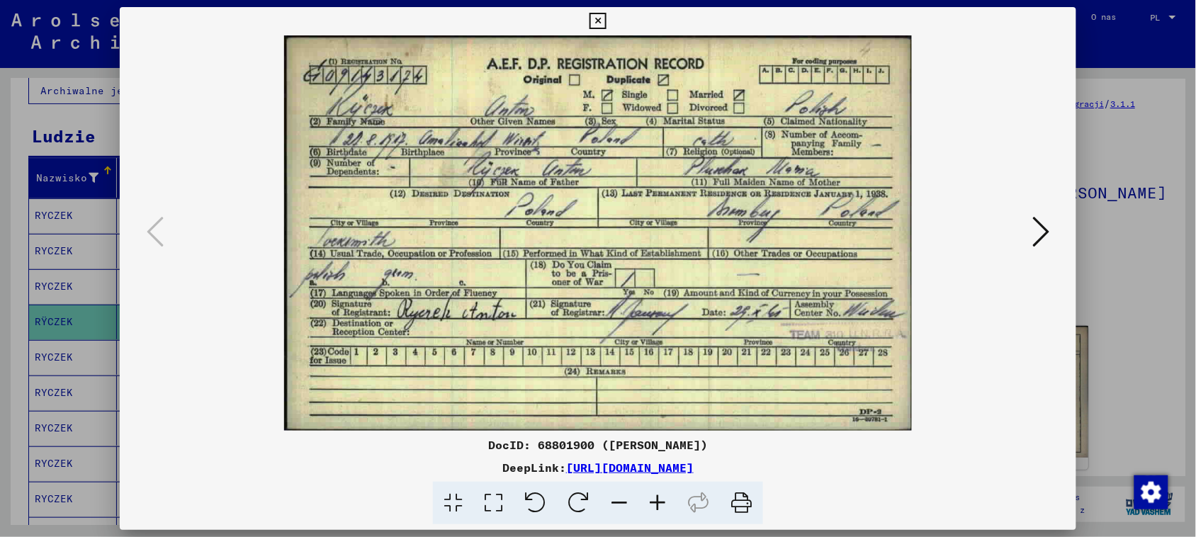
click at [603, 21] on icon at bounding box center [598, 21] width 16 height 17
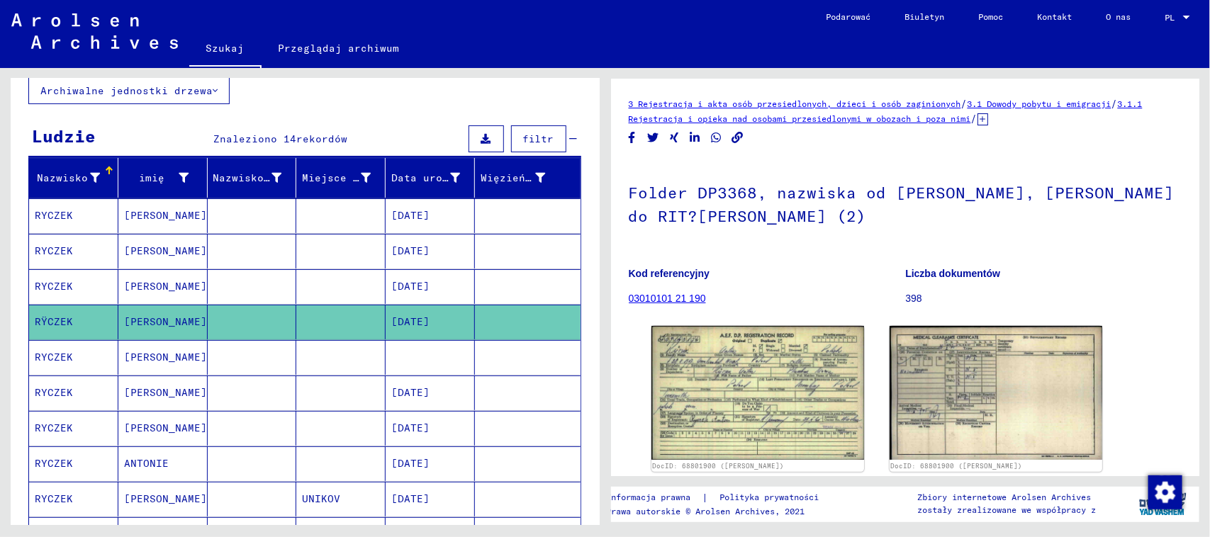
click at [237, 351] on mat-cell at bounding box center [252, 357] width 89 height 35
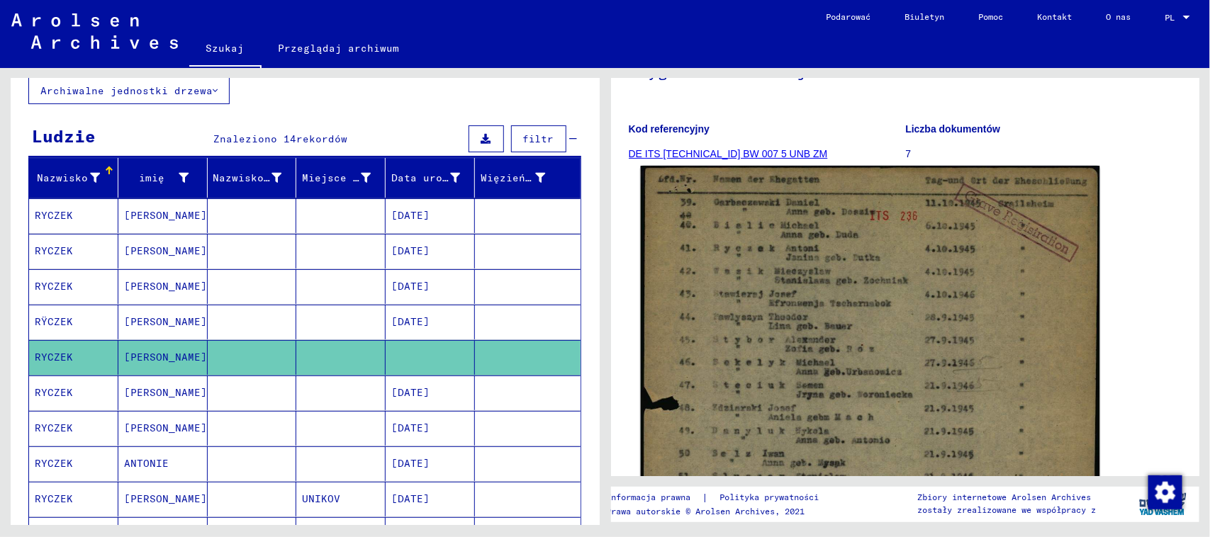
scroll to position [177, 0]
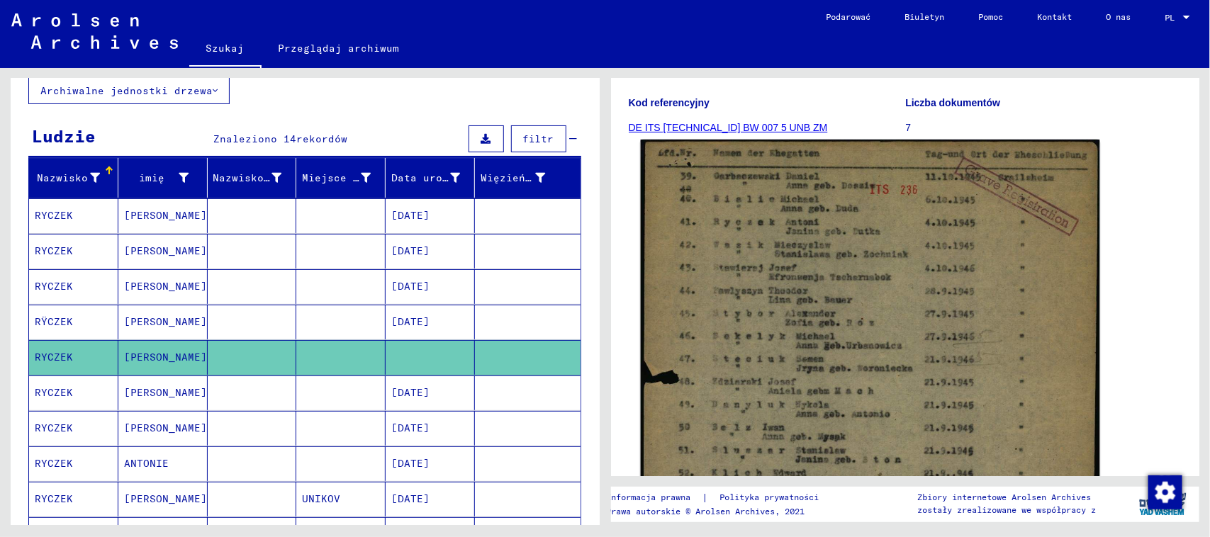
click at [855, 259] on img at bounding box center [869, 460] width 458 height 641
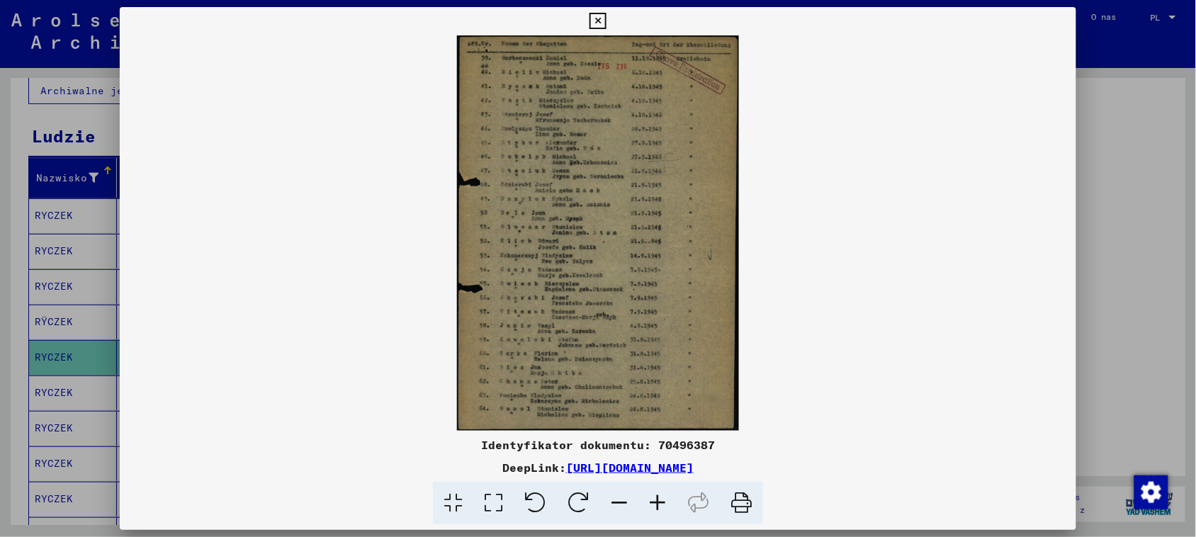
click at [654, 504] on icon at bounding box center [657, 503] width 38 height 43
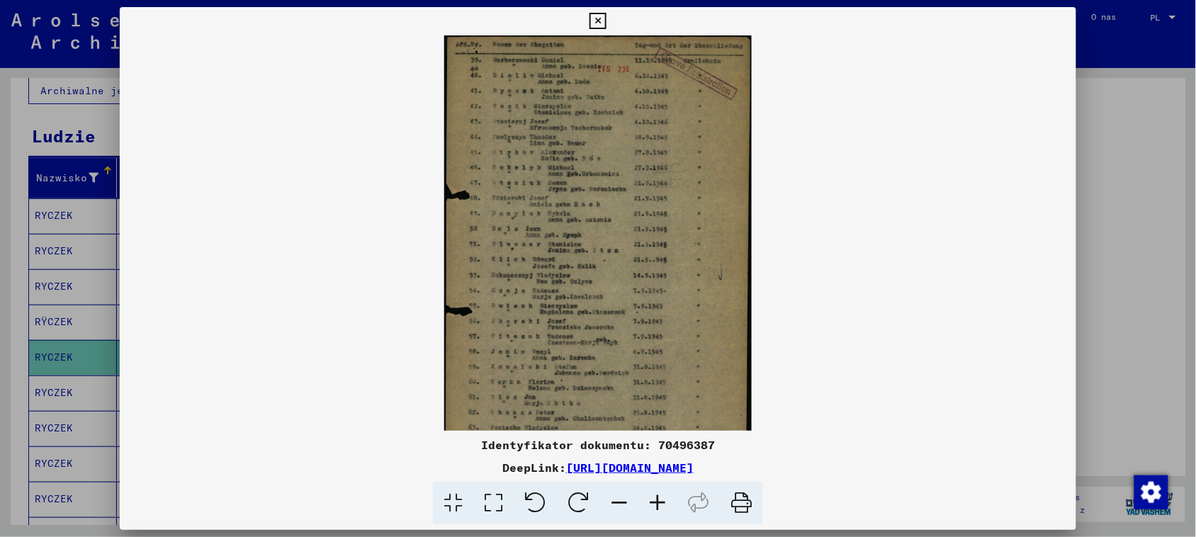
click at [654, 504] on icon at bounding box center [657, 503] width 38 height 43
click at [653, 504] on icon at bounding box center [657, 503] width 38 height 43
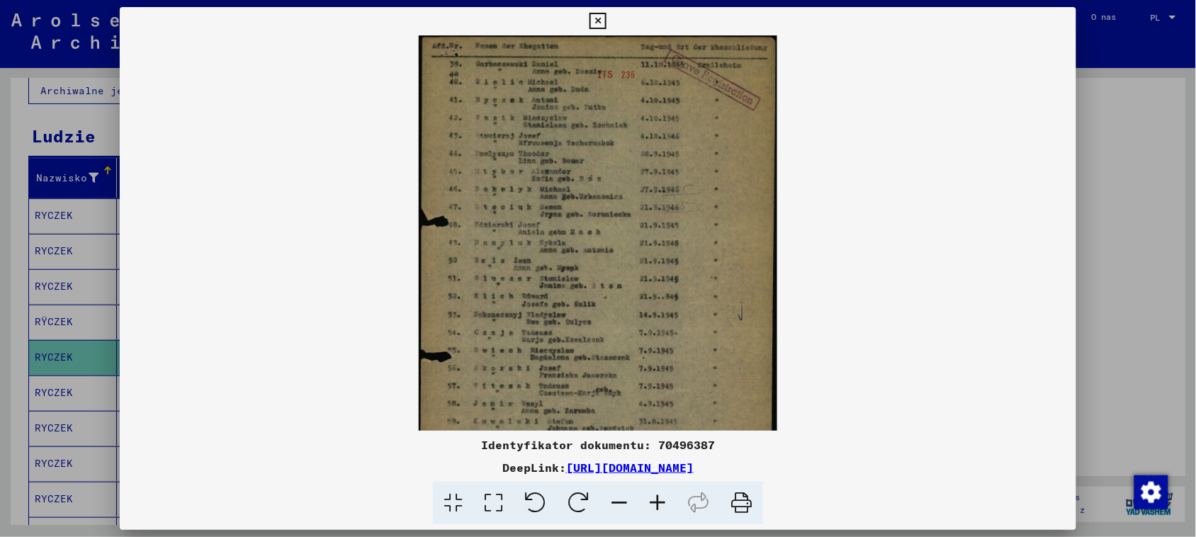
click at [653, 504] on icon at bounding box center [657, 503] width 38 height 43
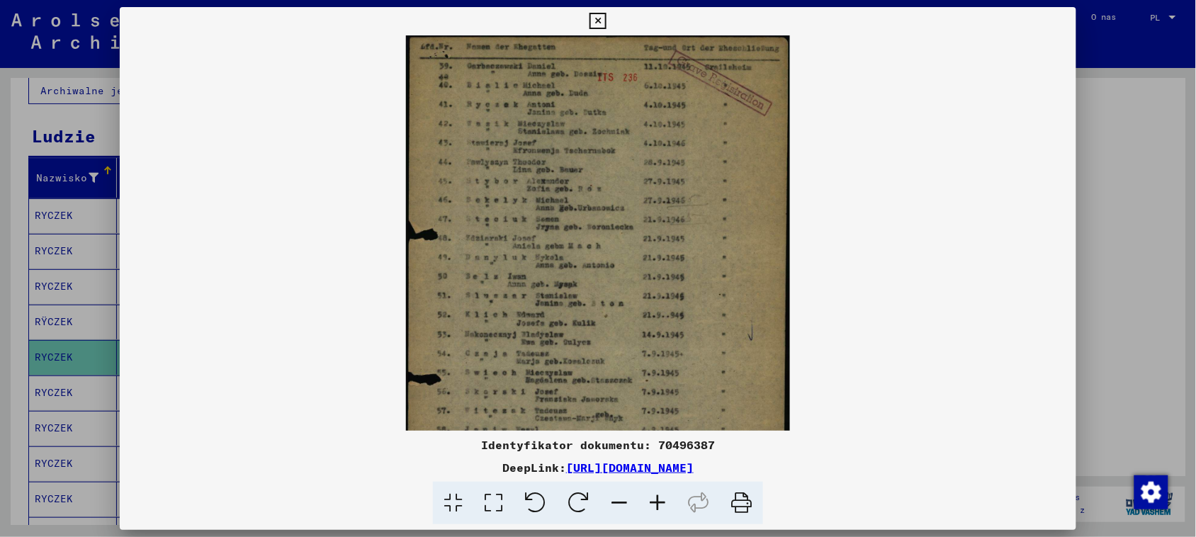
click at [653, 504] on icon at bounding box center [657, 503] width 38 height 43
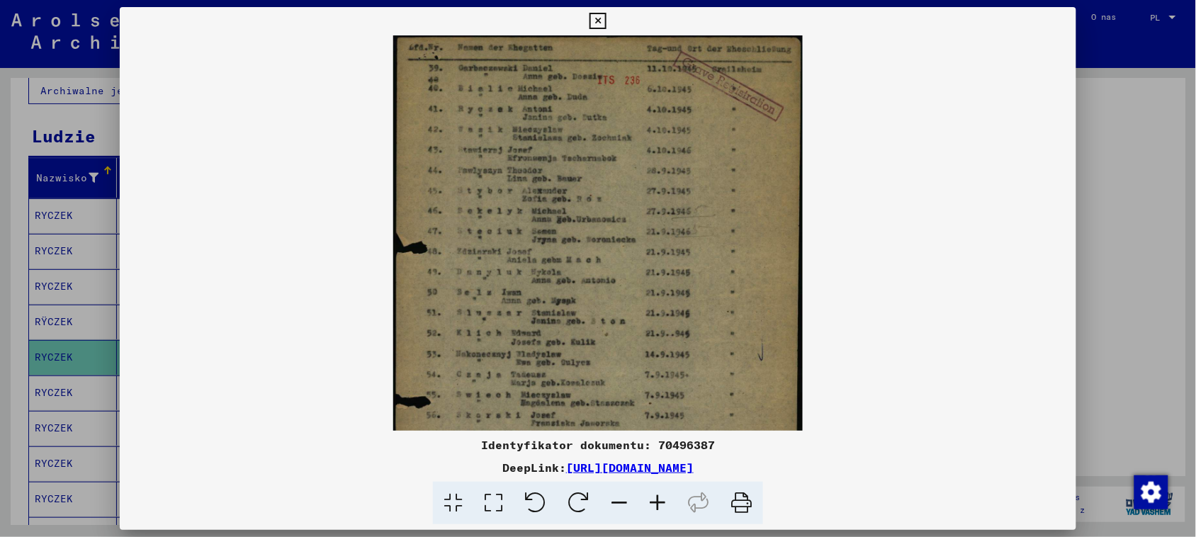
click at [653, 504] on icon at bounding box center [657, 503] width 38 height 43
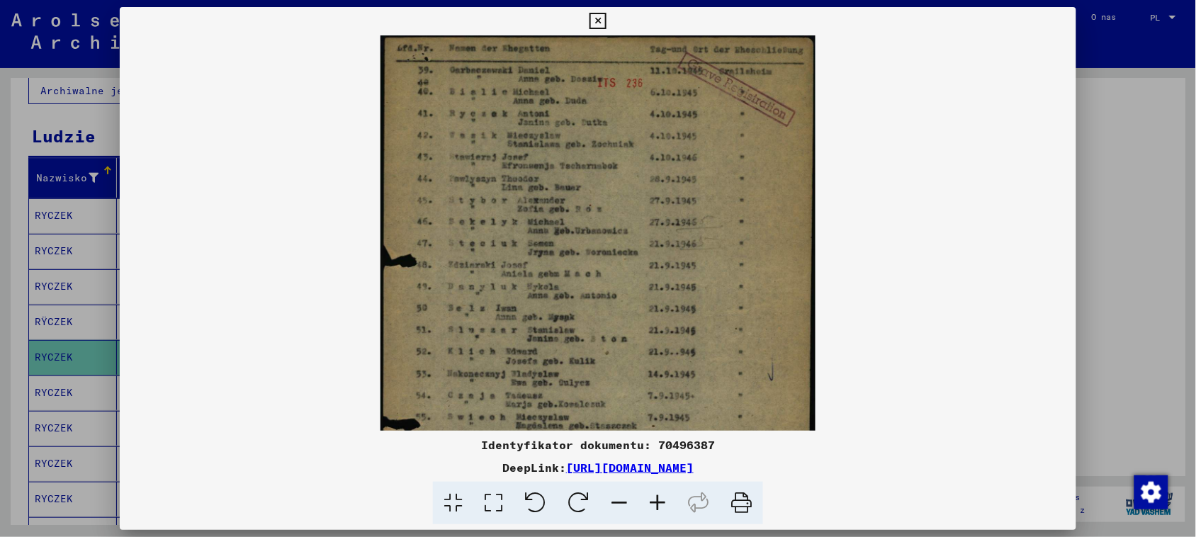
click at [653, 504] on icon at bounding box center [657, 503] width 38 height 43
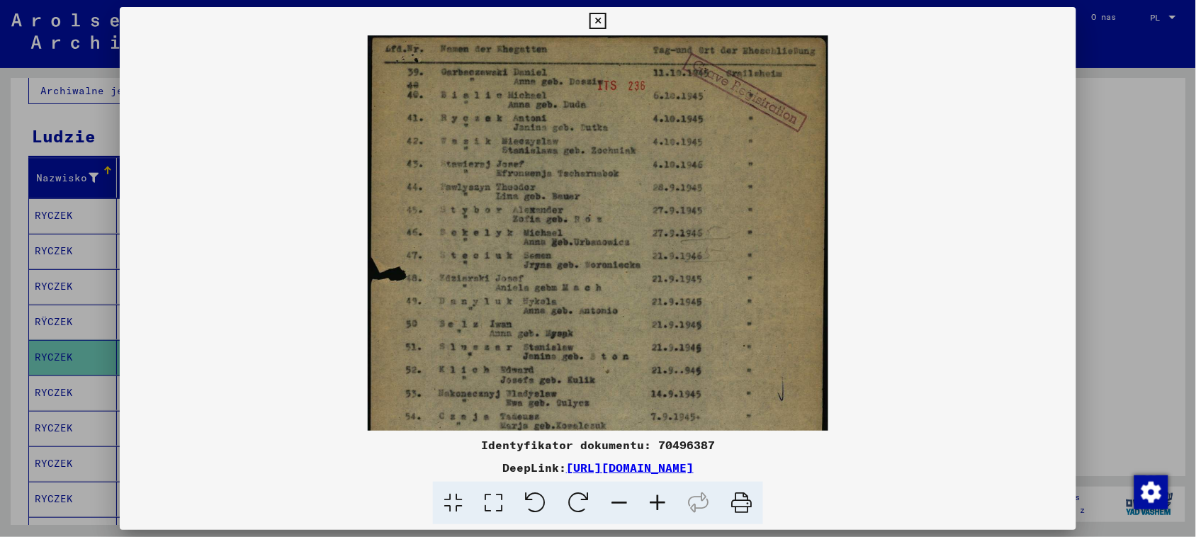
click at [653, 504] on icon at bounding box center [657, 503] width 38 height 43
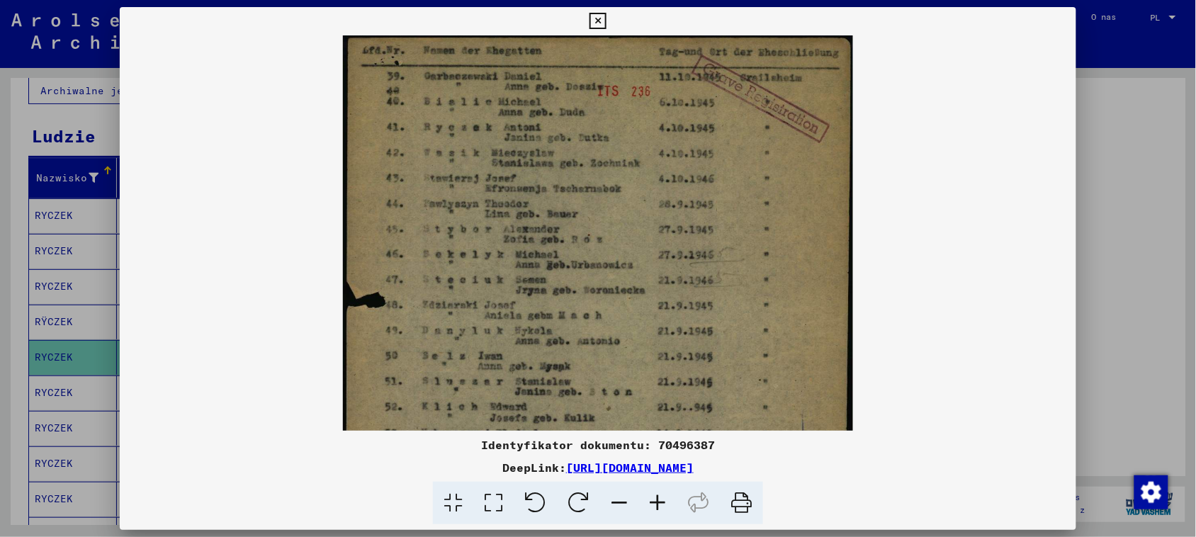
click at [652, 504] on icon at bounding box center [657, 503] width 38 height 43
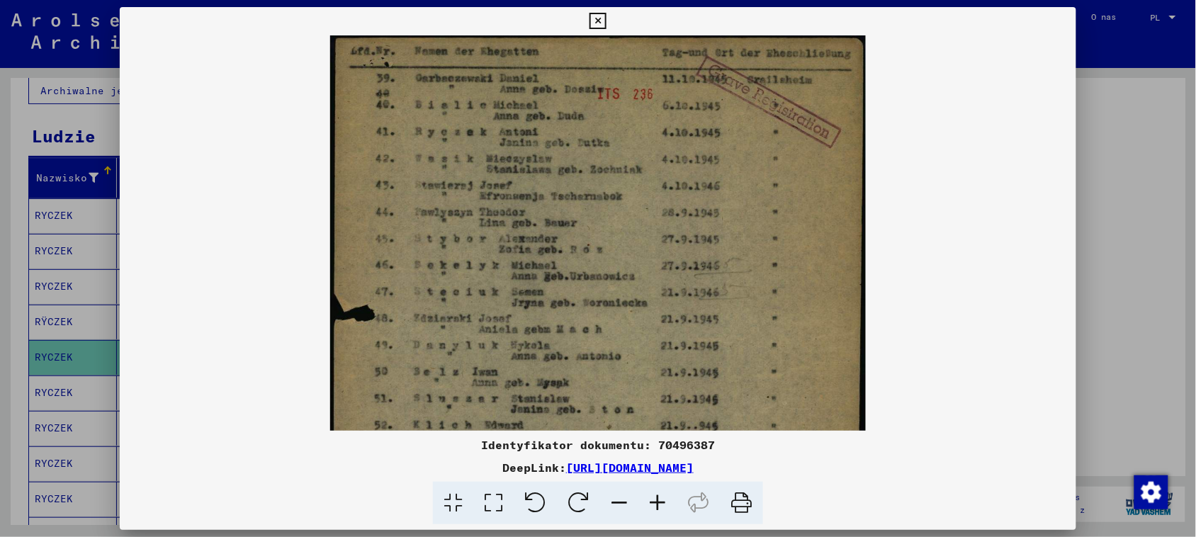
click at [651, 504] on icon at bounding box center [657, 503] width 38 height 43
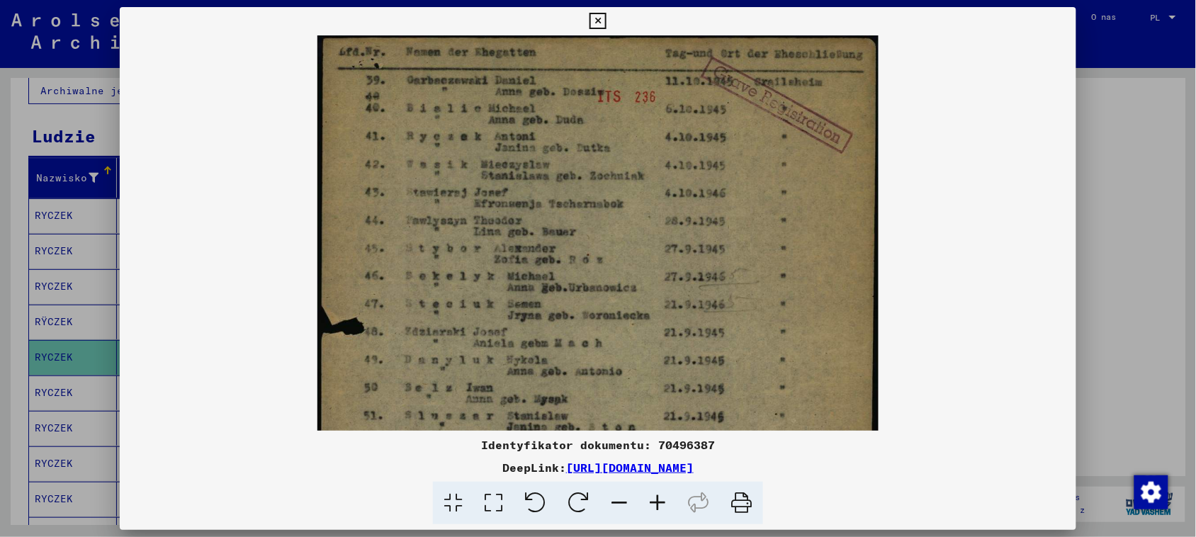
click at [651, 504] on icon at bounding box center [657, 503] width 38 height 43
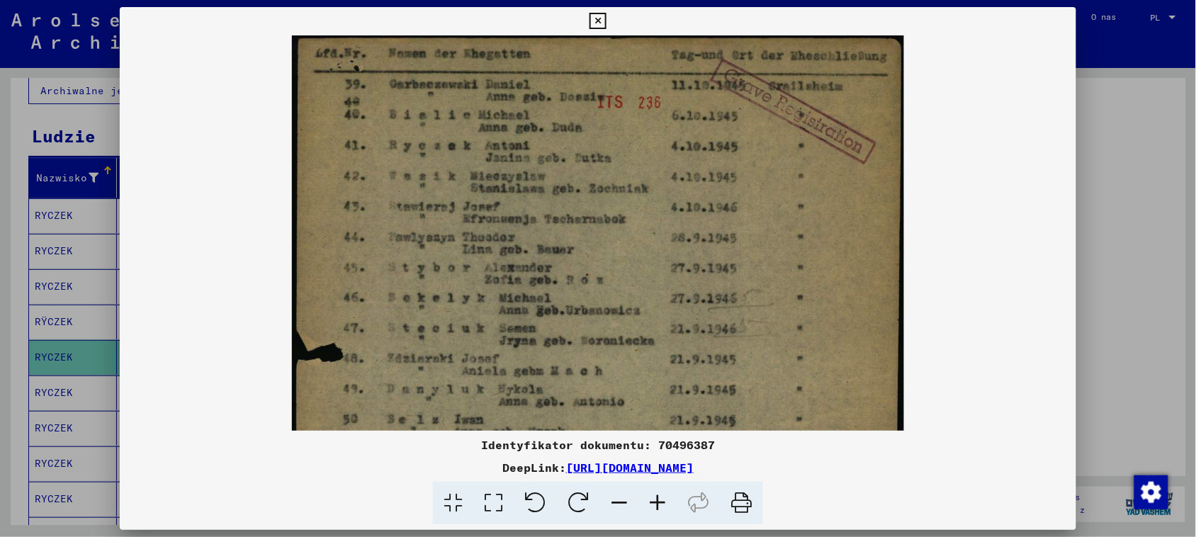
click at [651, 504] on icon at bounding box center [657, 503] width 38 height 43
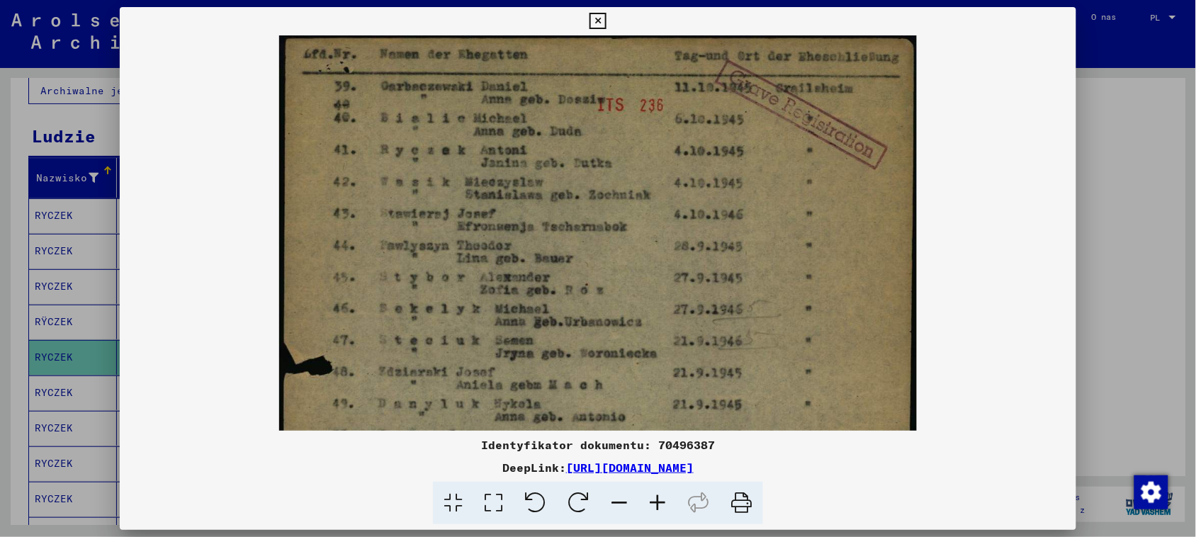
click at [651, 504] on icon at bounding box center [657, 503] width 38 height 43
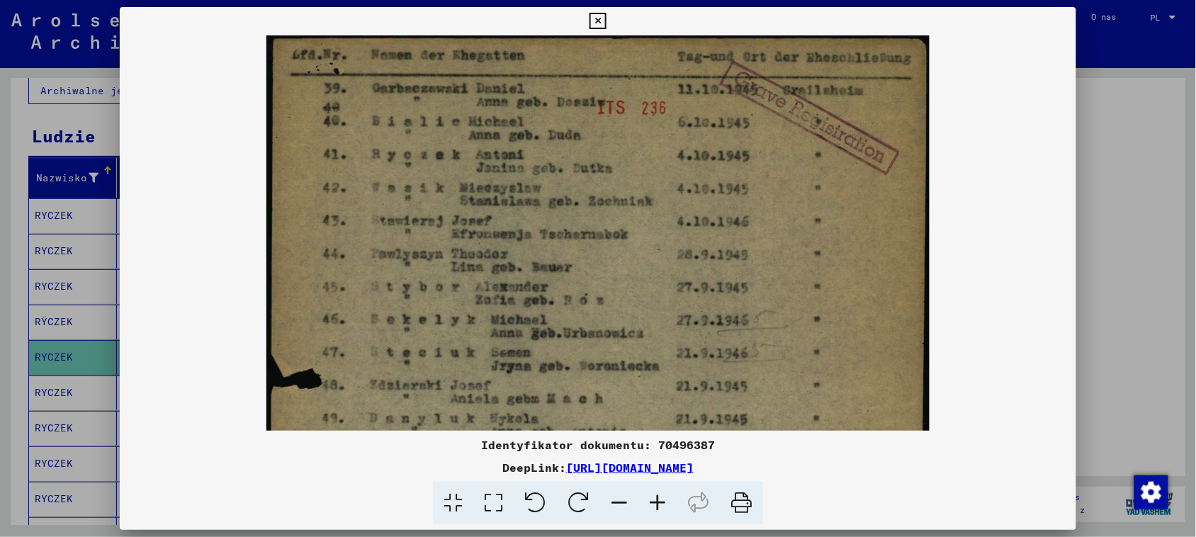
click at [650, 504] on icon at bounding box center [657, 503] width 38 height 43
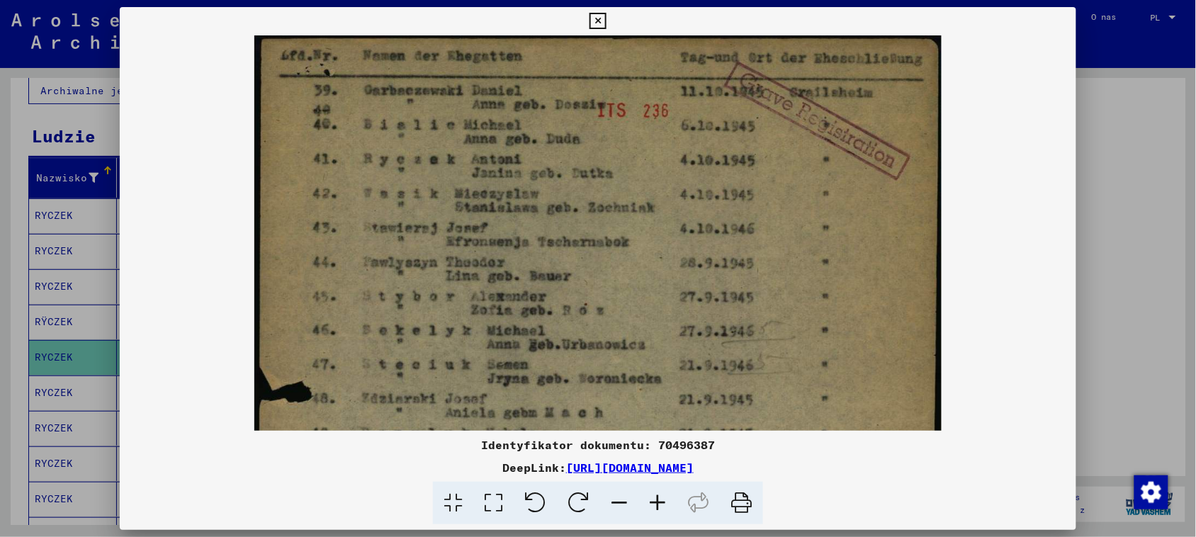
click at [597, 22] on icon at bounding box center [598, 21] width 16 height 17
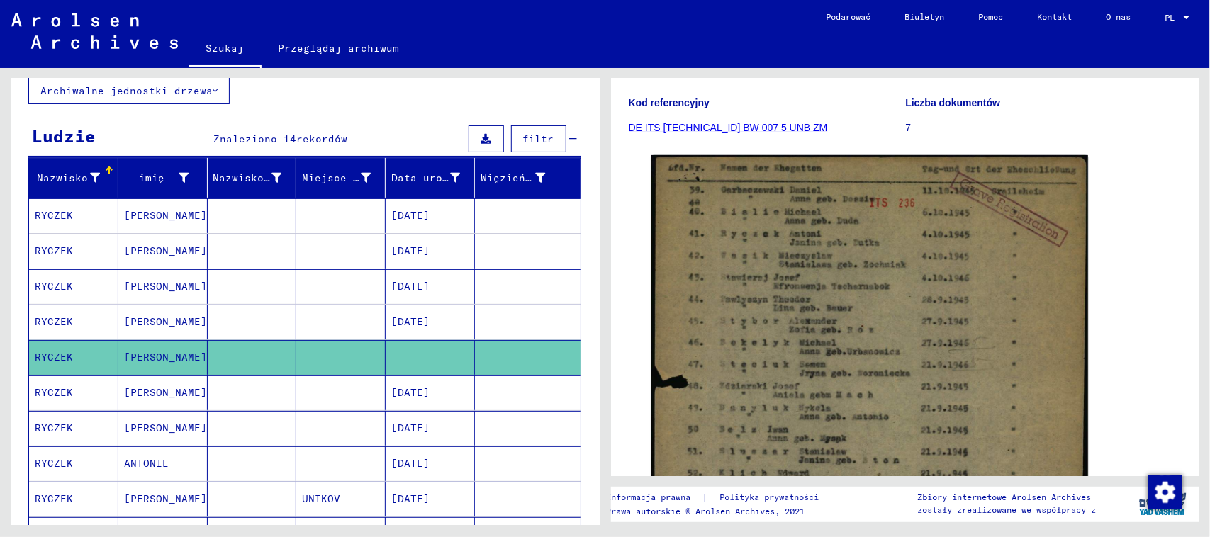
click at [730, 126] on font "DE ITS [TECHNICAL_ID] BW 007 5 UNB ZM" at bounding box center [728, 127] width 199 height 11
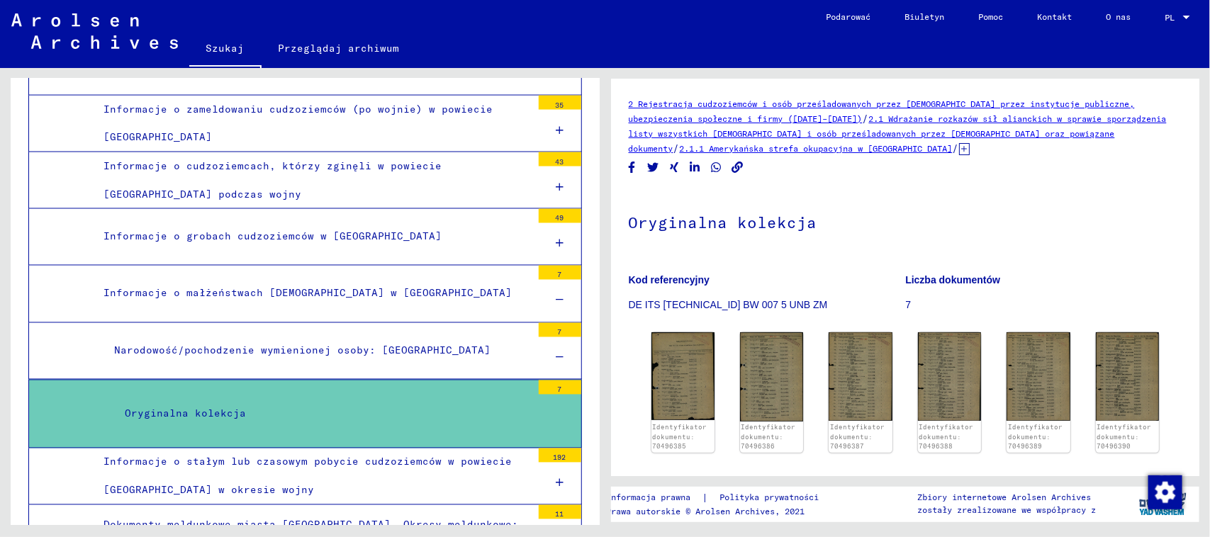
scroll to position [1143, 0]
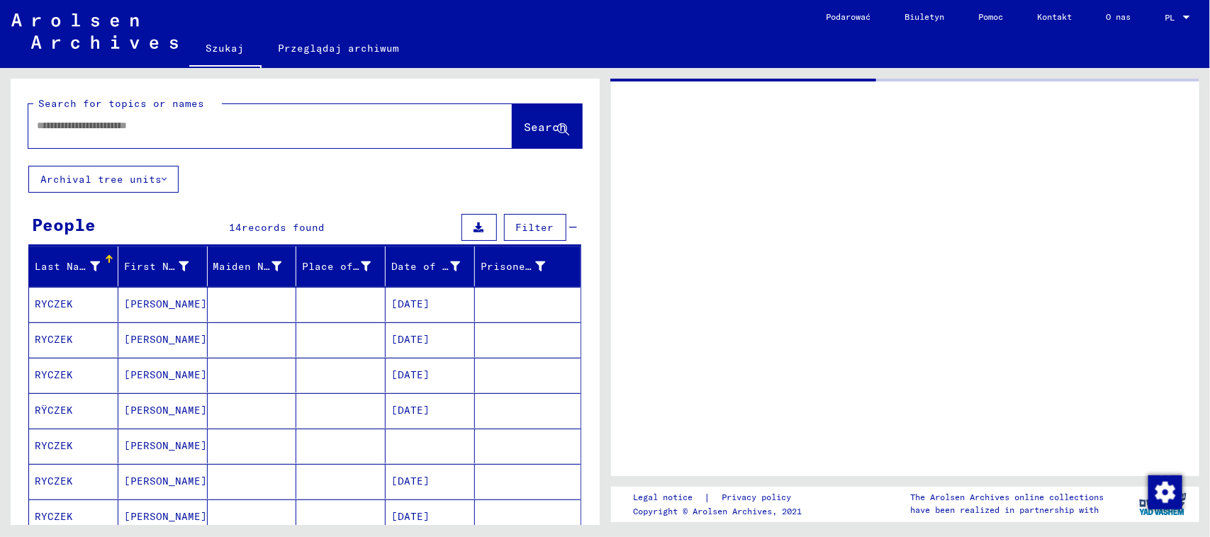
type input "********"
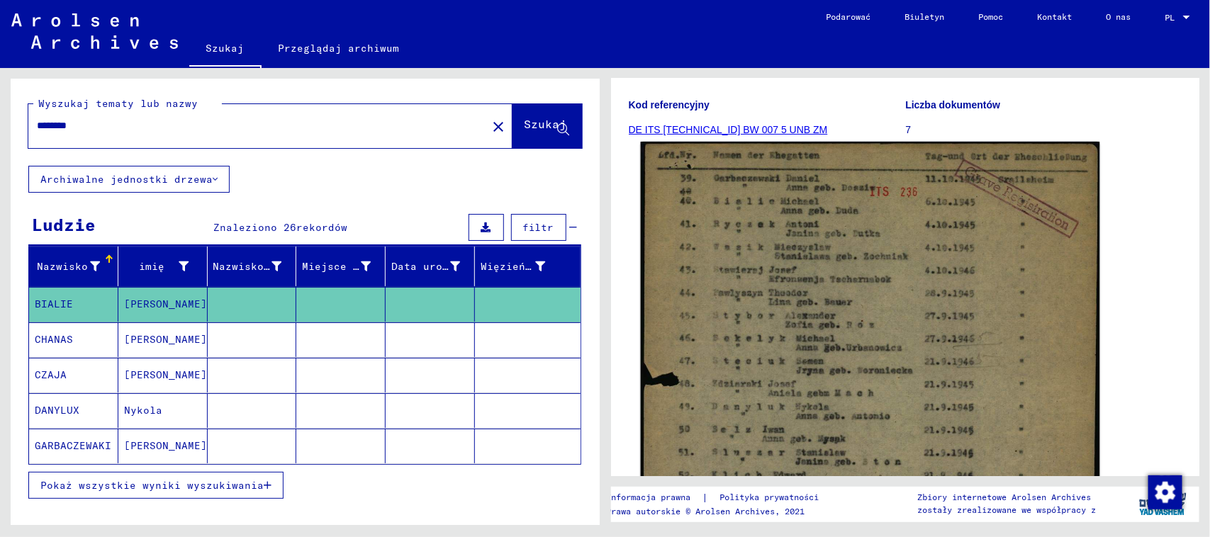
scroll to position [177, 0]
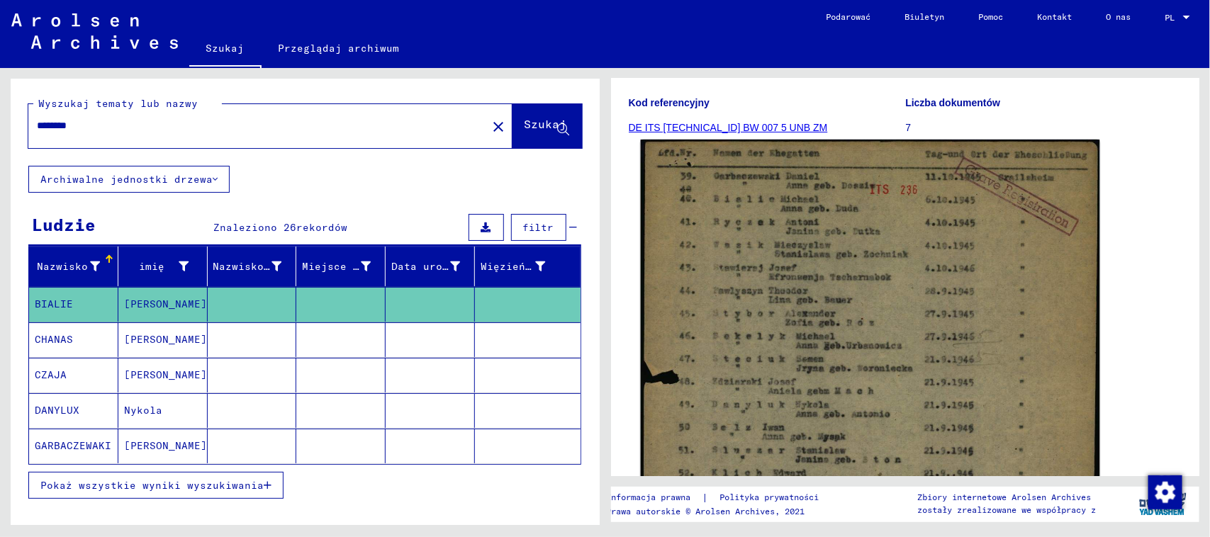
click at [855, 207] on img at bounding box center [869, 460] width 458 height 641
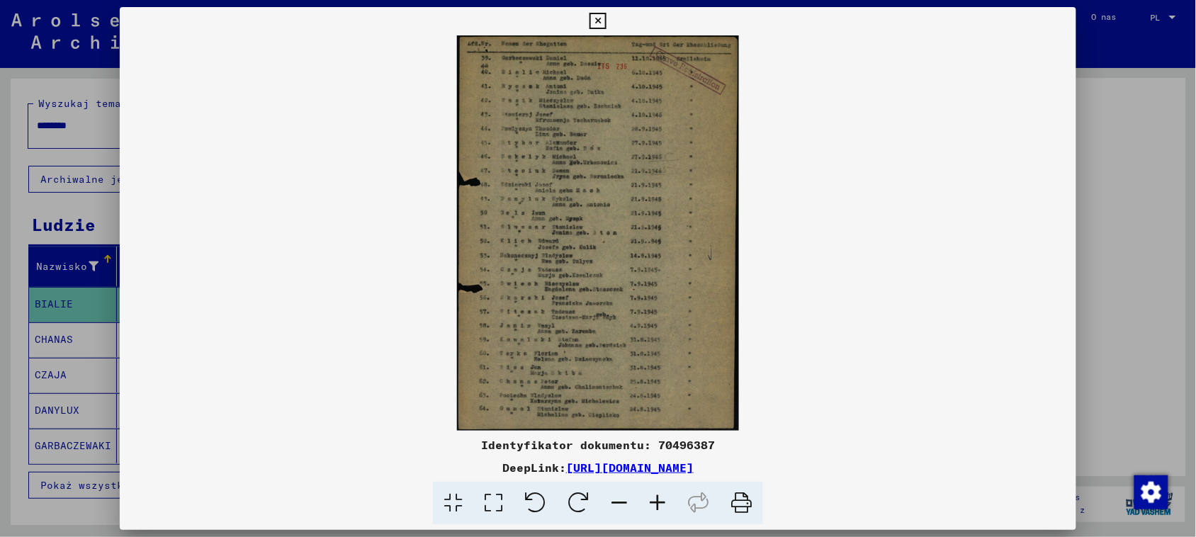
click at [652, 502] on icon at bounding box center [657, 503] width 38 height 43
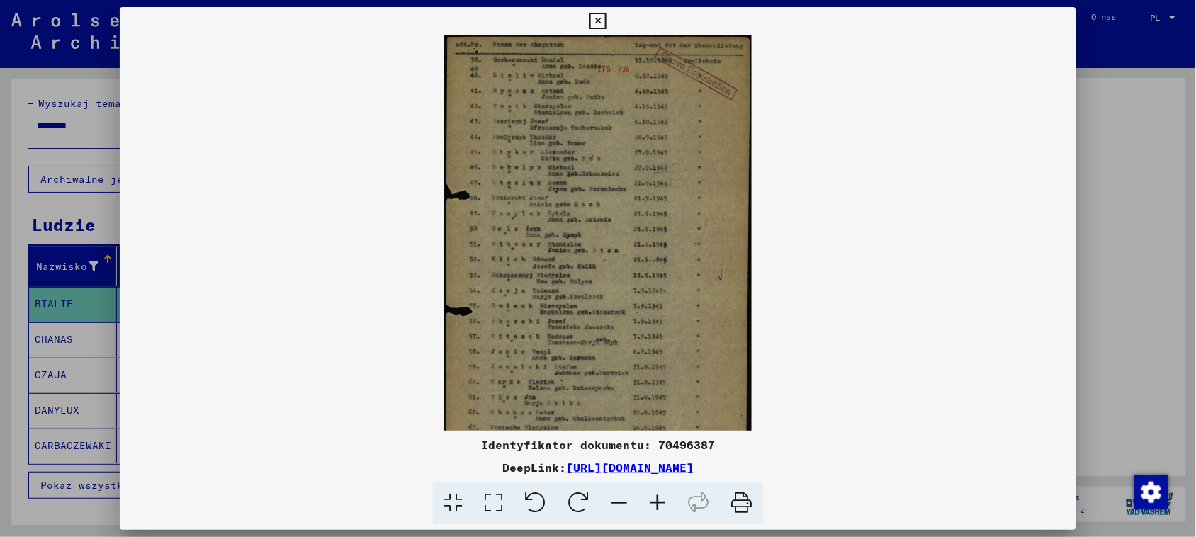
click at [652, 502] on icon at bounding box center [657, 503] width 38 height 43
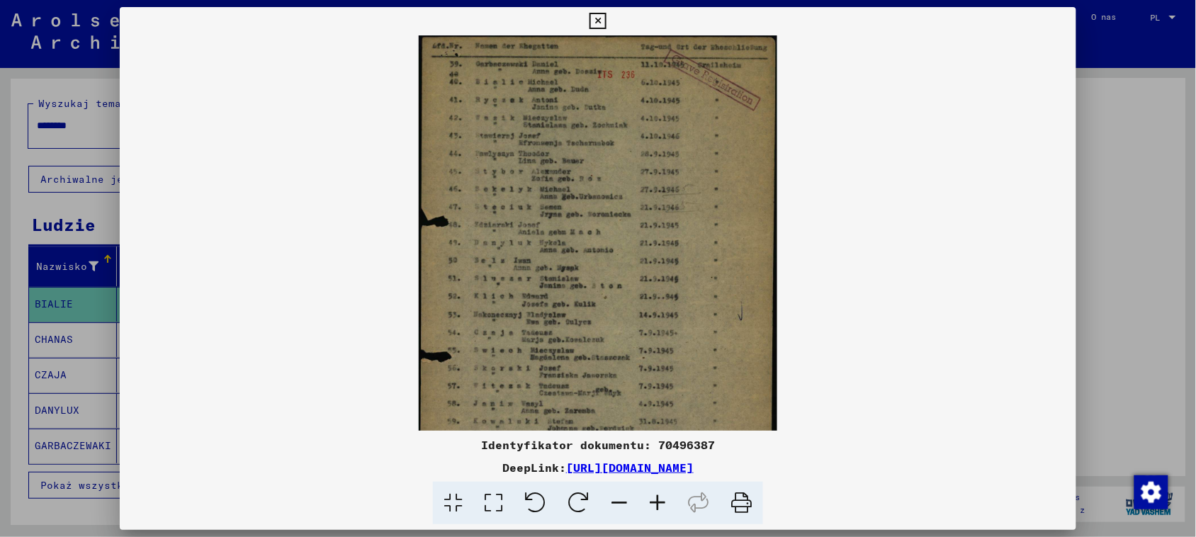
click at [652, 502] on icon at bounding box center [657, 503] width 38 height 43
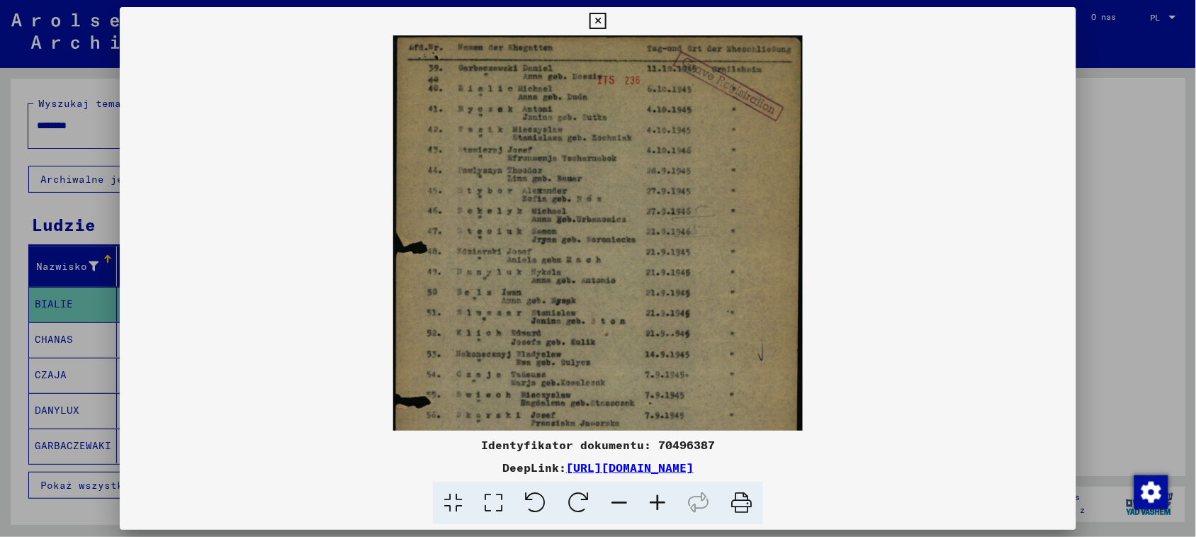
click at [652, 502] on icon at bounding box center [657, 503] width 38 height 43
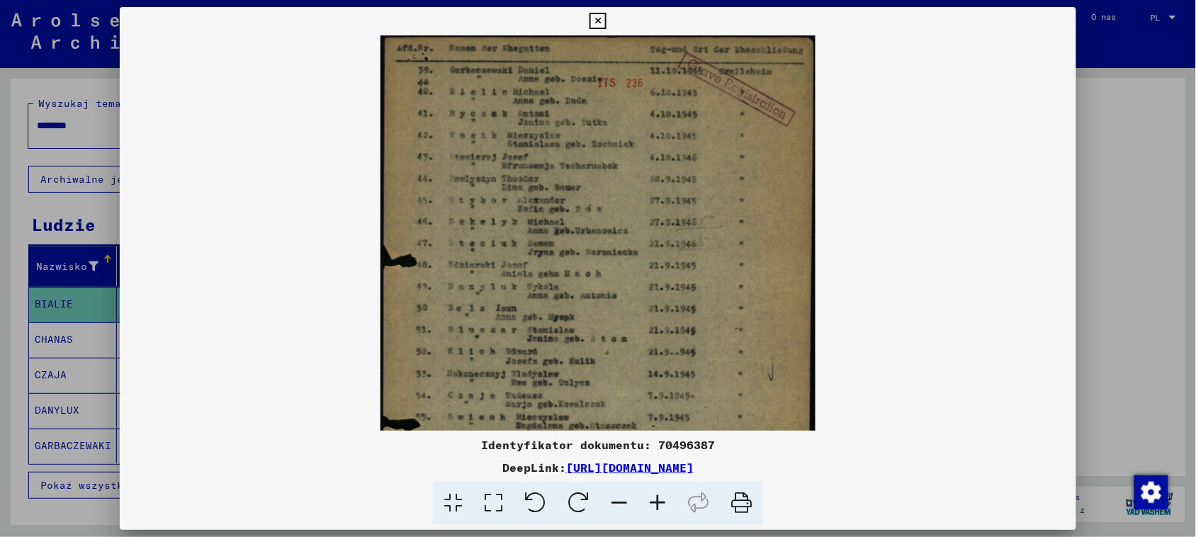
click at [652, 502] on icon at bounding box center [657, 503] width 38 height 43
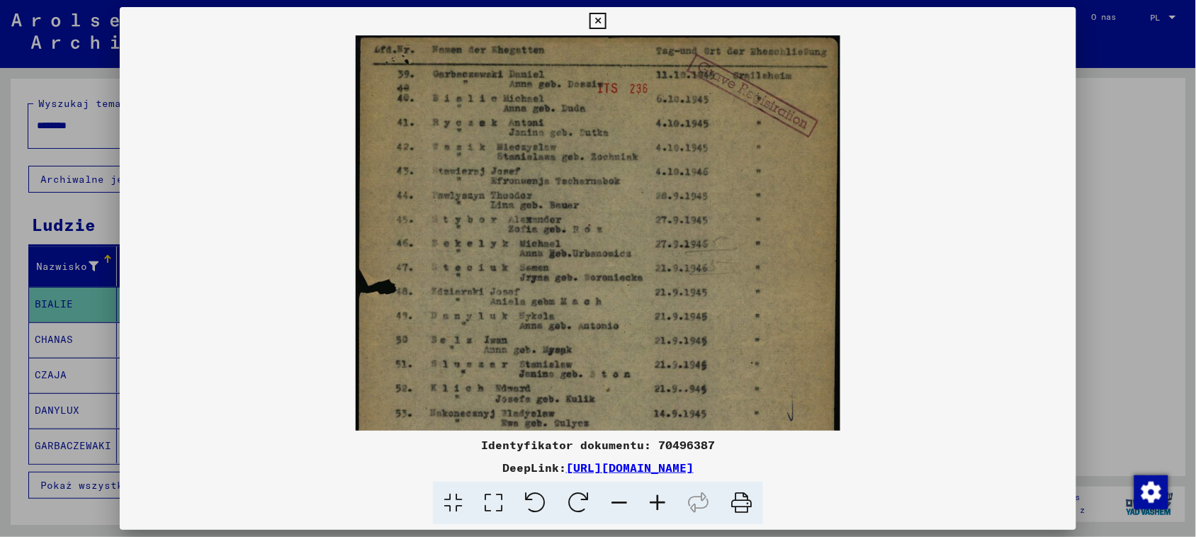
click at [652, 502] on icon at bounding box center [657, 503] width 38 height 43
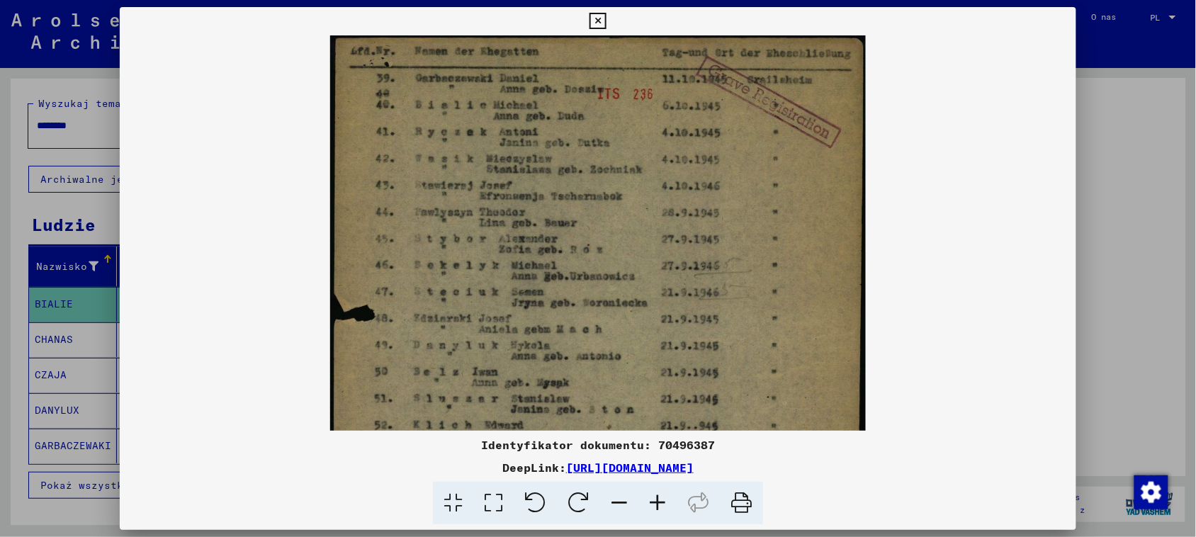
click at [652, 502] on icon at bounding box center [657, 503] width 38 height 43
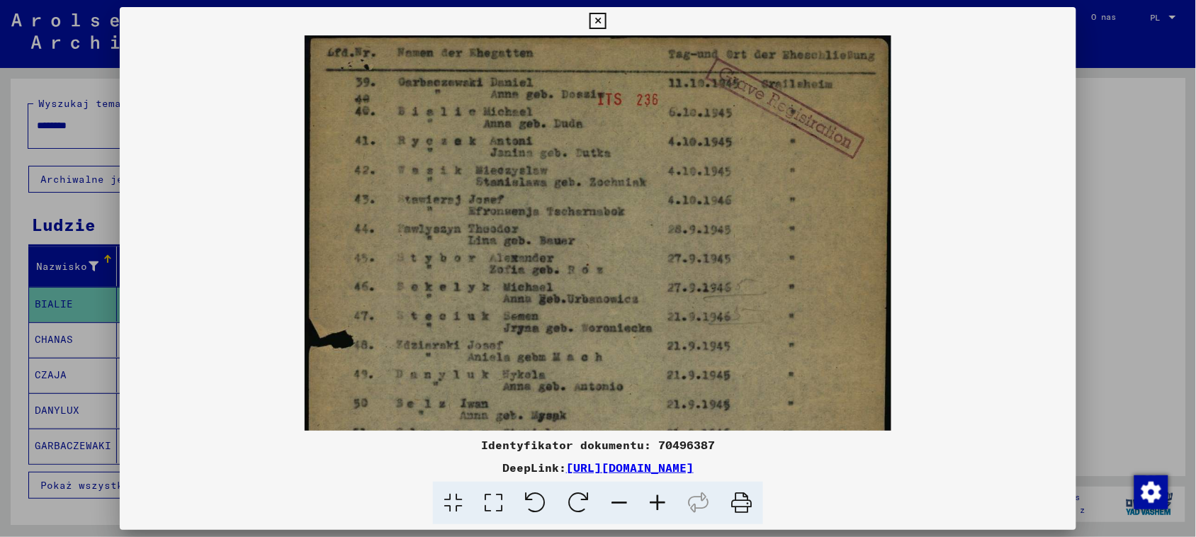
click at [652, 502] on icon at bounding box center [657, 503] width 38 height 43
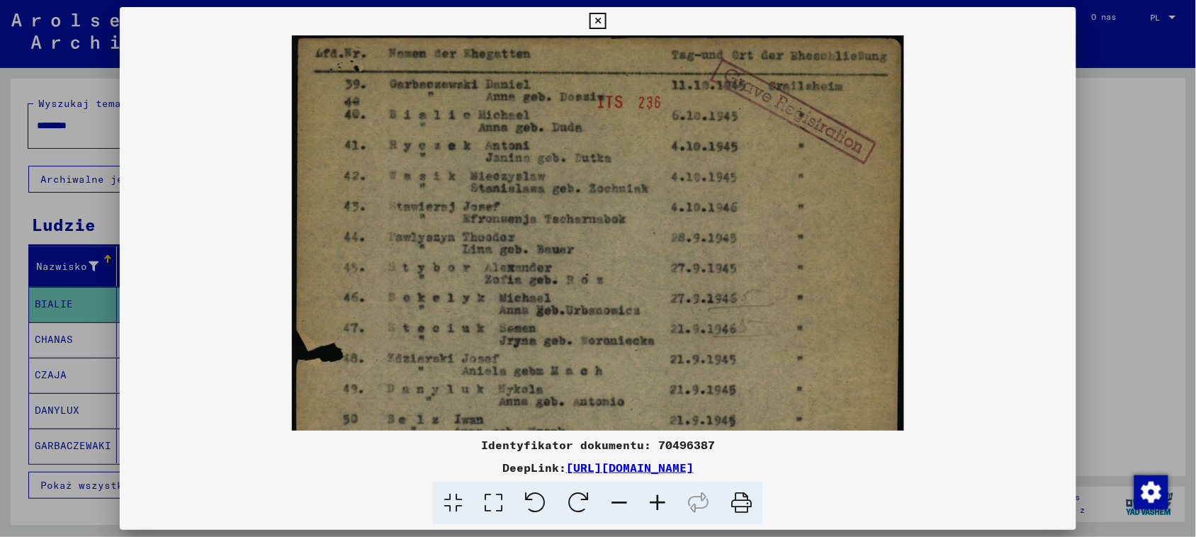
click at [652, 502] on icon at bounding box center [657, 503] width 38 height 43
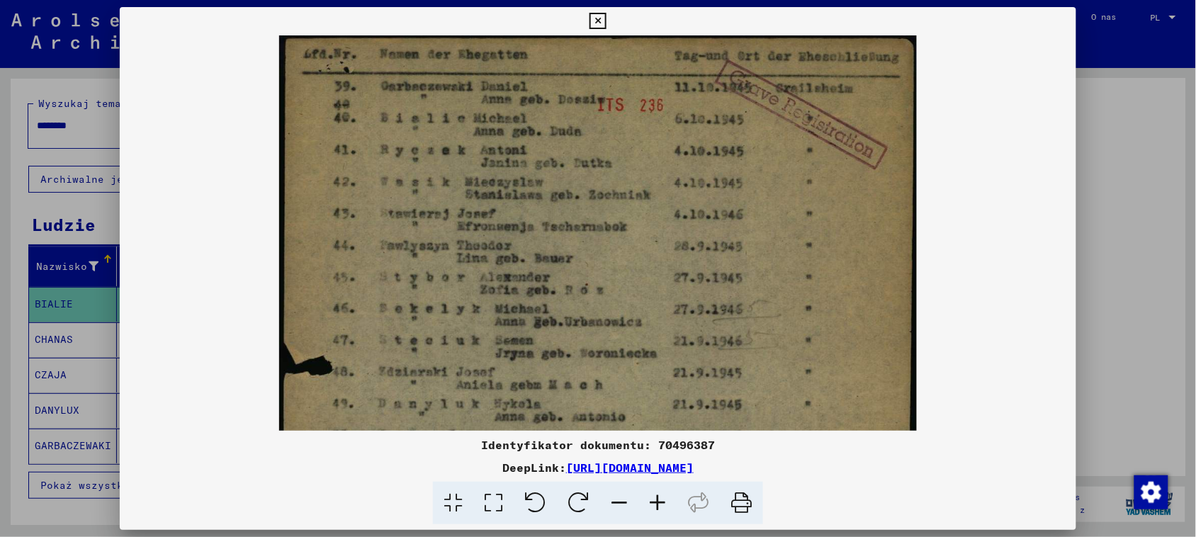
click at [652, 502] on icon at bounding box center [657, 503] width 38 height 43
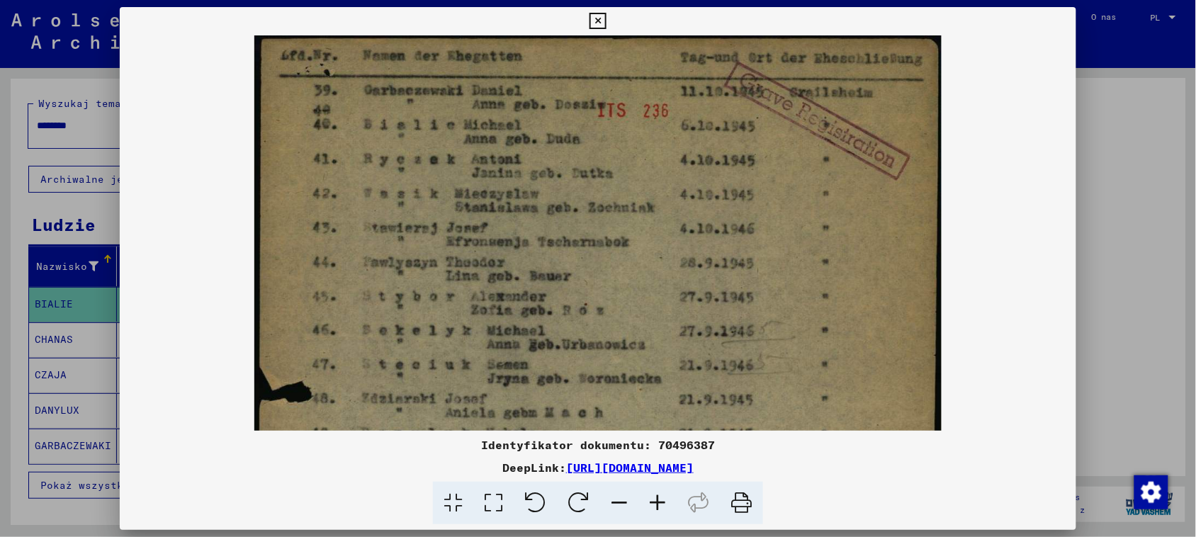
click at [652, 502] on icon at bounding box center [657, 503] width 38 height 43
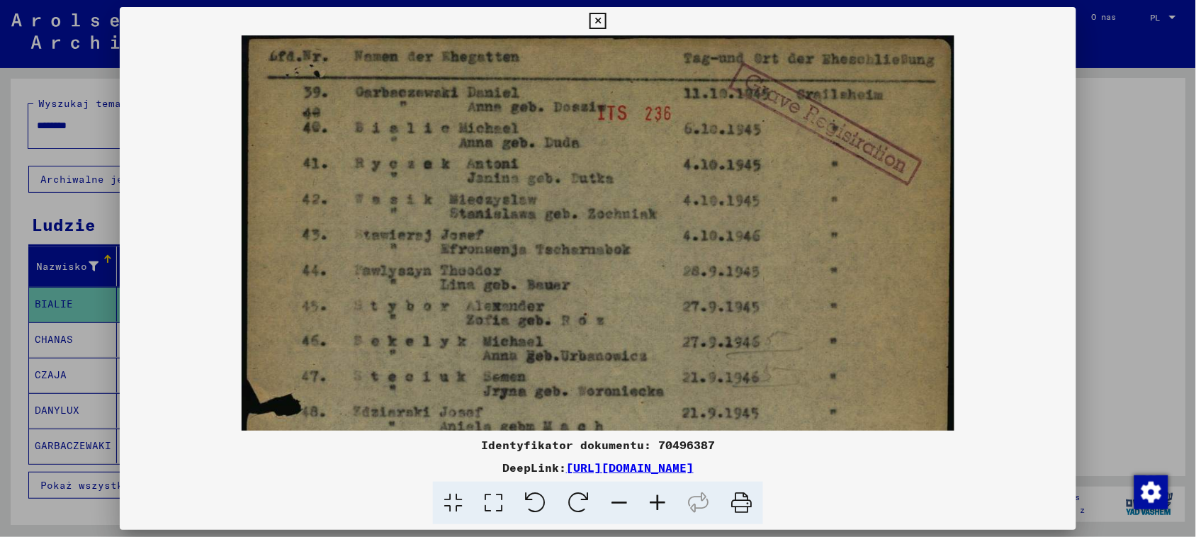
click at [593, 16] on icon at bounding box center [598, 21] width 16 height 17
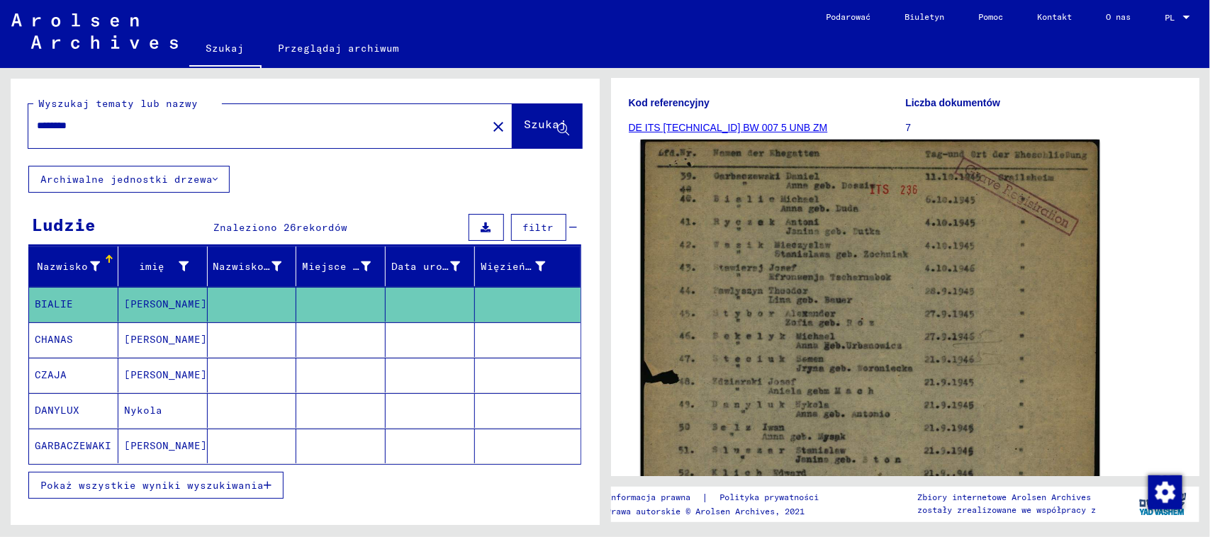
click at [914, 317] on img at bounding box center [869, 460] width 458 height 641
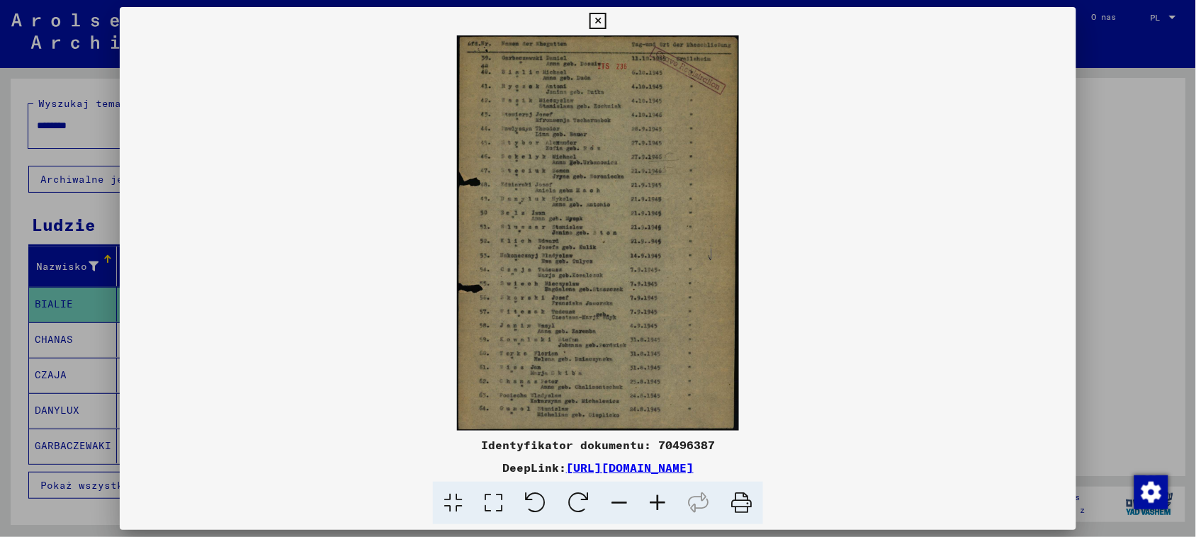
click at [1049, 72] on img at bounding box center [598, 232] width 957 height 395
click at [600, 20] on icon at bounding box center [598, 21] width 16 height 17
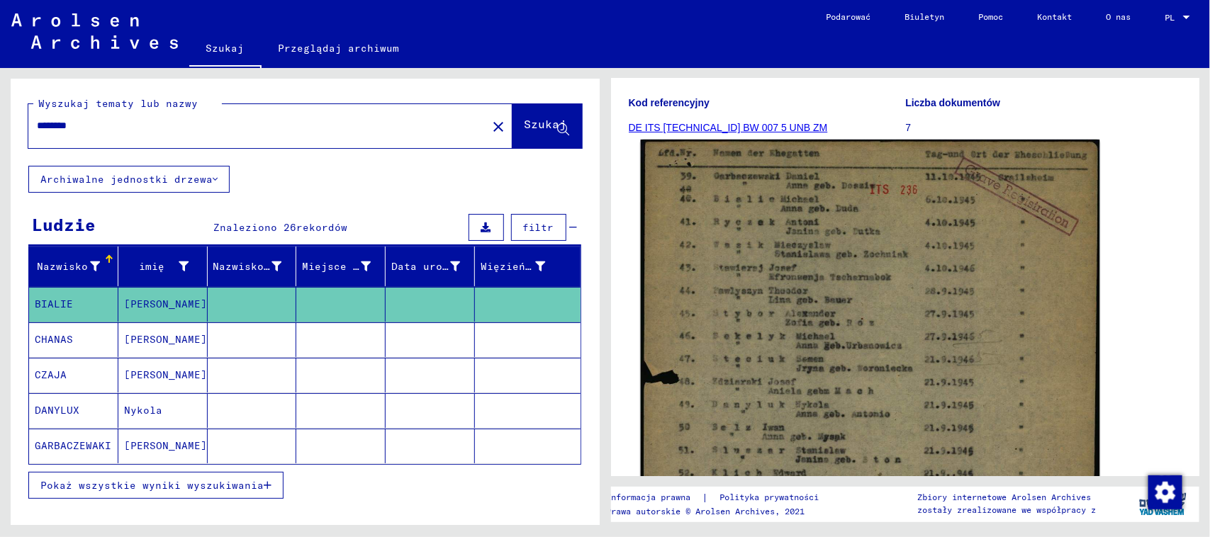
click at [862, 235] on img at bounding box center [869, 460] width 458 height 641
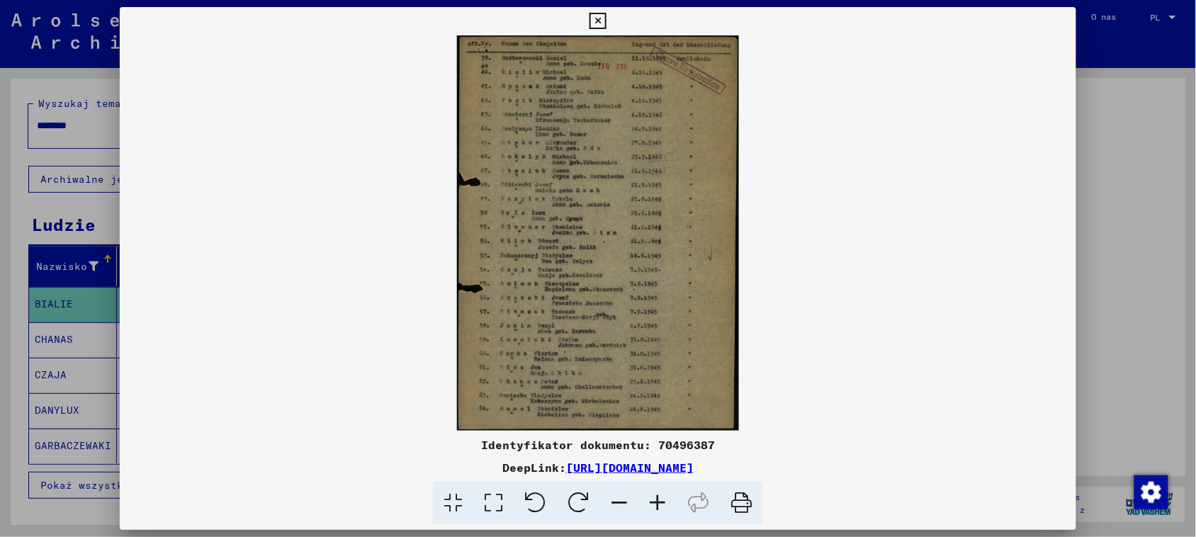
click at [655, 498] on icon at bounding box center [657, 503] width 38 height 43
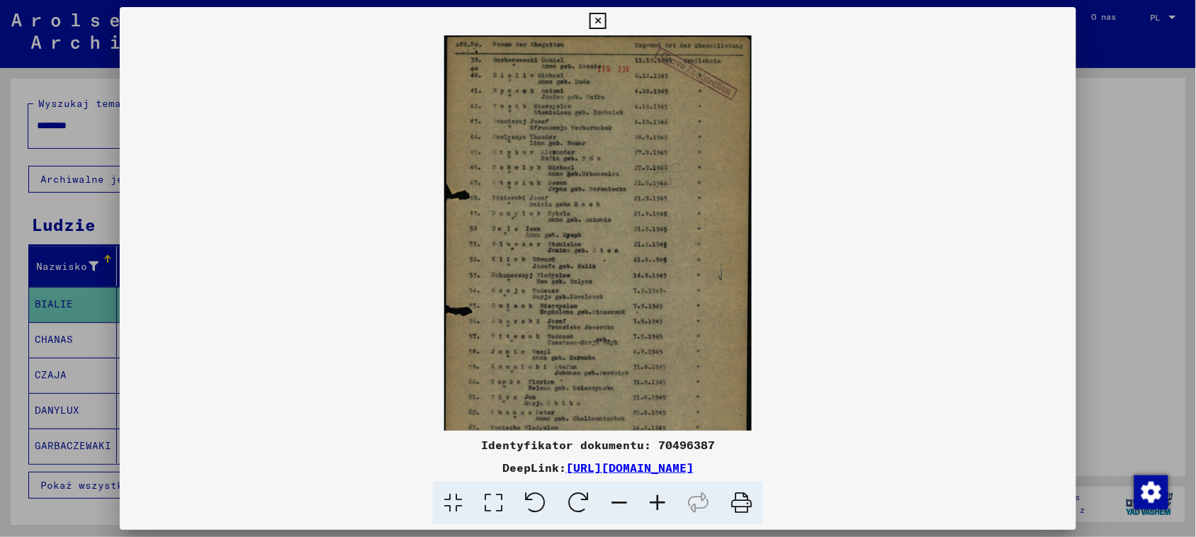
click at [655, 498] on icon at bounding box center [657, 503] width 38 height 43
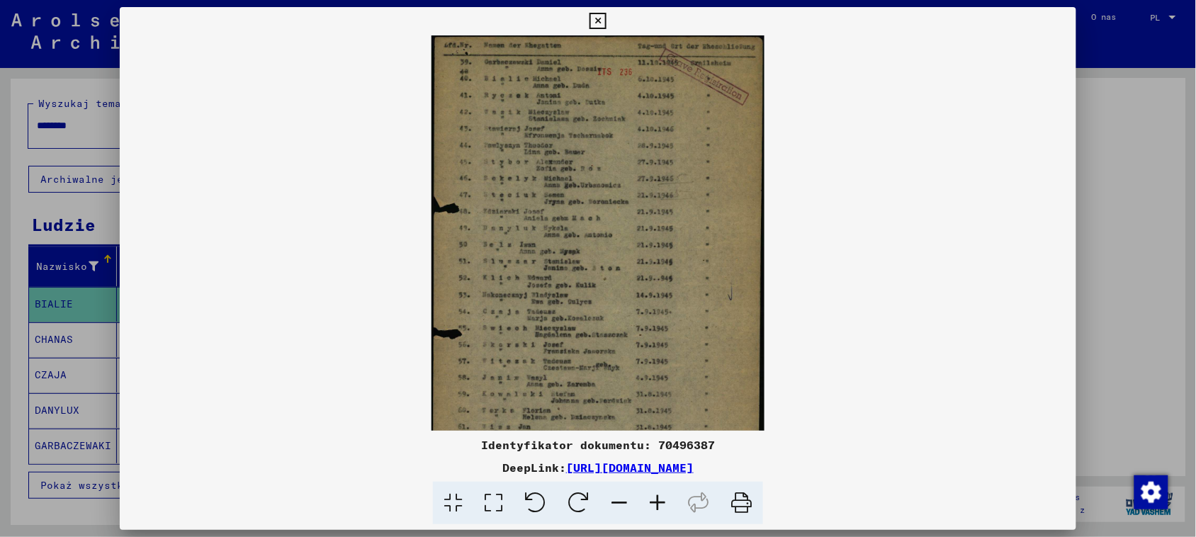
click at [655, 498] on icon at bounding box center [657, 503] width 38 height 43
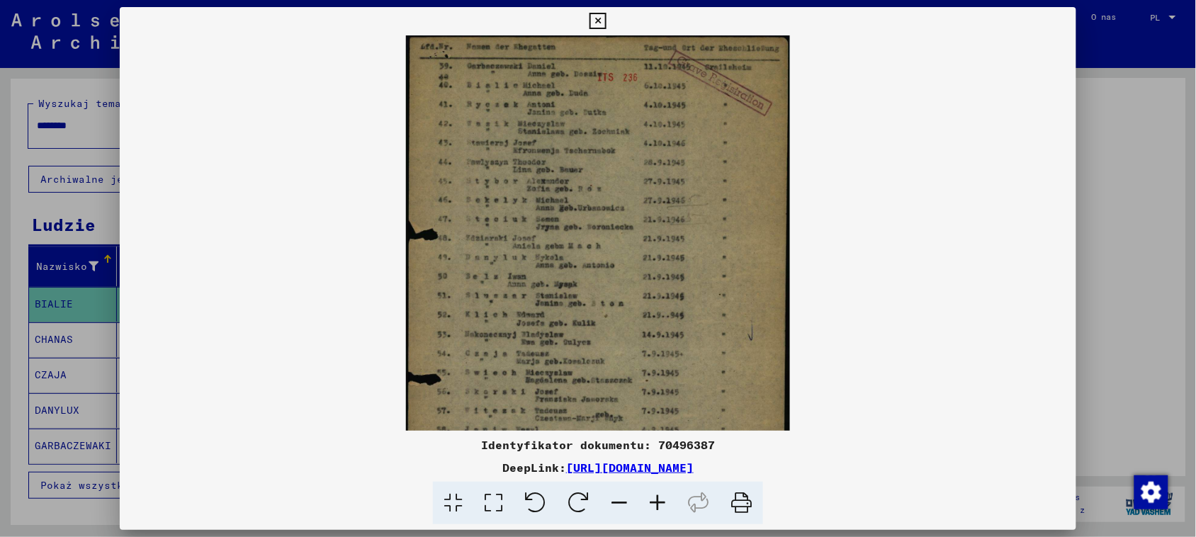
click at [655, 498] on icon at bounding box center [657, 503] width 38 height 43
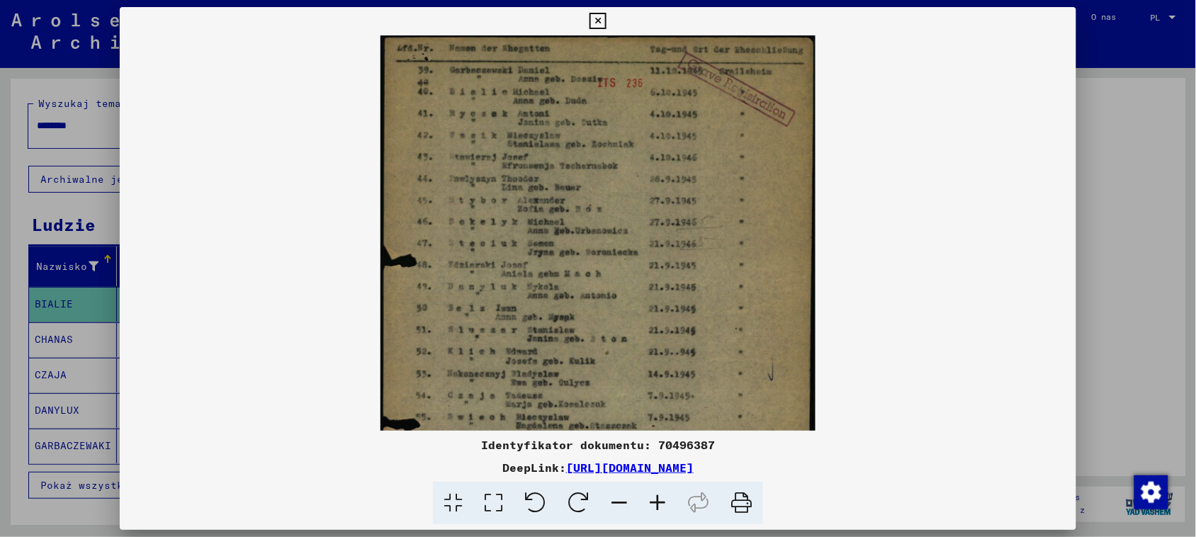
click at [655, 498] on icon at bounding box center [657, 503] width 38 height 43
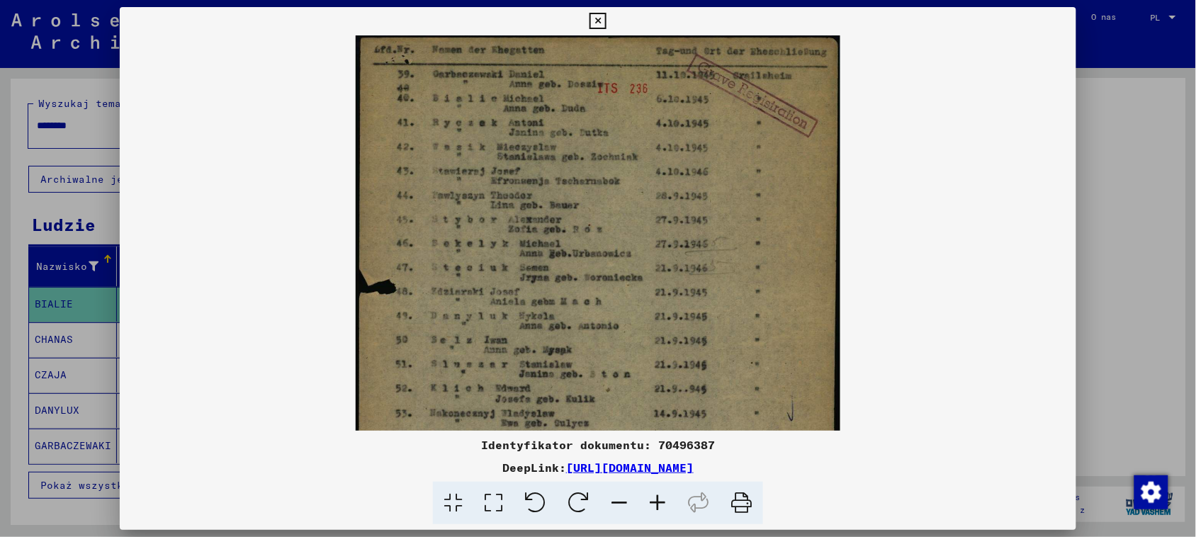
click at [655, 498] on icon at bounding box center [657, 503] width 38 height 43
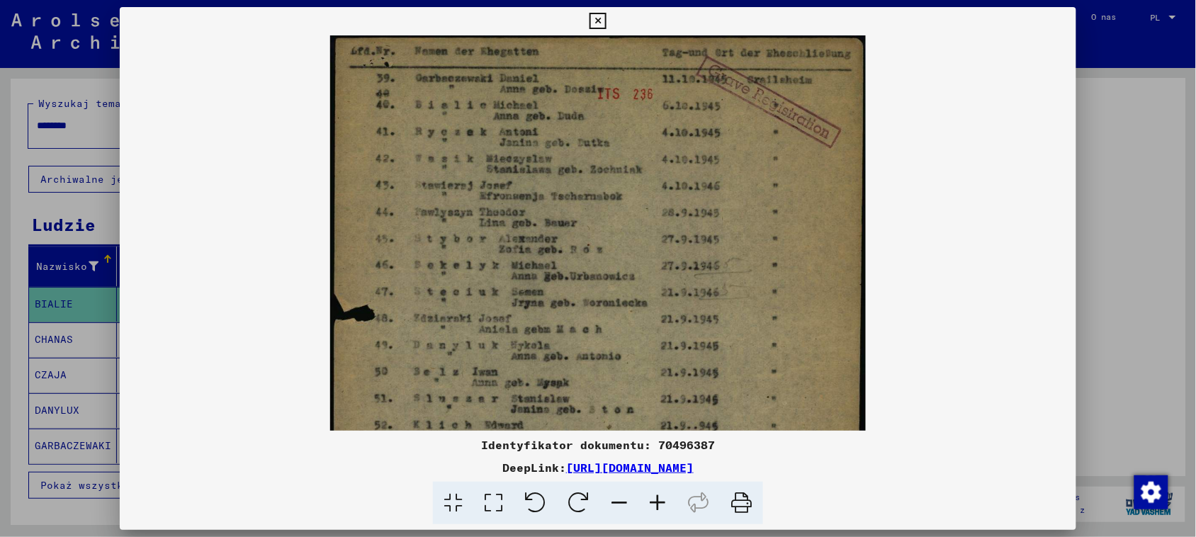
click at [655, 498] on icon at bounding box center [657, 503] width 38 height 43
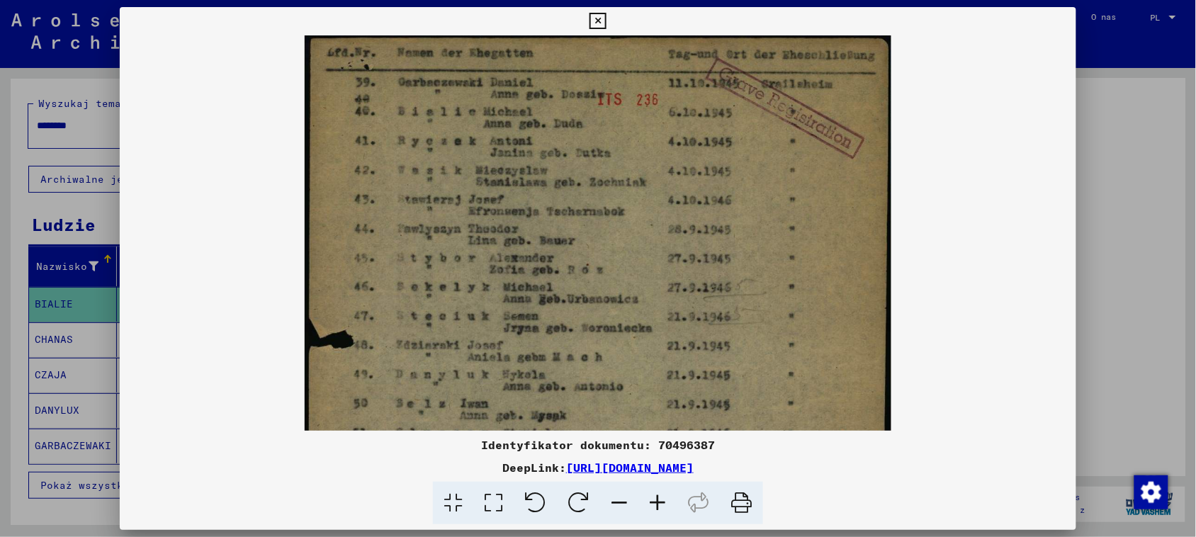
click at [655, 498] on icon at bounding box center [657, 503] width 38 height 43
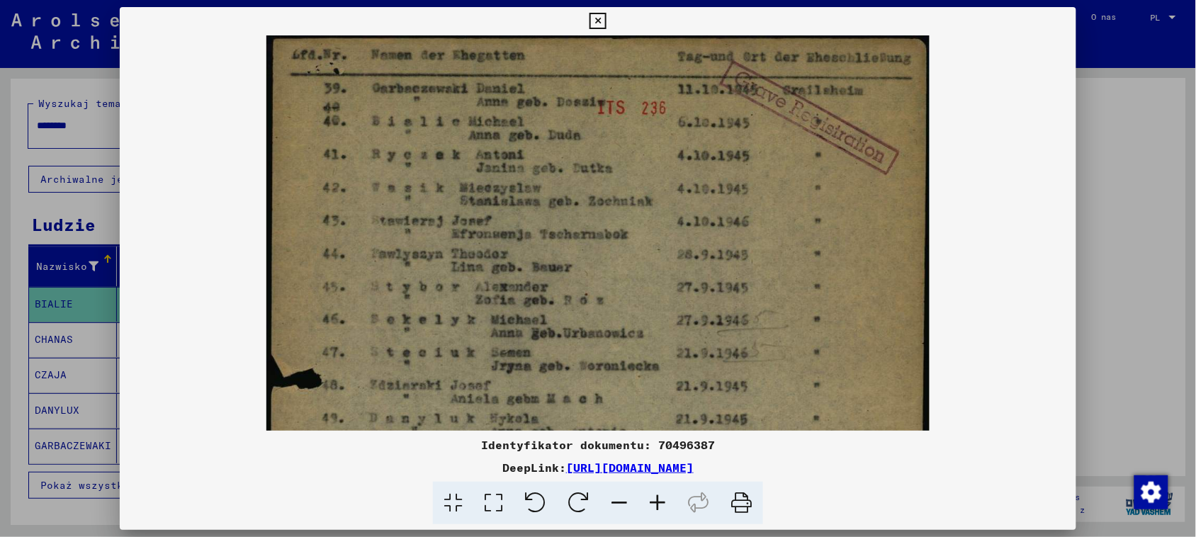
click at [655, 498] on icon at bounding box center [657, 503] width 38 height 43
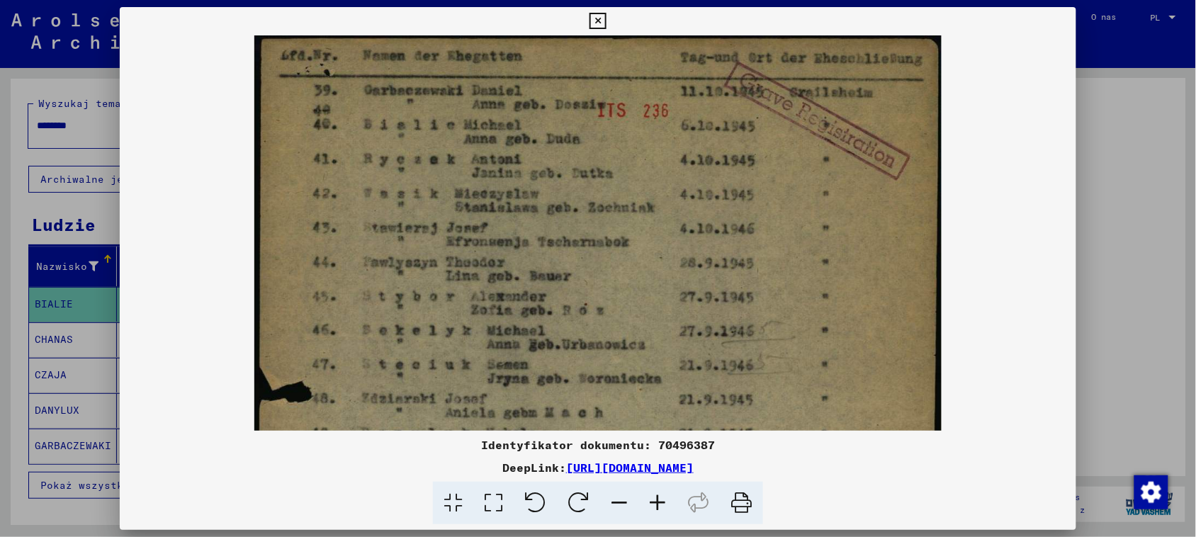
click at [655, 498] on icon at bounding box center [657, 503] width 38 height 43
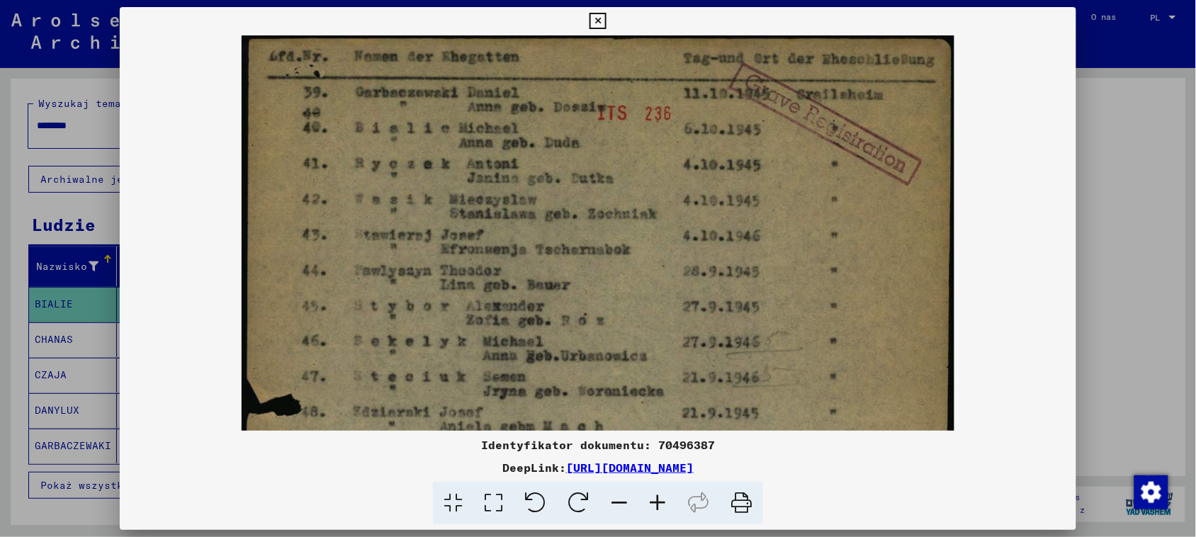
click at [655, 498] on icon at bounding box center [657, 503] width 38 height 43
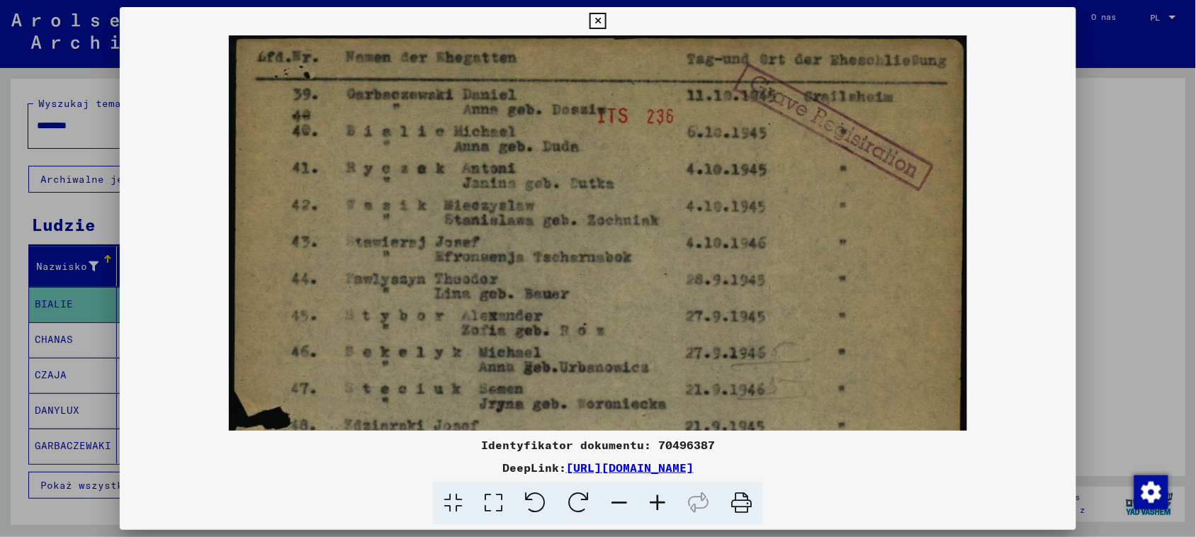
click at [655, 498] on icon at bounding box center [657, 503] width 38 height 43
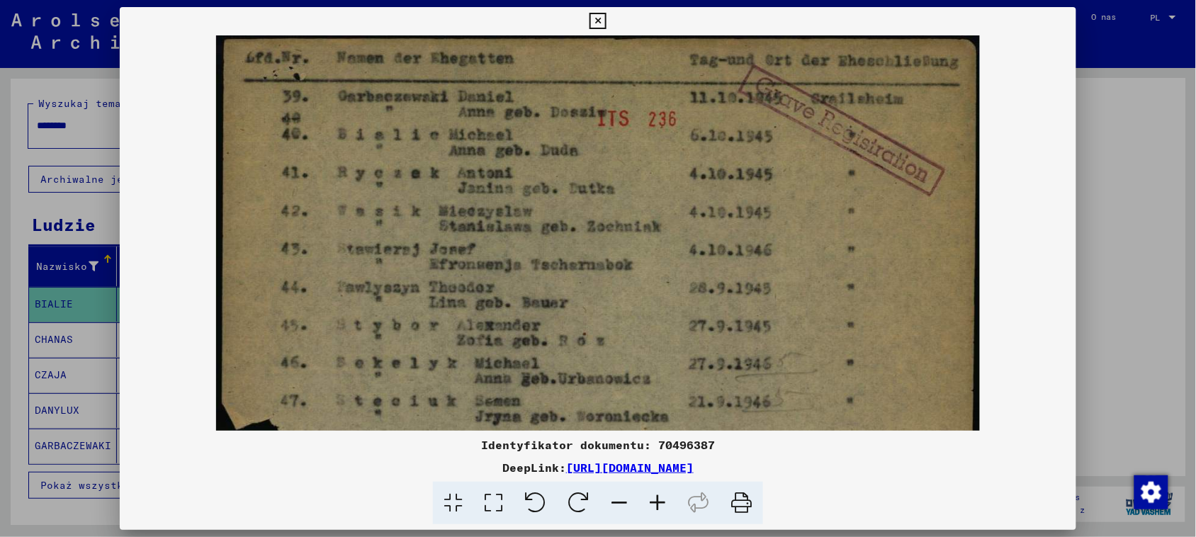
click at [655, 498] on icon at bounding box center [657, 503] width 38 height 43
click at [592, 18] on icon at bounding box center [598, 21] width 16 height 17
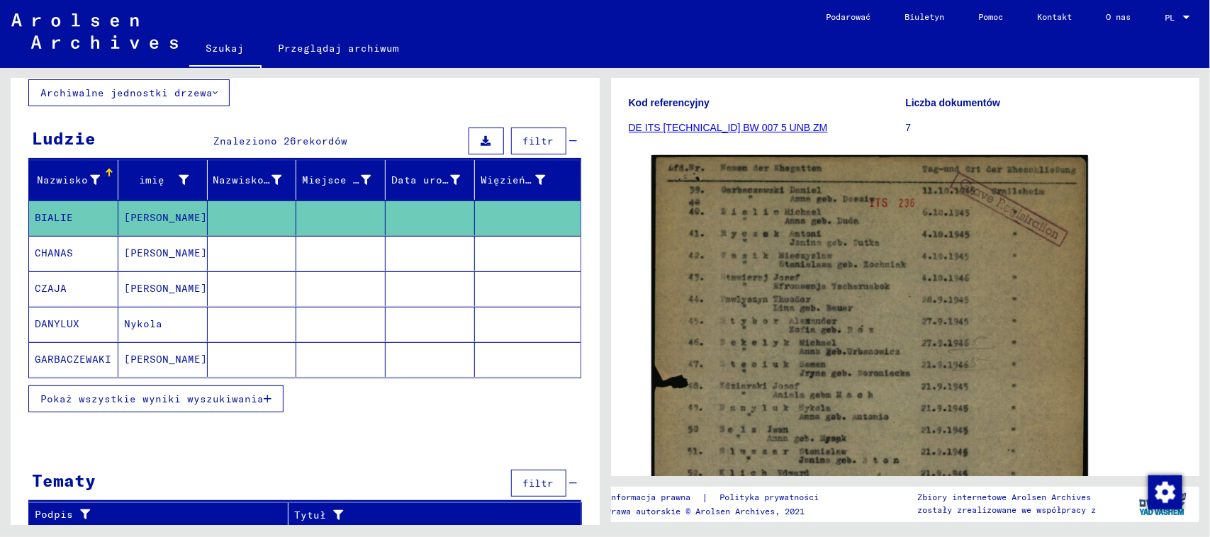
scroll to position [93, 0]
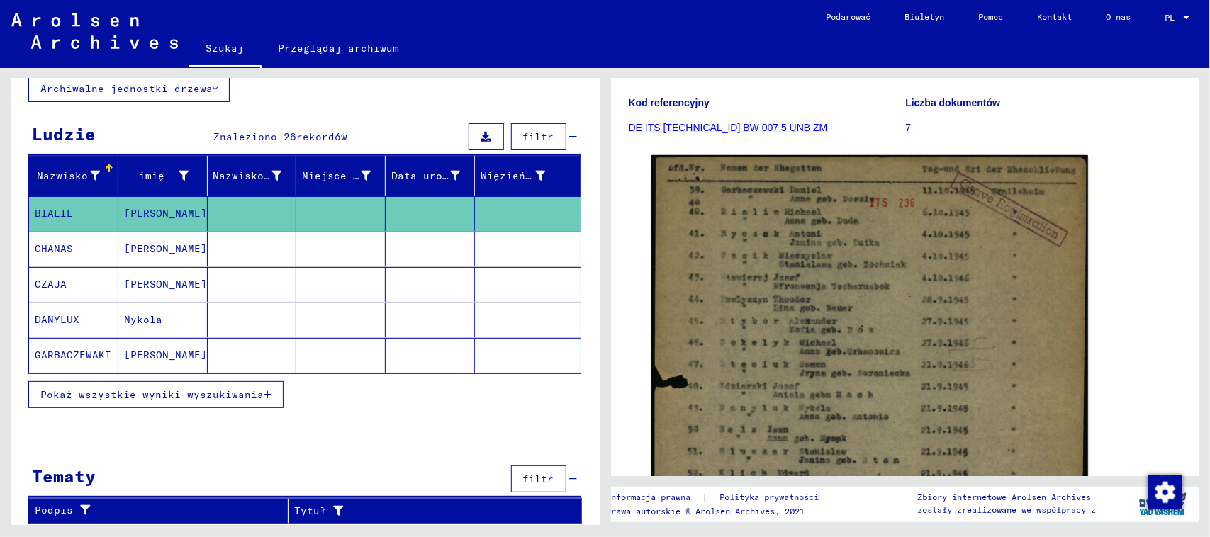
click at [217, 392] on font "Pokaż wszystkie wyniki wyszukiwania" at bounding box center [151, 394] width 223 height 13
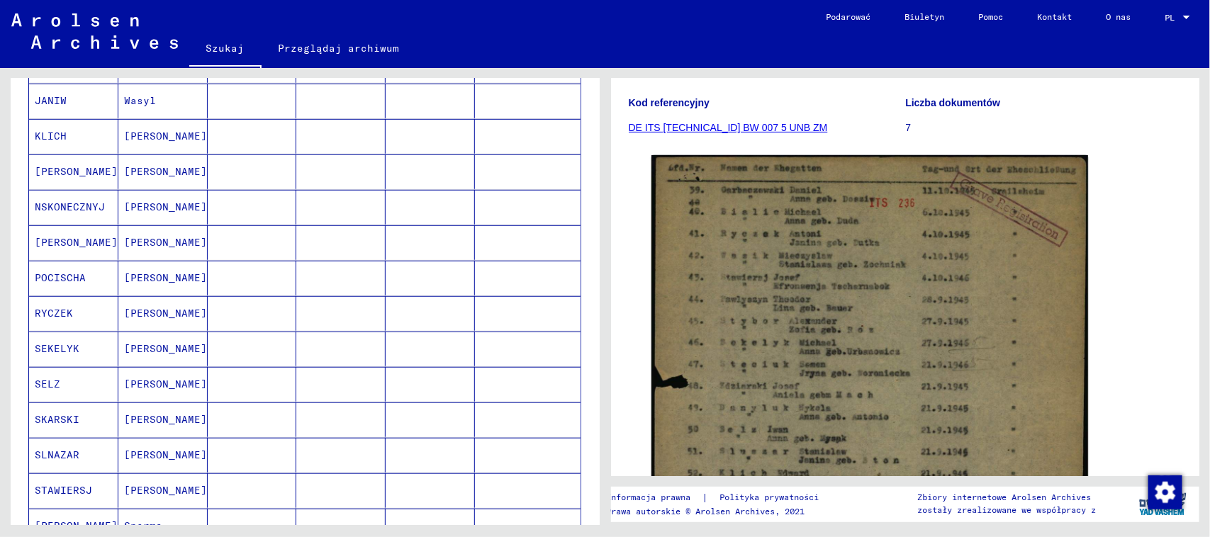
scroll to position [447, 0]
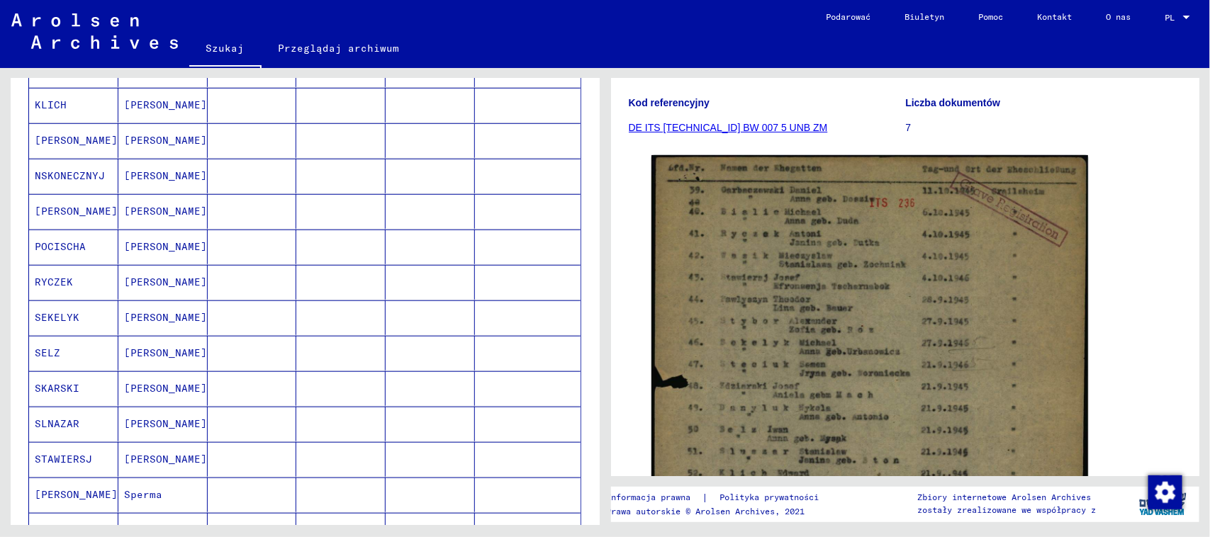
click at [172, 285] on mat-cell "[PERSON_NAME]" at bounding box center [162, 282] width 89 height 35
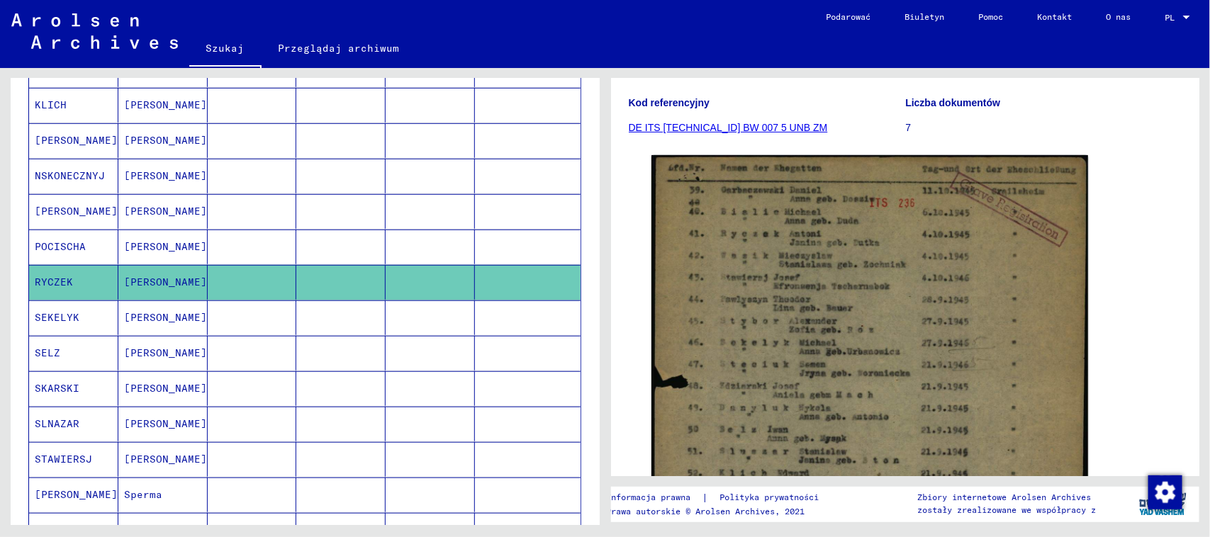
click at [154, 287] on font "[PERSON_NAME]" at bounding box center [165, 282] width 83 height 13
click at [210, 284] on mat-cell at bounding box center [252, 282] width 89 height 35
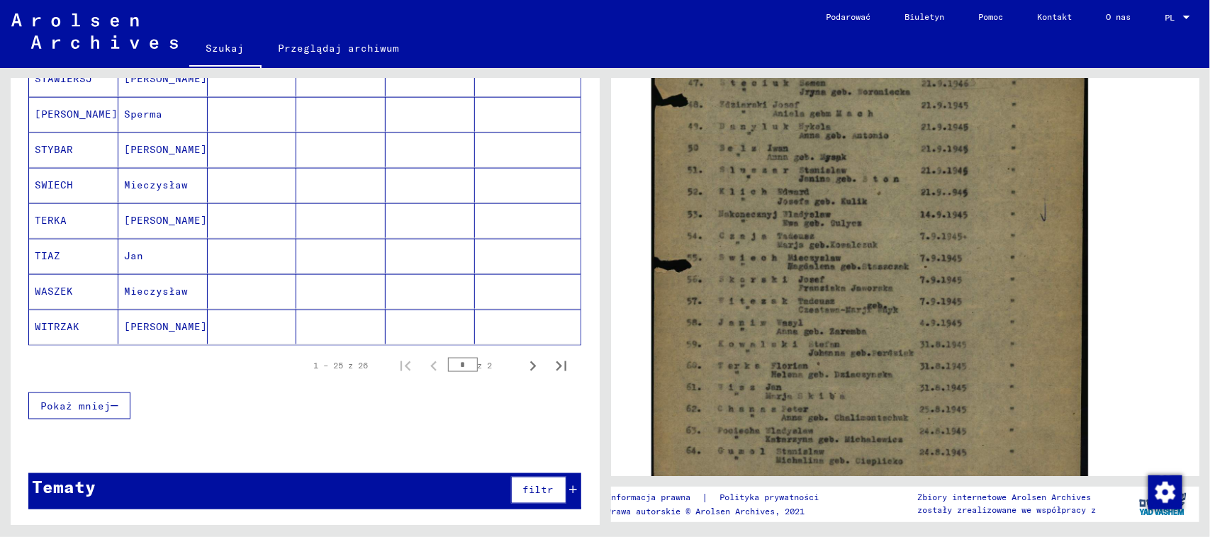
scroll to position [443, 0]
